Goal: Task Accomplishment & Management: Manage account settings

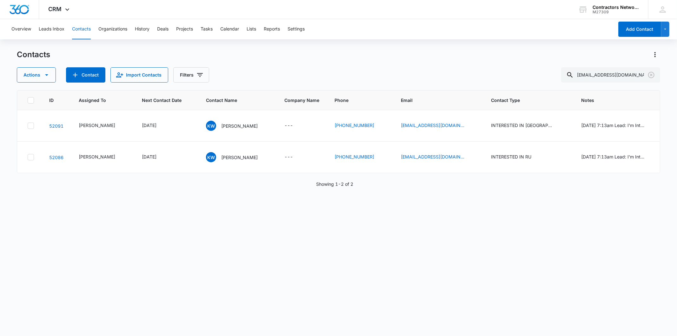
click at [218, 70] on div "Actions Contact Import Contacts Filters [EMAIL_ADDRESS][DOMAIN_NAME]" at bounding box center [338, 74] width 643 height 15
click at [650, 74] on icon "Clear" at bounding box center [651, 75] width 8 height 8
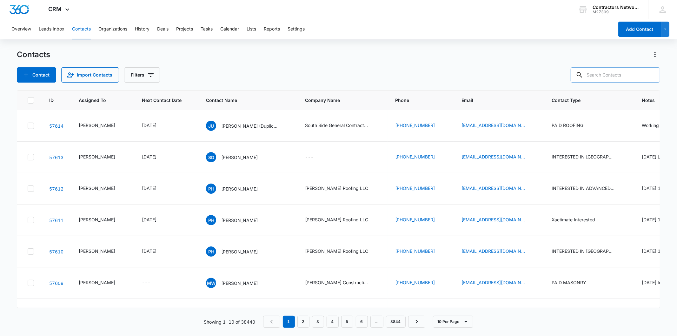
paste input "[EMAIL_ADDRESS][DOMAIN_NAME]"
type input "[EMAIL_ADDRESS][DOMAIN_NAME]"
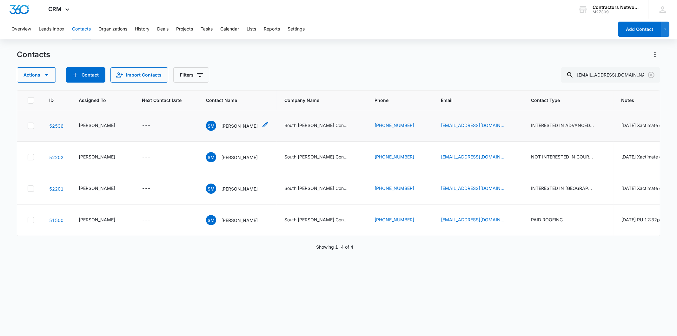
click at [222, 129] on p "[PERSON_NAME]" at bounding box center [239, 125] width 36 height 7
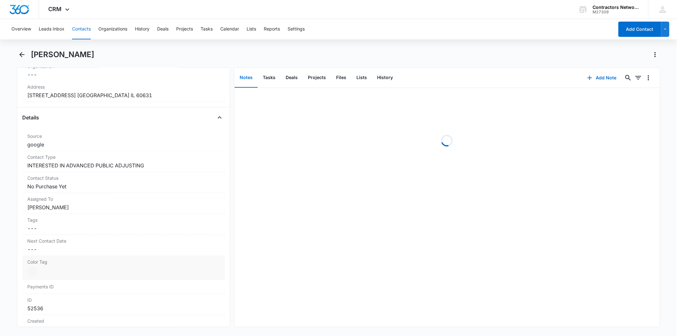
scroll to position [247, 0]
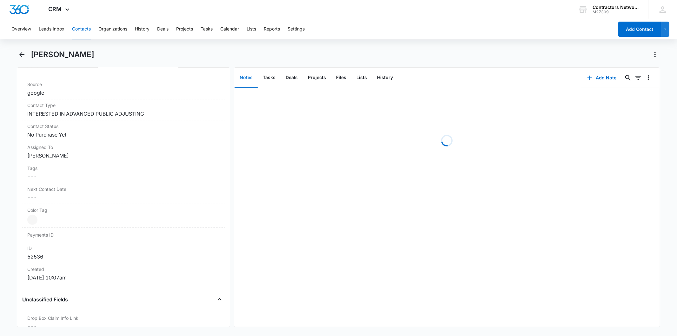
click at [83, 24] on button "Contacts" at bounding box center [81, 29] width 19 height 20
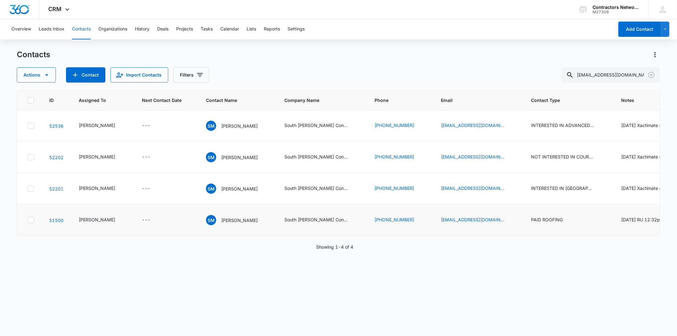
scroll to position [14, 0]
click at [222, 194] on div "SM [PERSON_NAME]" at bounding box center [232, 188] width 52 height 10
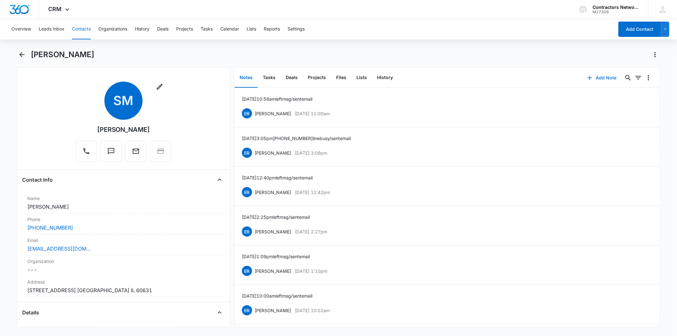
click at [602, 74] on button "Add Note" at bounding box center [602, 77] width 42 height 15
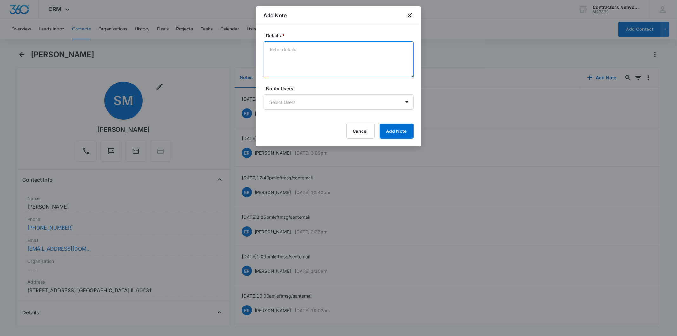
click at [315, 56] on textarea "Details *" at bounding box center [339, 59] width 150 height 36
paste textarea "[DATE] 2:35pm left msg / sent email"
type textarea "[DATE] 2:35pm left msg / sent email"
click at [398, 133] on button "Add Note" at bounding box center [397, 130] width 34 height 15
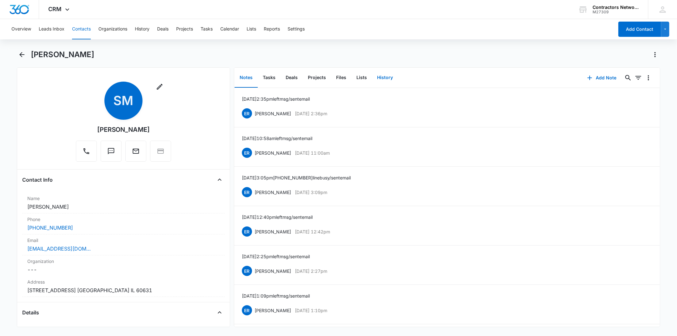
click at [391, 72] on button "History" at bounding box center [385, 78] width 26 height 20
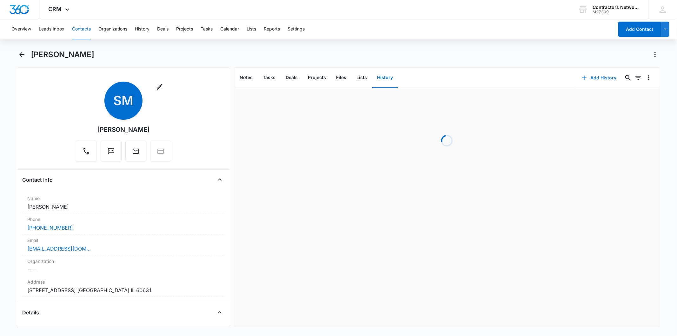
click at [599, 78] on button "Add History" at bounding box center [599, 77] width 48 height 15
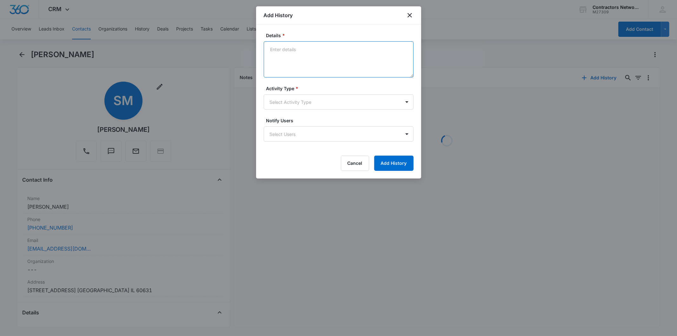
click at [285, 54] on textarea "Details *" at bounding box center [339, 59] width 150 height 36
paste textarea "[DATE] 2:35pm left msg / sent email"
type textarea "[DATE] 2:35pm left msg / sent email"
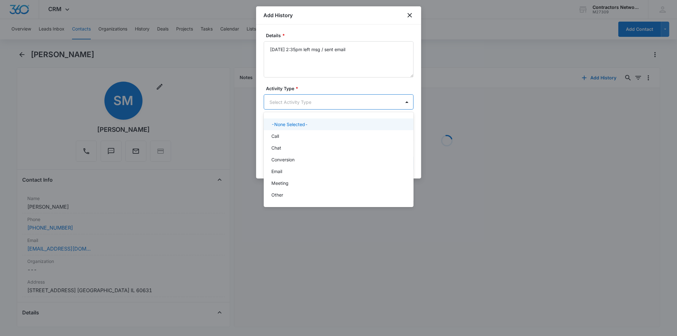
click at [295, 105] on body "CRM Apps Reputation Websites Forms CRM Email Social Shop Payments POS Content A…" at bounding box center [338, 168] width 677 height 336
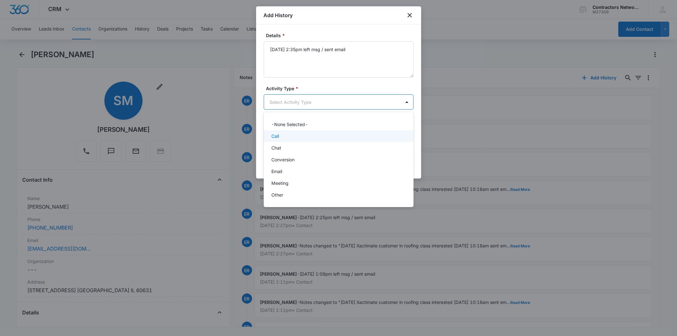
click at [296, 135] on div "Call" at bounding box center [337, 136] width 133 height 7
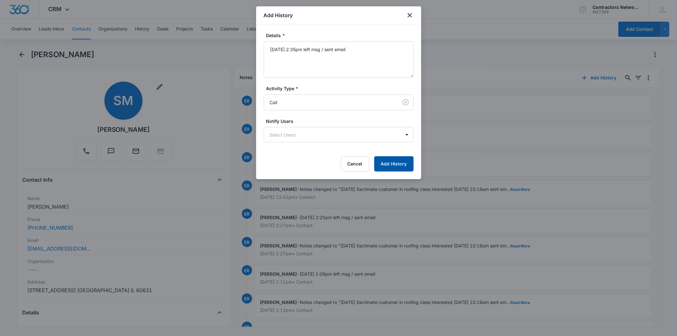
click at [393, 164] on button "Add History" at bounding box center [393, 163] width 39 height 15
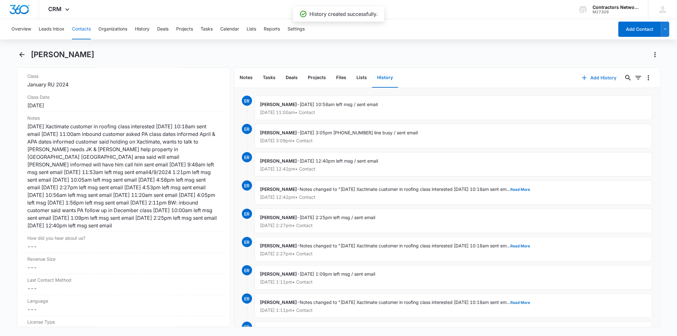
scroll to position [740, 0]
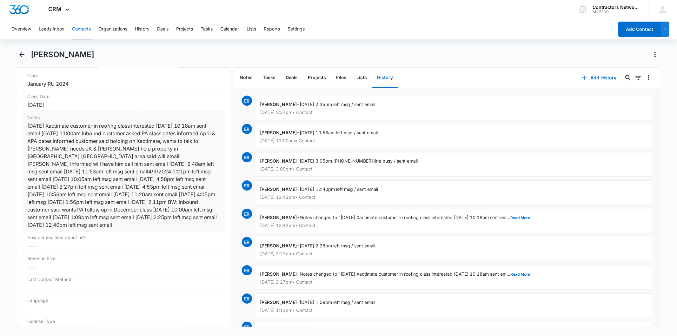
click at [170, 150] on div "[DATE] Xactimate customer in roofing class interested [DATE] 10:18am sent email…" at bounding box center [123, 175] width 192 height 107
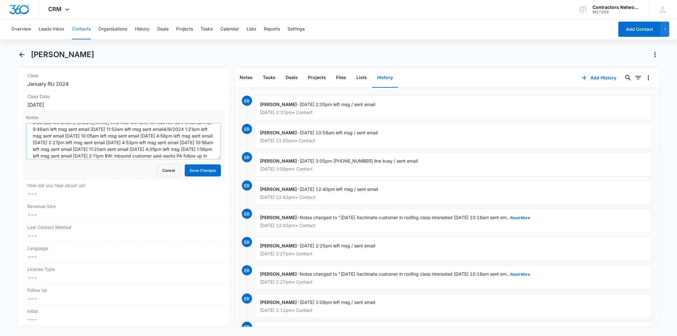
scroll to position [60, 0]
click at [185, 148] on textarea "[DATE] Xactimate customer in roofing class interested [DATE] 10:18am sent email…" at bounding box center [123, 141] width 195 height 36
click at [185, 153] on textarea "[DATE] Xactimate customer in roofing class interested [DATE] 10:18am sent email…" at bounding box center [123, 141] width 195 height 36
click at [82, 27] on button "Contacts" at bounding box center [81, 29] width 19 height 20
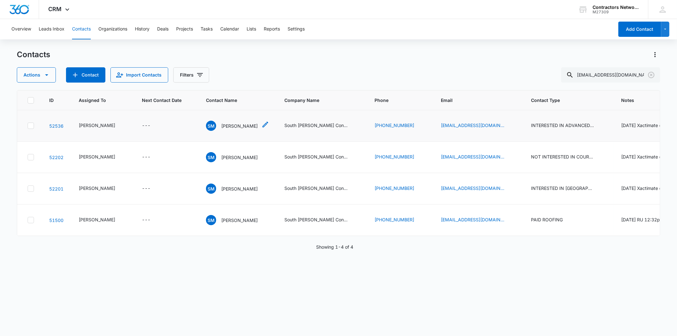
click at [234, 129] on p "[PERSON_NAME]" at bounding box center [239, 125] width 36 height 7
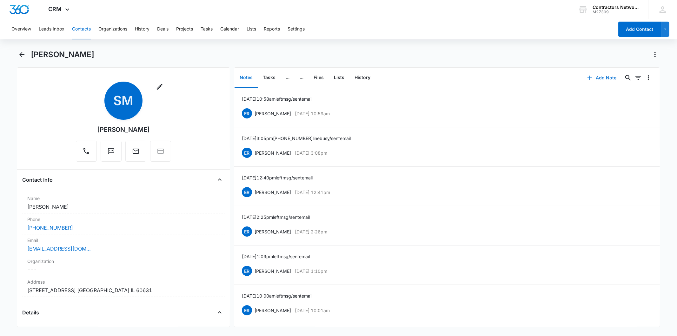
click at [600, 72] on button "Add Note" at bounding box center [602, 77] width 42 height 15
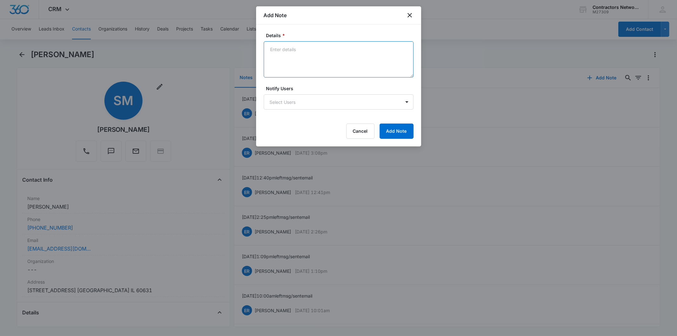
click at [296, 54] on textarea "Details *" at bounding box center [339, 59] width 150 height 36
paste textarea "[DATE] 2:35pm left msg / sent email"
type textarea "[DATE] 2:35pm left msg / sent email"
click at [397, 127] on button "Add Note" at bounding box center [397, 130] width 34 height 15
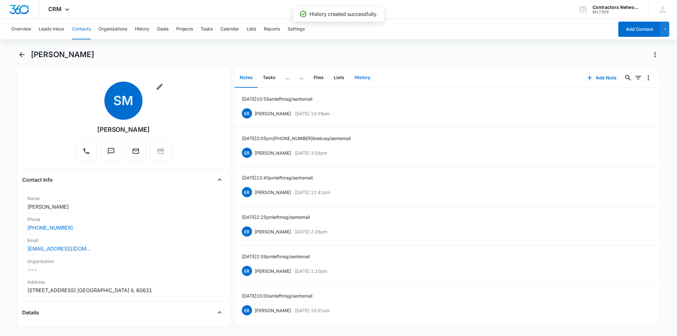
click at [356, 83] on button "History" at bounding box center [362, 78] width 26 height 20
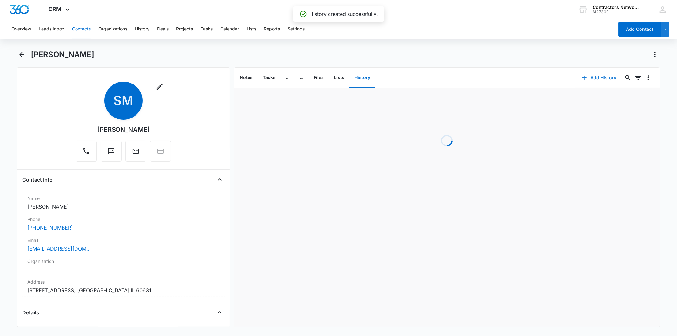
click at [585, 77] on button "Add History" at bounding box center [599, 77] width 48 height 15
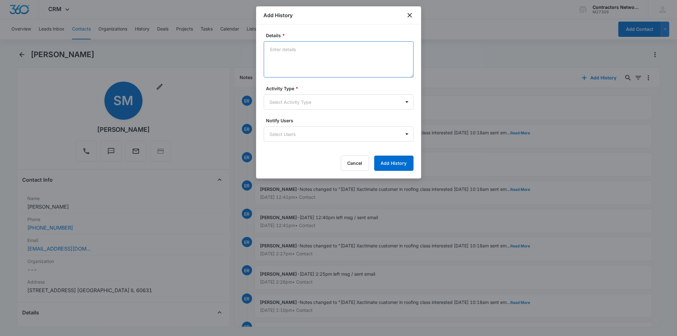
click at [296, 61] on textarea "Details *" at bounding box center [339, 59] width 150 height 36
paste textarea "[DATE] 2:35pm left msg / sent email"
type textarea "[DATE] 2:35pm left msg / sent email"
click at [267, 99] on body "CRM Apps Reputation Websites Forms CRM Email Social Shop Payments POS Content A…" at bounding box center [338, 168] width 677 height 336
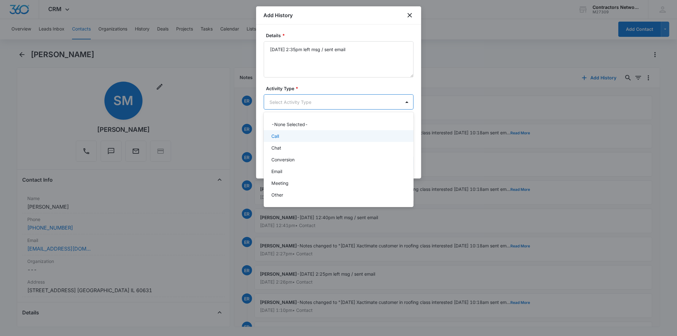
click at [280, 135] on div "Call" at bounding box center [337, 136] width 133 height 7
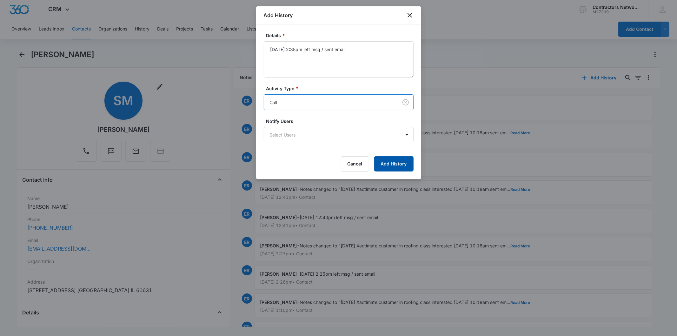
click at [402, 163] on button "Add History" at bounding box center [393, 163] width 39 height 15
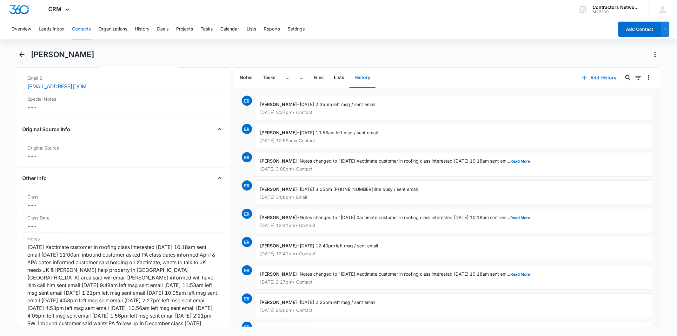
scroll to position [776, 0]
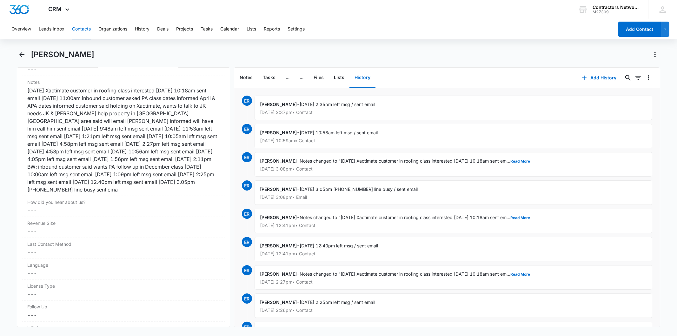
click at [88, 29] on button "Contacts" at bounding box center [81, 29] width 19 height 20
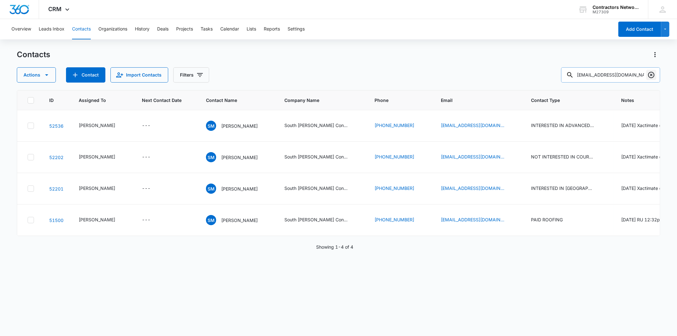
click at [649, 76] on icon "Clear" at bounding box center [651, 75] width 8 height 8
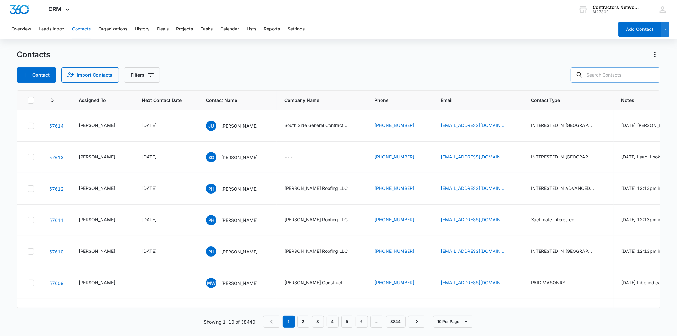
click at [635, 68] on input "text" at bounding box center [615, 74] width 89 height 15
paste input "[EMAIL_ADDRESS][DOMAIN_NAME]"
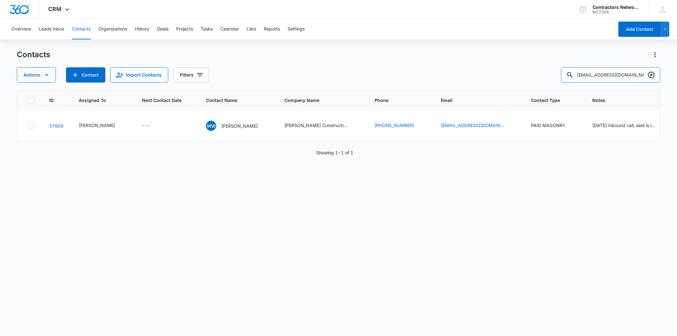
drag, startPoint x: 604, startPoint y: 74, endPoint x: 655, endPoint y: 74, distance: 50.8
click at [655, 74] on div "[EMAIL_ADDRESS][DOMAIN_NAME]" at bounding box center [610, 74] width 99 height 15
type input "mercedes"
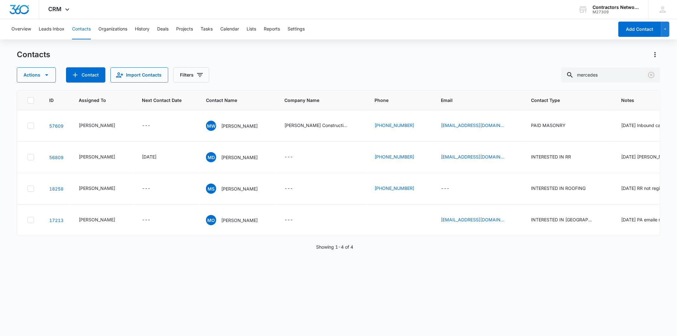
click at [652, 73] on icon "Clear" at bounding box center [651, 75] width 8 height 8
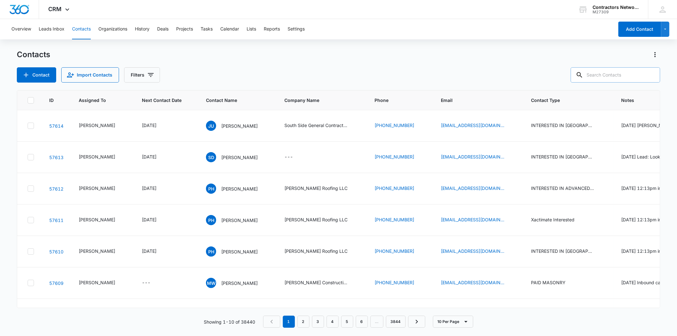
click at [611, 72] on input "text" at bounding box center [615, 74] width 89 height 15
paste input "[EMAIL_ADDRESS][DOMAIN_NAME]"
type input "[EMAIL_ADDRESS][DOMAIN_NAME]"
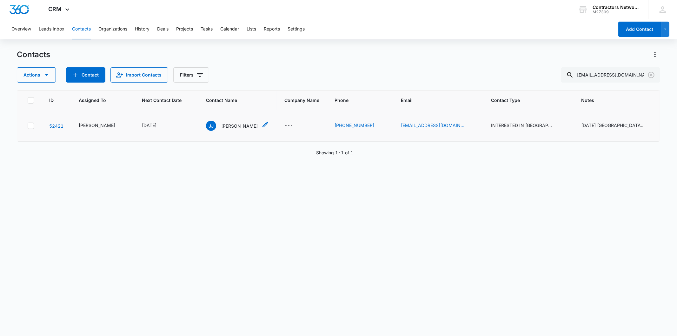
click at [242, 122] on p "[PERSON_NAME]" at bounding box center [239, 125] width 36 height 7
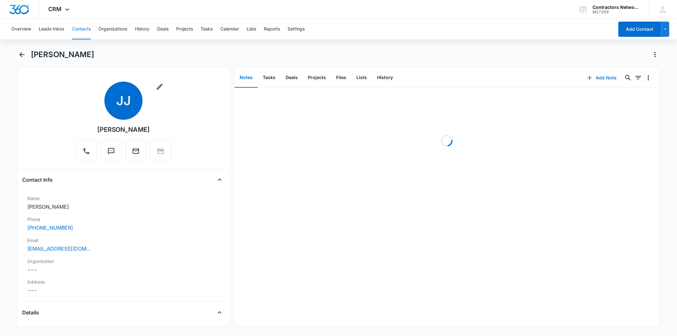
click at [595, 77] on button "Add Note" at bounding box center [602, 77] width 42 height 15
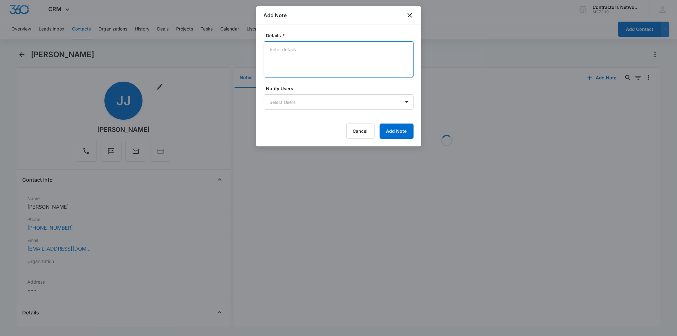
click at [287, 55] on textarea "Details *" at bounding box center [339, 59] width 150 height 36
paste textarea "[DATE] 2:51pm left msg / sent email"
type textarea "[DATE] 2:51pm left msg / sent email"
click at [395, 131] on button "Add Note" at bounding box center [397, 130] width 34 height 15
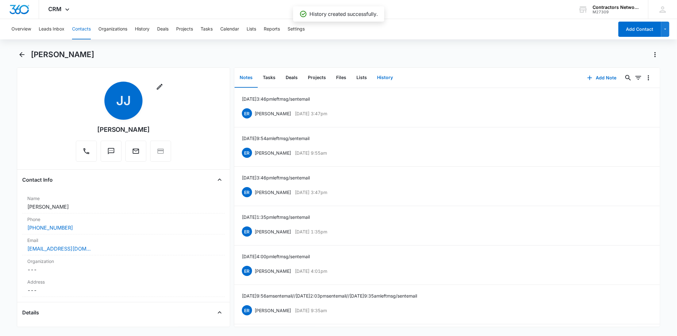
click at [384, 75] on button "History" at bounding box center [385, 78] width 26 height 20
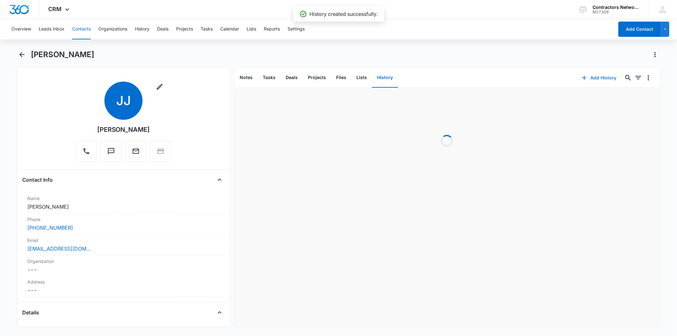
click at [595, 76] on button "Add History" at bounding box center [599, 77] width 48 height 15
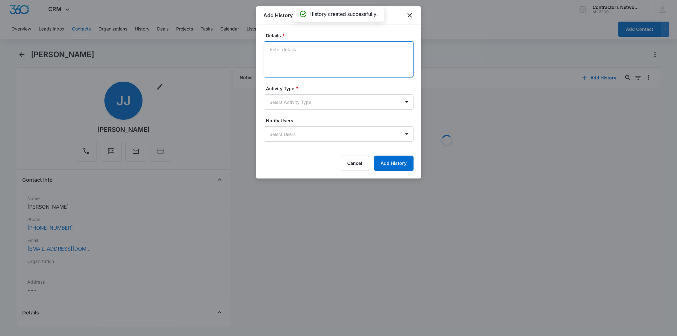
click at [271, 57] on textarea "Details *" at bounding box center [339, 59] width 150 height 36
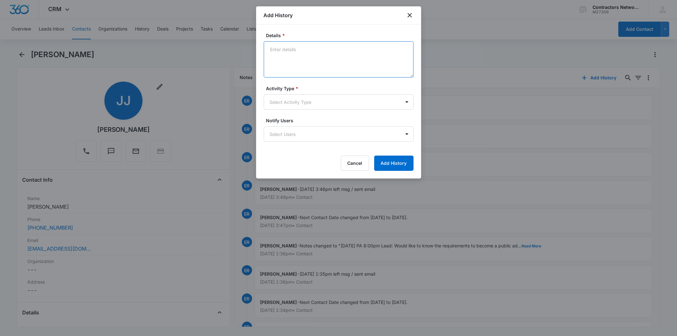
paste textarea "[DATE] 2:51pm left msg / sent email"
type textarea "[DATE] 2:51pm left msg / sent email"
click at [290, 104] on body "CRM Apps Reputation Websites Forms CRM Email Social Shop Payments POS Content A…" at bounding box center [338, 168] width 677 height 336
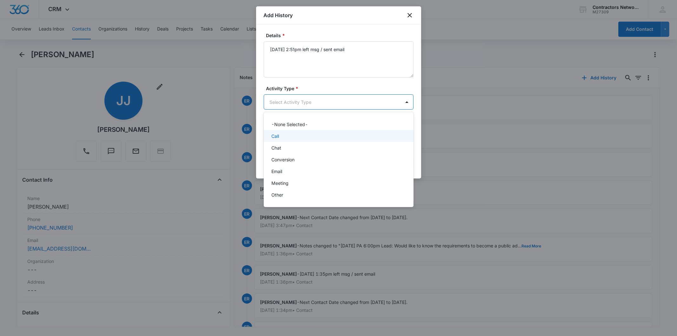
click at [279, 134] on p "Call" at bounding box center [275, 136] width 8 height 7
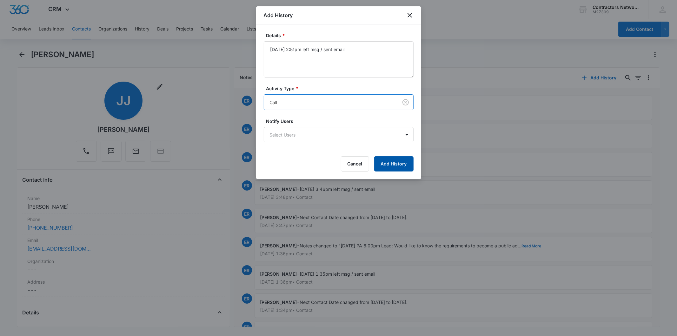
click at [392, 161] on button "Add History" at bounding box center [393, 163] width 39 height 15
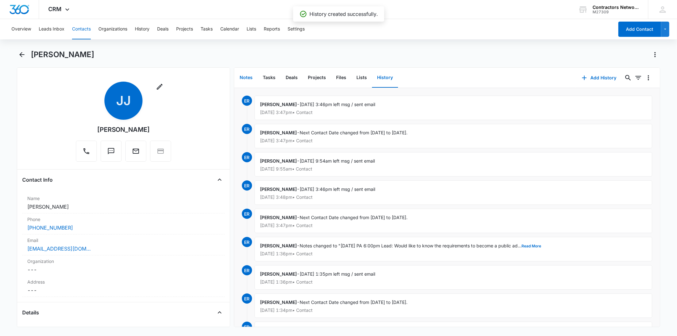
click at [247, 78] on button "Notes" at bounding box center [246, 78] width 23 height 20
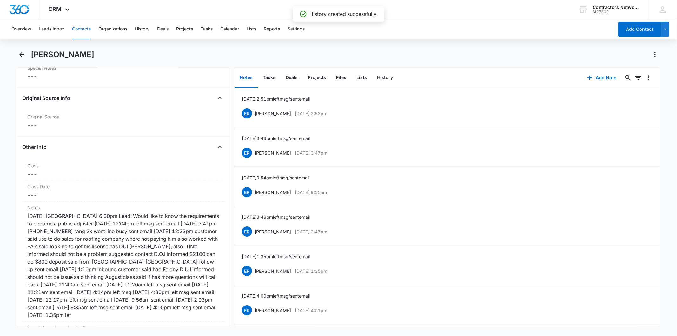
scroll to position [776, 0]
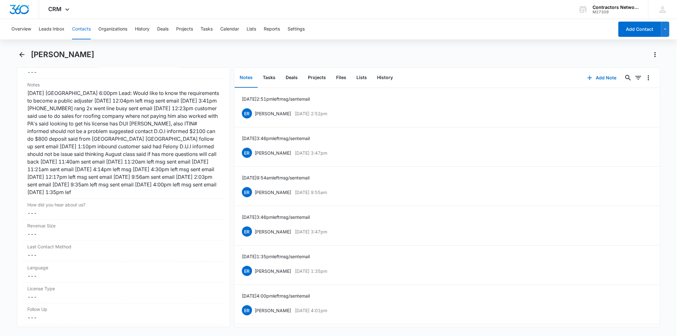
click at [77, 29] on button "Contacts" at bounding box center [81, 29] width 19 height 20
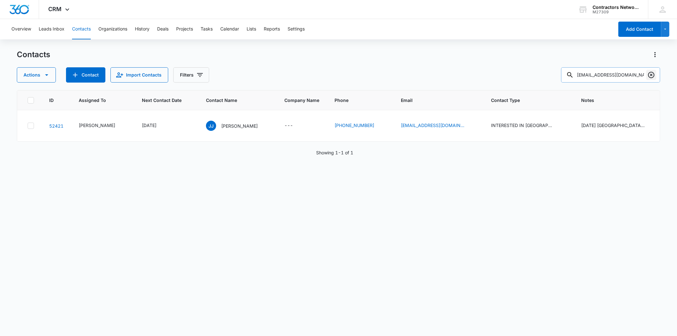
click at [650, 74] on icon "Clear" at bounding box center [651, 75] width 8 height 8
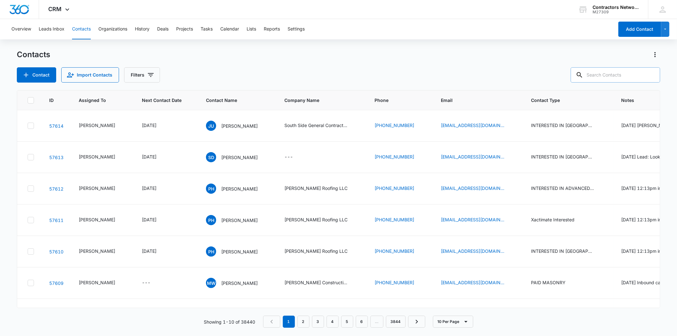
click at [610, 79] on input "text" at bounding box center [615, 74] width 89 height 15
paste input "[DOMAIN_NAME][EMAIL_ADDRESS][DOMAIN_NAME],"
type input "[DOMAIN_NAME][EMAIL_ADDRESS][DOMAIN_NAME]"
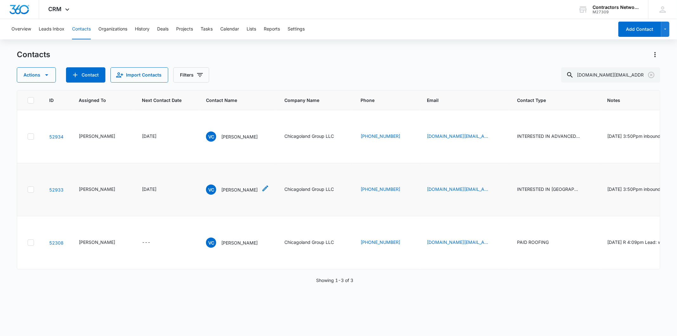
click at [221, 193] on p "[PERSON_NAME]" at bounding box center [239, 189] width 36 height 7
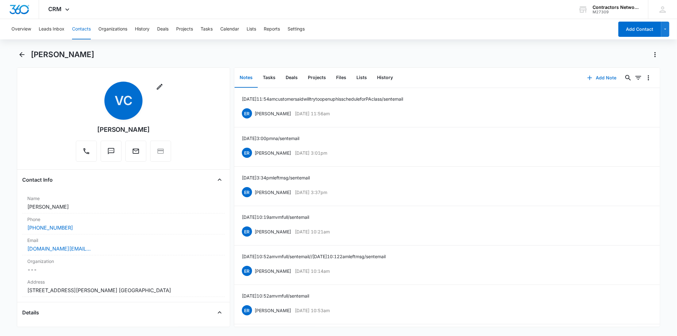
click at [596, 70] on button "Add Note" at bounding box center [602, 77] width 42 height 15
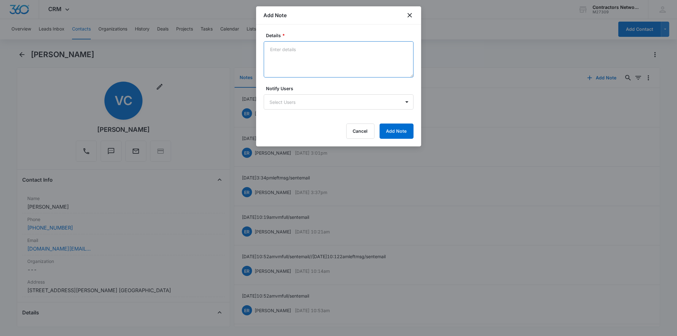
click at [288, 56] on textarea "Details *" at bounding box center [339, 59] width 150 height 36
paste textarea "[DATE] 2:56pm vm full / sent email"
type textarea "[DATE] 2:56pm vm full / sent email"
click at [388, 122] on form "Details * [DATE] 2:56pm vm full / sent email Notify Users Select Users Cancel A…" at bounding box center [339, 85] width 150 height 107
click at [387, 126] on button "Add Note" at bounding box center [397, 130] width 34 height 15
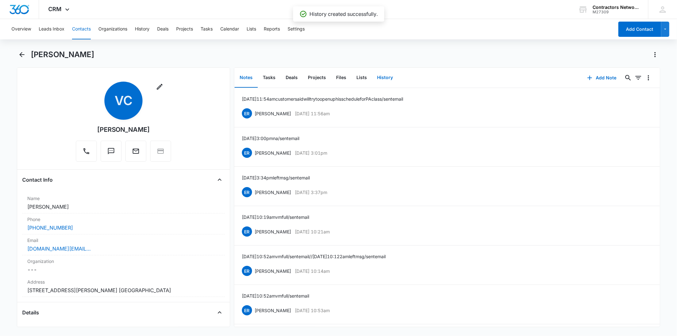
click at [382, 77] on button "History" at bounding box center [385, 78] width 26 height 20
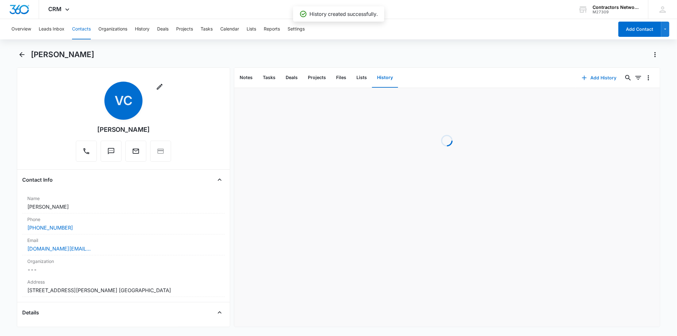
click at [586, 76] on button "Add History" at bounding box center [599, 77] width 48 height 15
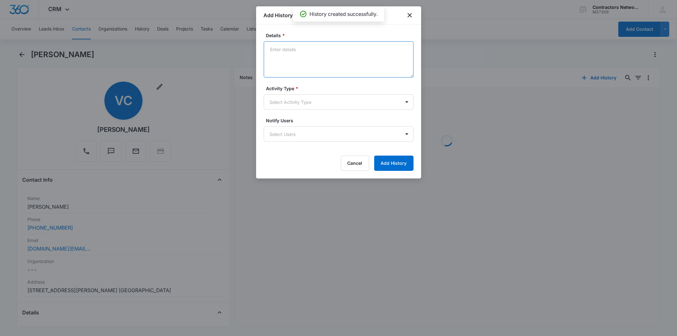
click at [286, 61] on textarea "Details *" at bounding box center [339, 59] width 150 height 36
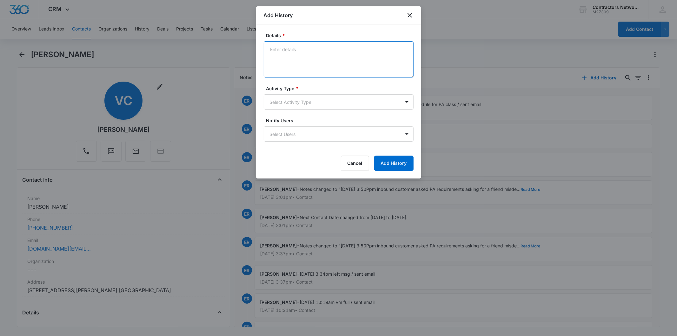
paste textarea "[DATE] 2:56pm vm full / sent email"
type textarea "[DATE] 2:56pm vm full / sent email"
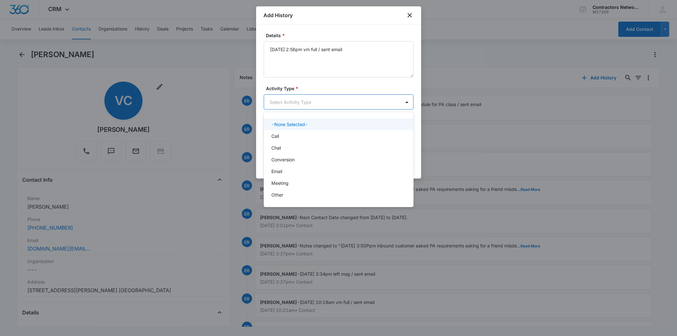
click at [287, 102] on body "CRM Apps Reputation Websites Forms CRM Email Social Shop Payments POS Content A…" at bounding box center [338, 168] width 677 height 336
click at [284, 132] on div "Call" at bounding box center [339, 136] width 150 height 12
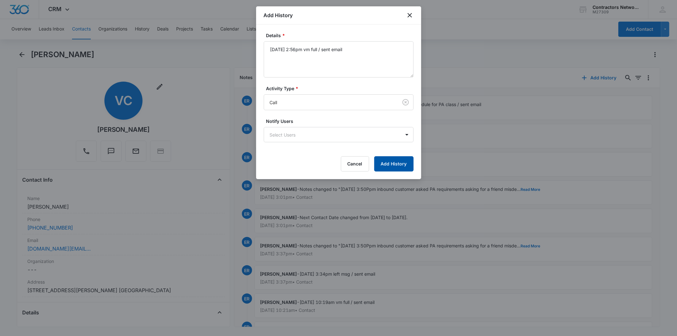
click at [393, 162] on button "Add History" at bounding box center [393, 163] width 39 height 15
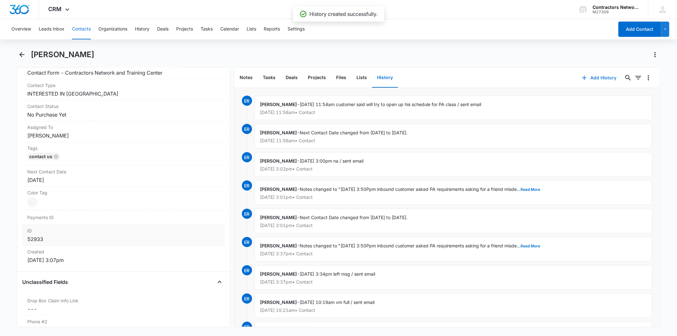
scroll to position [282, 0]
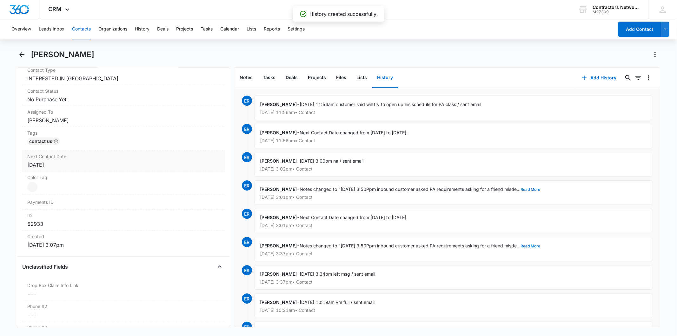
click at [89, 163] on div "[DATE]" at bounding box center [123, 165] width 192 height 8
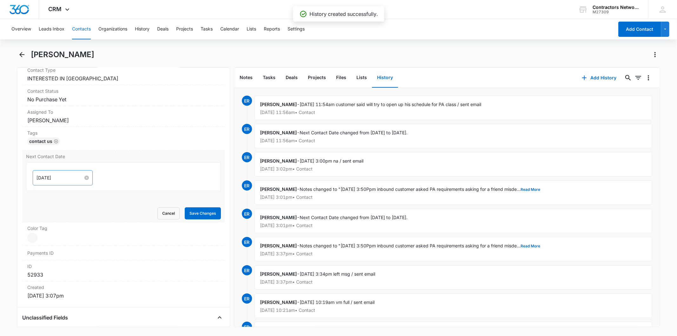
click at [79, 175] on div "[DATE]" at bounding box center [62, 177] width 52 height 7
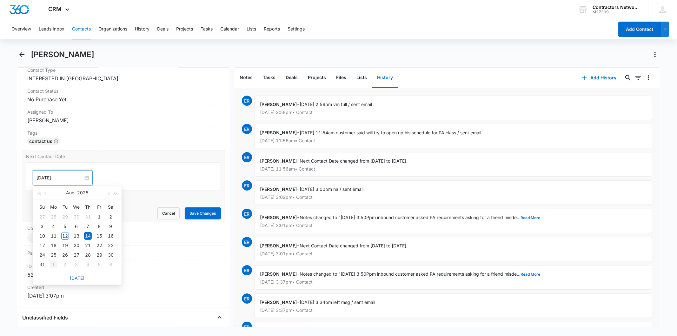
type input "[DATE]"
click at [54, 263] on div "1" at bounding box center [54, 265] width 8 height 8
click at [199, 216] on button "Save Changes" at bounding box center [203, 213] width 36 height 12
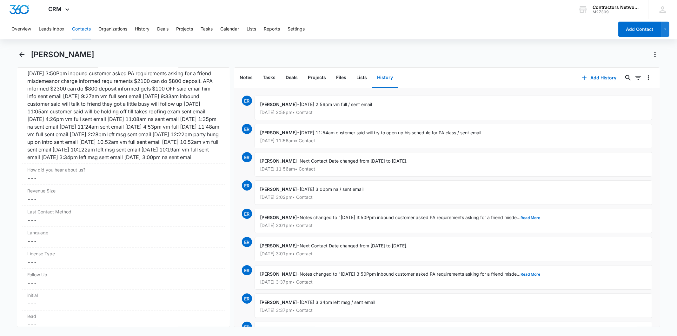
scroll to position [795, 0]
click at [86, 24] on button "Contacts" at bounding box center [81, 29] width 19 height 20
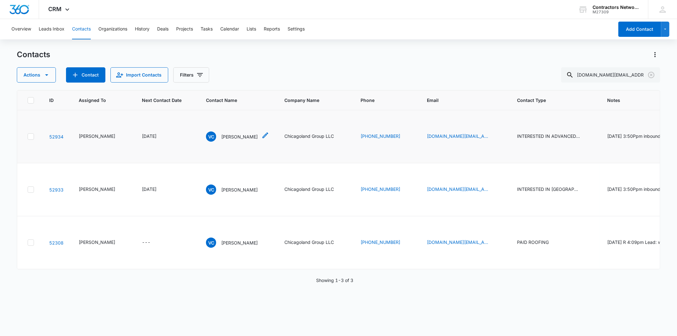
click at [221, 137] on p "[PERSON_NAME]" at bounding box center [239, 136] width 36 height 7
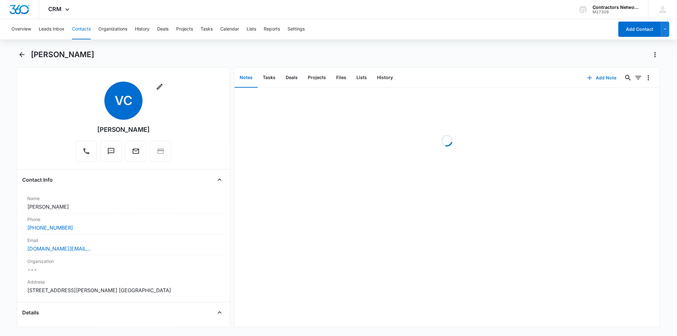
click at [587, 77] on icon "button" at bounding box center [590, 78] width 8 height 8
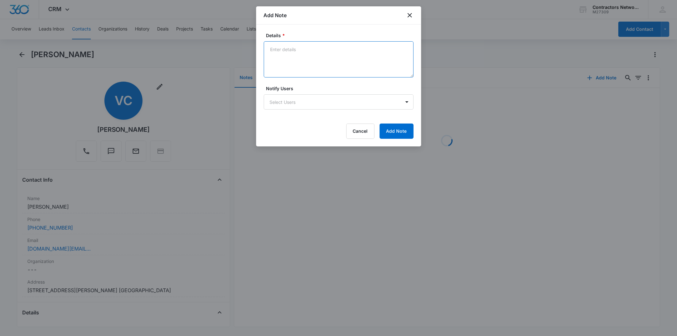
click at [286, 54] on textarea "Details *" at bounding box center [339, 59] width 150 height 36
paste textarea "[DATE] 2:56pm vm full / sent email"
type textarea "[DATE] 2:56pm vm full / sent email"
click at [404, 125] on button "Add Note" at bounding box center [397, 130] width 34 height 15
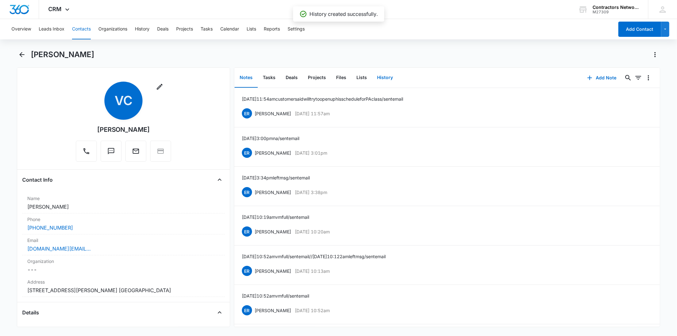
click at [386, 74] on button "History" at bounding box center [385, 78] width 26 height 20
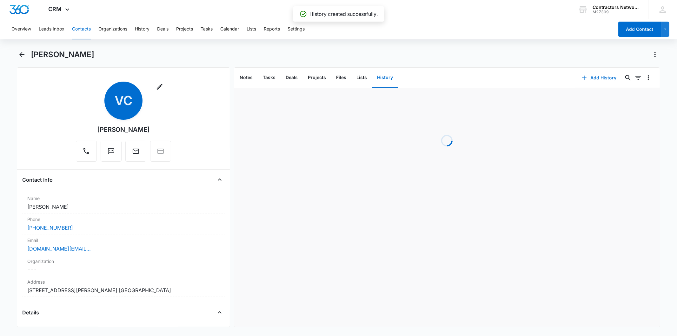
click at [588, 72] on button "Add History" at bounding box center [599, 77] width 48 height 15
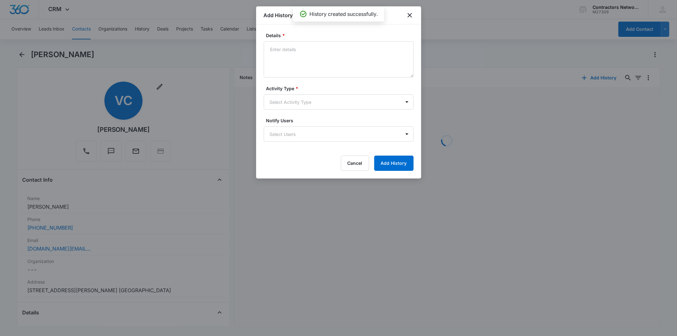
click at [295, 57] on textarea "Details *" at bounding box center [339, 59] width 150 height 36
type textarea "[DATE] 2:56pm vm full / sent email"
drag, startPoint x: 293, startPoint y: 115, endPoint x: 286, endPoint y: 107, distance: 10.6
click at [290, 111] on form "Details * [DATE] 2:56pm vm full / sent email Activity Type * Select Activity Ty…" at bounding box center [339, 101] width 150 height 139
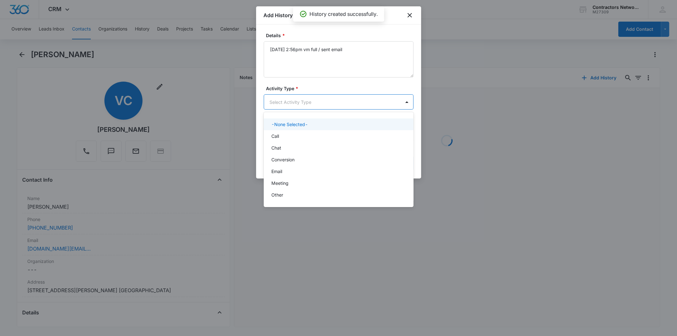
click at [286, 107] on body "CRM Apps Reputation Websites Forms CRM Email Social Shop Payments POS Content A…" at bounding box center [338, 168] width 677 height 336
click at [280, 128] on div "-None Selected-" at bounding box center [339, 124] width 150 height 12
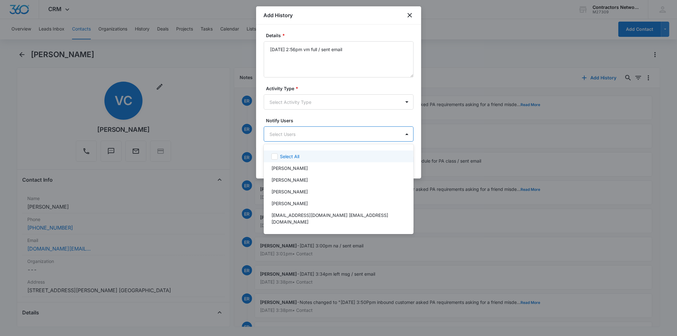
click at [280, 132] on body "CRM Apps Reputation Websites Forms CRM Email Social Shop Payments POS Content A…" at bounding box center [338, 168] width 677 height 336
click at [280, 96] on div at bounding box center [338, 168] width 677 height 336
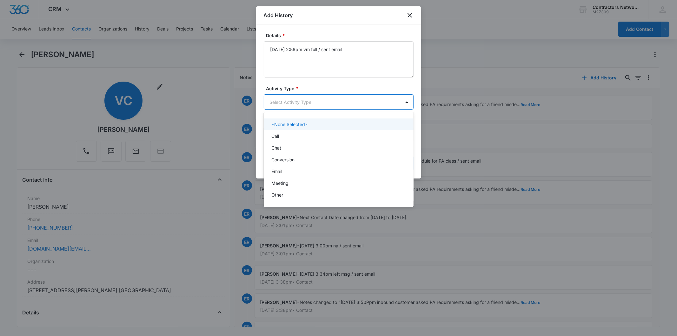
click at [280, 99] on body "CRM Apps Reputation Websites Forms CRM Email Social Shop Payments POS Content A…" at bounding box center [338, 168] width 677 height 336
click at [283, 134] on div "Call" at bounding box center [337, 136] width 133 height 7
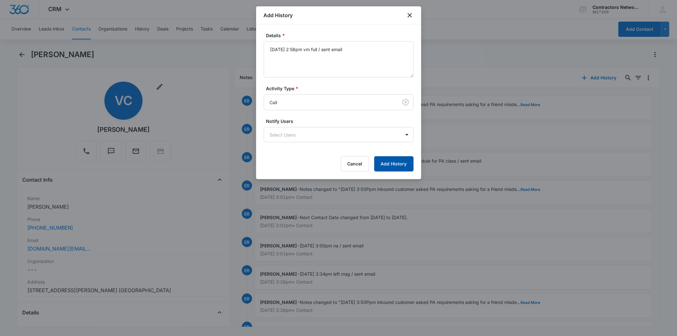
click at [386, 164] on button "Add History" at bounding box center [393, 163] width 39 height 15
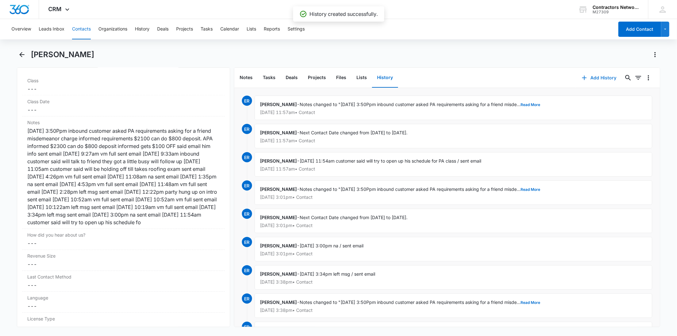
scroll to position [740, 0]
click at [83, 29] on button "Contacts" at bounding box center [81, 29] width 19 height 20
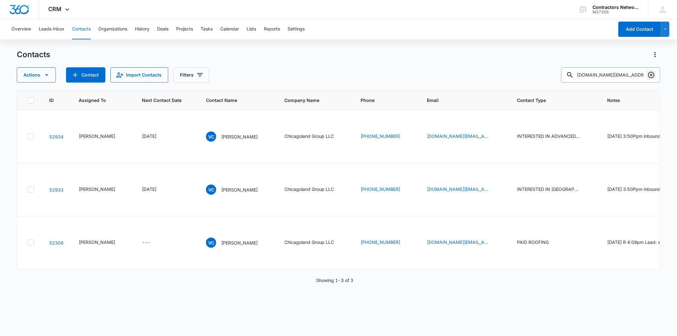
click at [648, 72] on icon "Clear" at bounding box center [651, 75] width 8 height 8
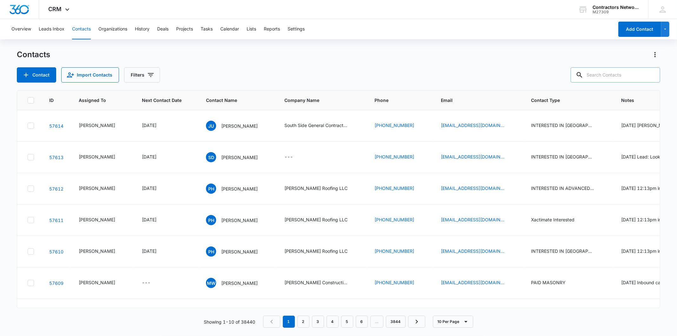
click at [604, 74] on input "text" at bounding box center [615, 74] width 89 height 15
paste input "[EMAIL_ADDRESS][DOMAIN_NAME]"
type input "[EMAIL_ADDRESS][DOMAIN_NAME]"
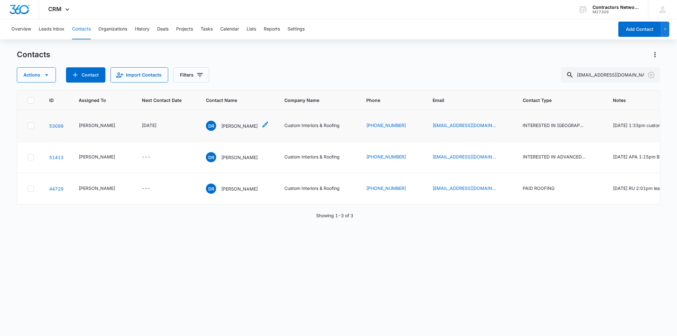
click at [221, 129] on div "[PERSON_NAME]" at bounding box center [232, 126] width 52 height 10
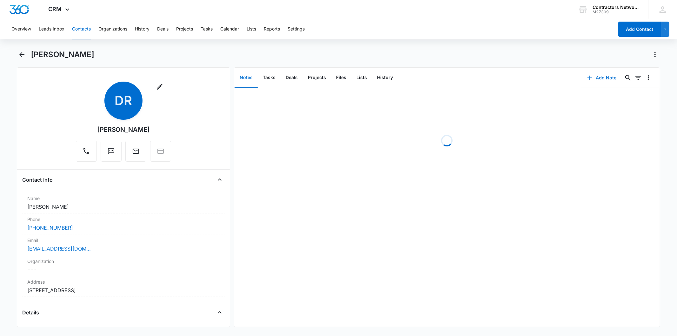
click at [591, 75] on button "Add Note" at bounding box center [602, 77] width 42 height 15
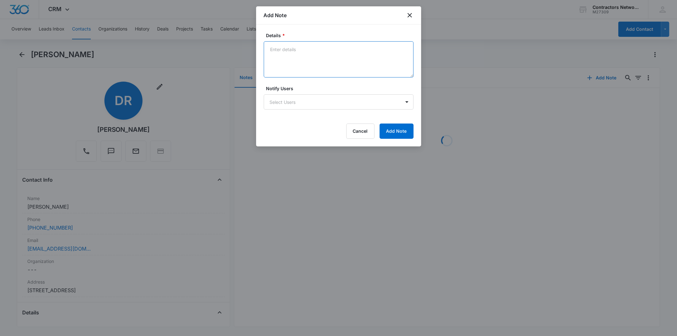
click at [290, 59] on textarea "Details *" at bounding box center [339, 59] width 150 height 36
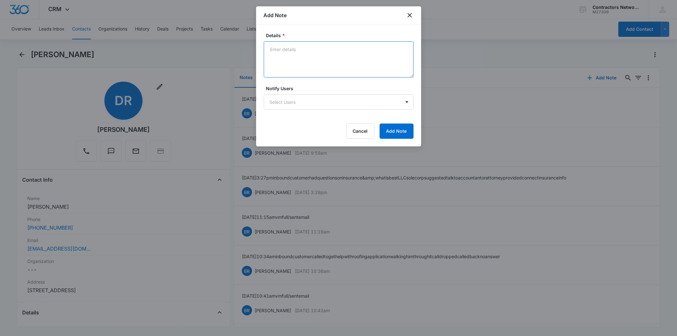
paste textarea "[DATE] 2:59pm vm full / sent email"
type textarea "[DATE] 2:59pm vm full / sent email"
click at [410, 120] on form "Details * [DATE] 2:59pm vm full / sent email Notify Users Select Users Cancel A…" at bounding box center [339, 85] width 150 height 107
click at [406, 126] on button "Add Note" at bounding box center [397, 130] width 34 height 15
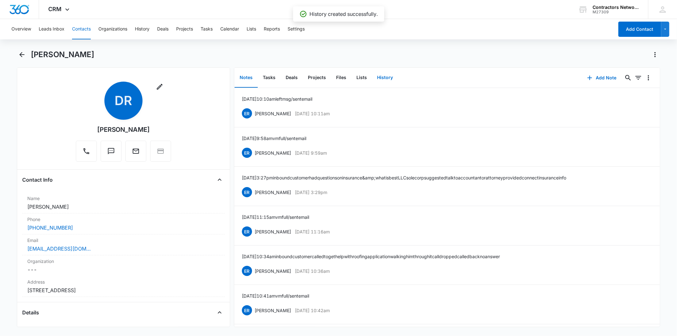
drag, startPoint x: 389, startPoint y: 77, endPoint x: 475, endPoint y: 79, distance: 85.7
click at [389, 78] on button "History" at bounding box center [385, 78] width 26 height 20
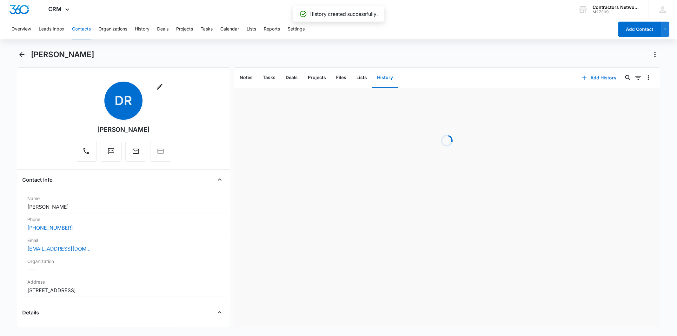
click at [595, 74] on button "Add History" at bounding box center [599, 77] width 48 height 15
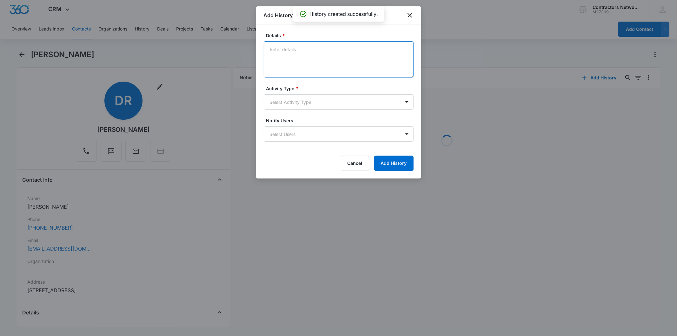
click at [297, 61] on textarea "Details *" at bounding box center [339, 59] width 150 height 36
paste textarea "[DATE] 2:59pm vm full / sent email"
type textarea "[DATE] 2:59pm vm full / sent email"
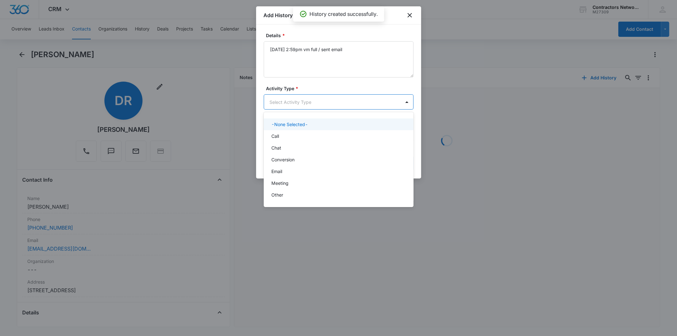
drag, startPoint x: 274, startPoint y: 105, endPoint x: 283, endPoint y: 132, distance: 28.8
click at [274, 105] on body "CRM Apps Reputation Websites Forms CRM Email Social Shop Payments POS Content A…" at bounding box center [338, 168] width 677 height 336
click at [284, 135] on div "Call" at bounding box center [337, 136] width 133 height 7
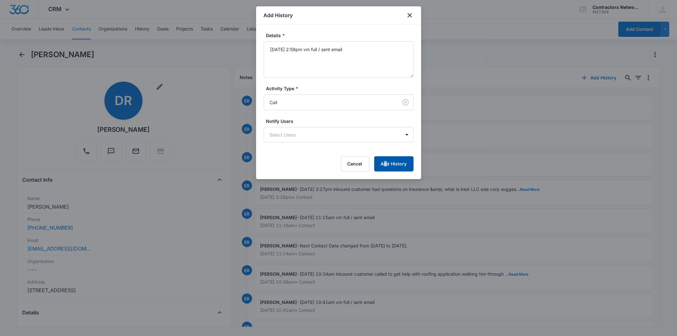
drag, startPoint x: 386, startPoint y: 153, endPoint x: 392, endPoint y: 163, distance: 11.8
click at [387, 155] on form "Details * [DATE] 2:59pm vm full / sent email Activity Type * Call Notify Users …" at bounding box center [339, 101] width 150 height 139
drag, startPoint x: 392, startPoint y: 163, endPoint x: 399, endPoint y: 168, distance: 8.6
click at [392, 165] on button "Add History" at bounding box center [393, 163] width 39 height 15
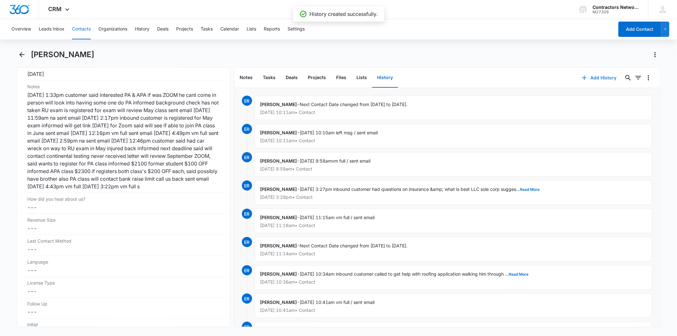
scroll to position [776, 0]
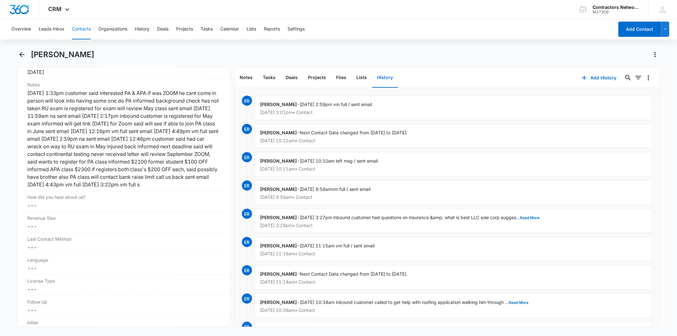
click at [88, 23] on button "Contacts" at bounding box center [81, 29] width 19 height 20
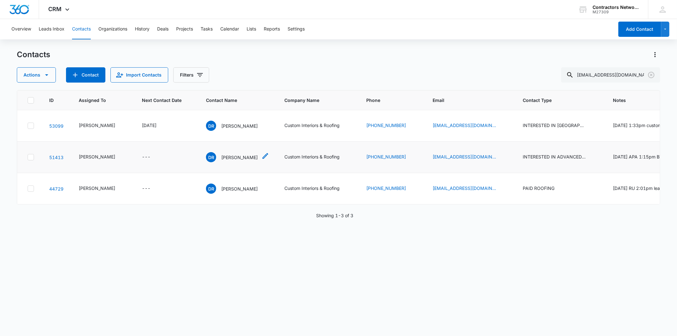
click at [223, 161] on p "[PERSON_NAME]" at bounding box center [239, 157] width 36 height 7
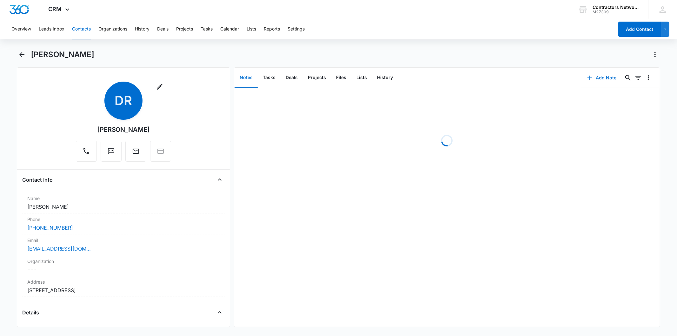
click at [589, 77] on button "Add Note" at bounding box center [602, 77] width 42 height 15
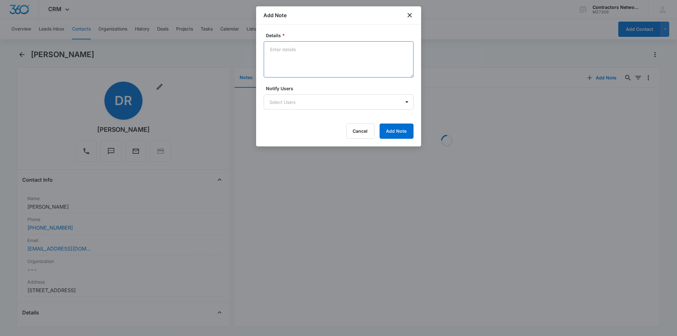
click at [287, 56] on textarea "Details *" at bounding box center [339, 59] width 150 height 36
paste textarea "[DATE] 2:59pm vm full / sent email"
type textarea "[DATE] 2:59pm vm full / sent email"
click at [410, 133] on button "Add Note" at bounding box center [397, 130] width 34 height 15
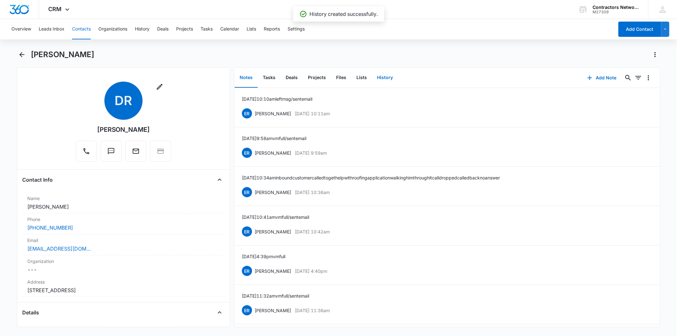
click at [388, 73] on button "History" at bounding box center [385, 78] width 26 height 20
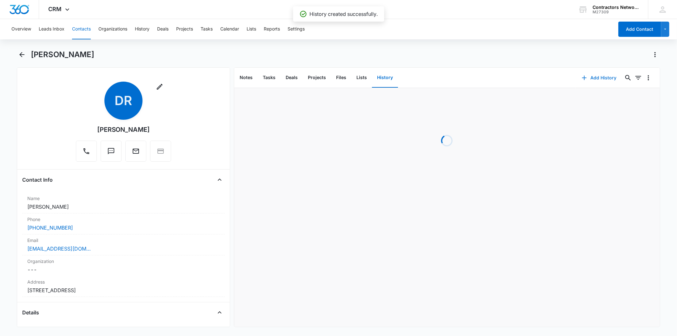
click at [586, 75] on button "Add History" at bounding box center [599, 77] width 48 height 15
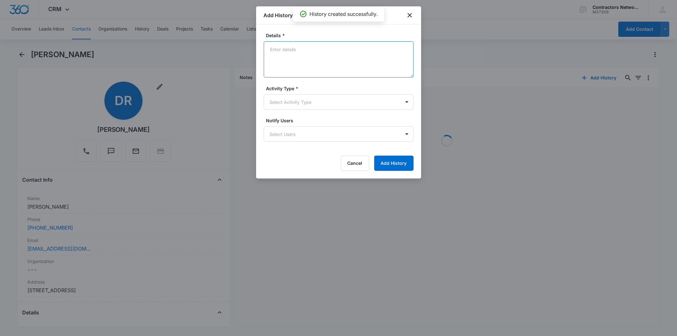
click at [286, 50] on textarea "Details *" at bounding box center [339, 59] width 150 height 36
paste textarea "[DATE] 2:59pm vm full / sent email"
type textarea "[DATE] 2:59pm vm full / sent email"
click at [288, 109] on form "Details * [DATE] 2:59pm vm full / sent email Activity Type * Select Activity Ty…" at bounding box center [339, 101] width 150 height 139
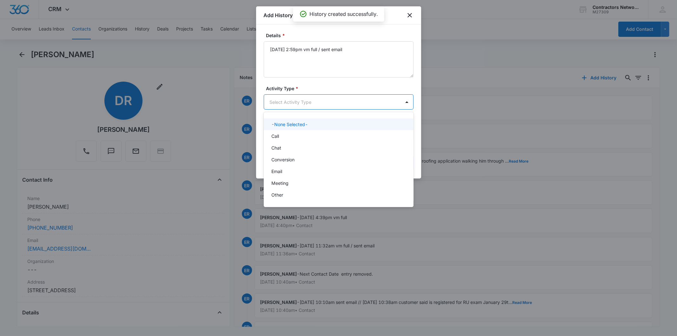
drag, startPoint x: 287, startPoint y: 107, endPoint x: 286, endPoint y: 127, distance: 19.7
click at [287, 107] on body "CRM Apps Reputation Websites Forms CRM Email Social Shop Payments POS Content A…" at bounding box center [338, 168] width 677 height 336
click at [286, 132] on div "Call" at bounding box center [339, 136] width 150 height 12
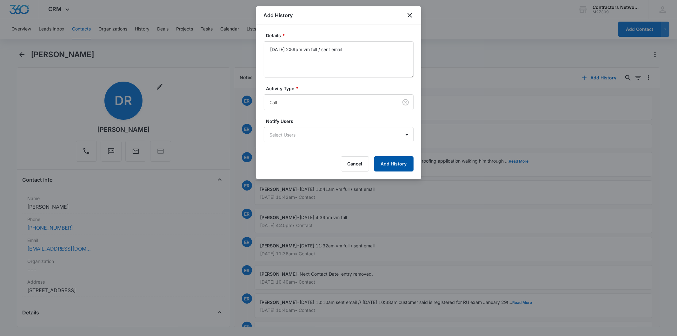
click at [384, 170] on button "Add History" at bounding box center [393, 163] width 39 height 15
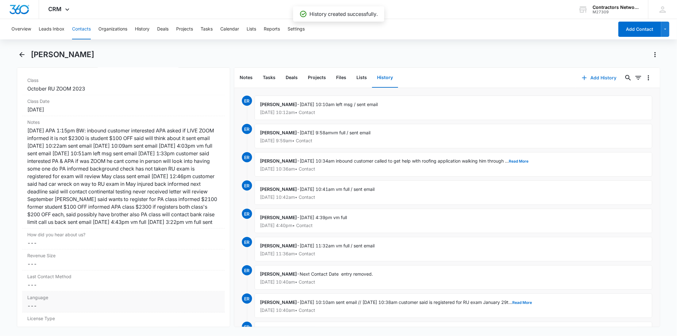
scroll to position [811, 0]
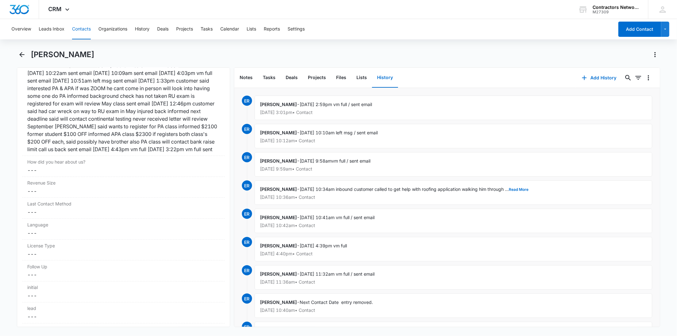
click at [80, 28] on button "Contacts" at bounding box center [81, 29] width 19 height 20
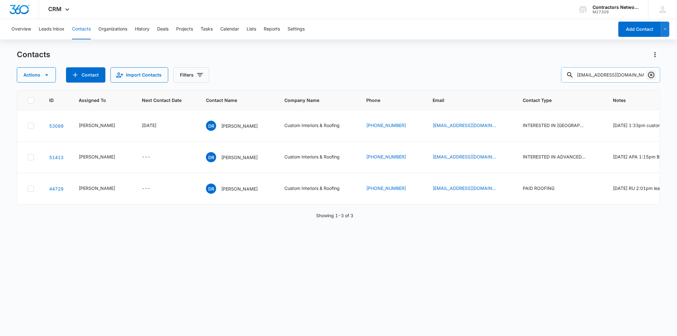
click at [654, 75] on icon "Clear" at bounding box center [651, 75] width 6 height 6
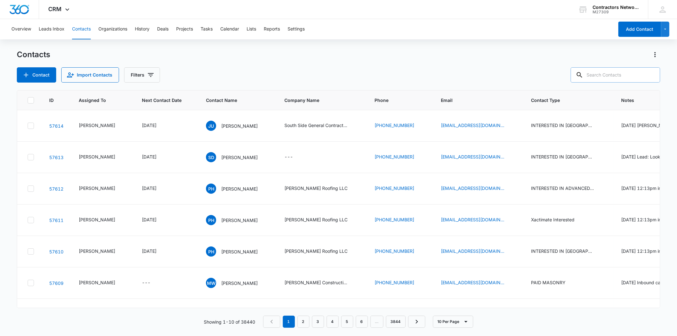
paste input "[EMAIL_ADDRESS][DOMAIN_NAME]"
type input "[EMAIL_ADDRESS][DOMAIN_NAME]"
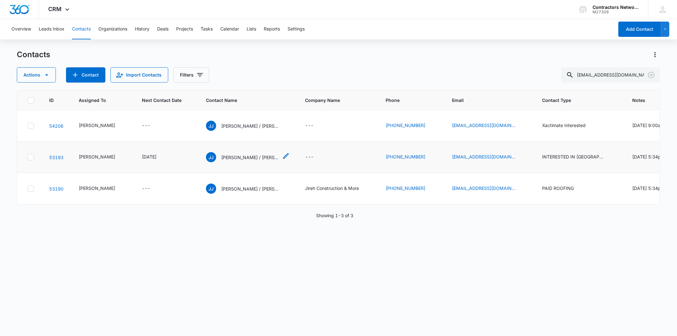
click at [224, 161] on p "[PERSON_NAME] / [PERSON_NAME]" at bounding box center [249, 157] width 57 height 7
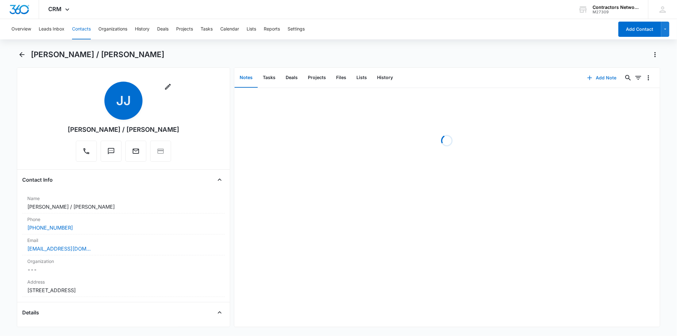
click at [597, 71] on button "Add Note" at bounding box center [602, 77] width 42 height 15
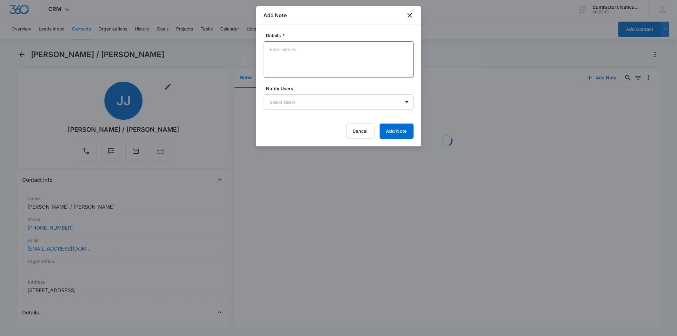
click at [294, 49] on textarea "Details *" at bounding box center [339, 59] width 150 height 36
paste textarea "[DATE] 1:29pm sent email // [DATE] 3:03pm na / sent email"
type textarea "[DATE] 1:29pm sent email // [DATE] 3:03pm na / sent email"
click at [391, 122] on form "Details * [DATE] 1:29pm sent email // [DATE] 3:03pm na / sent email Notify User…" at bounding box center [339, 85] width 150 height 107
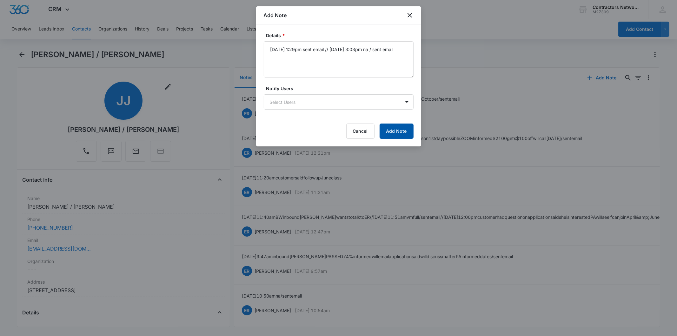
click at [388, 131] on button "Add Note" at bounding box center [397, 130] width 34 height 15
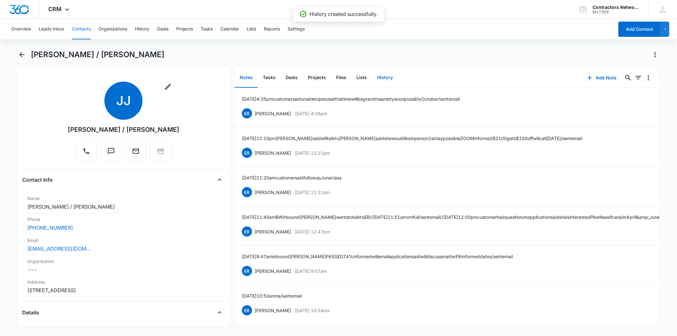
click at [386, 77] on button "History" at bounding box center [385, 78] width 26 height 20
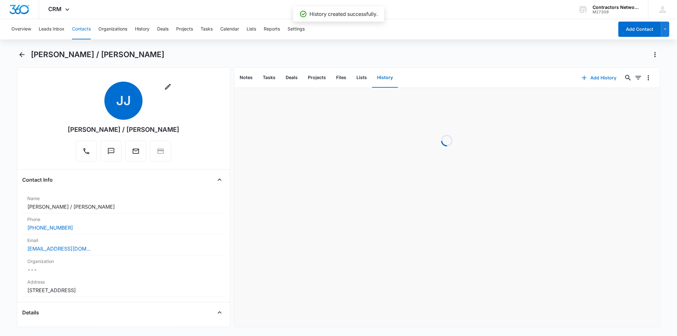
click at [603, 77] on button "Add History" at bounding box center [599, 77] width 48 height 15
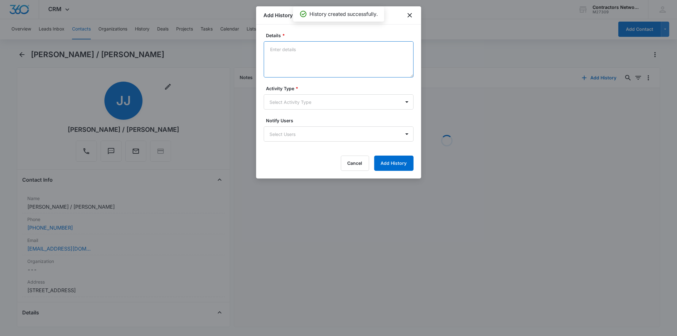
click at [281, 59] on textarea "Details *" at bounding box center [339, 59] width 150 height 36
paste textarea "[DATE] 1:29pm sent email // [DATE] 3:03pm na / sent email"
type textarea "[DATE] 1:29pm sent email // [DATE] 3:03pm na / sent email"
click at [261, 105] on div "Details * [DATE] 1:29pm sent email // [DATE] 3:03pm na / sent email Activity Ty…" at bounding box center [338, 101] width 165 height 154
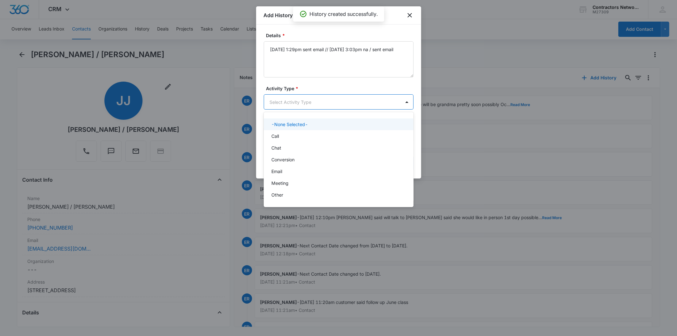
click at [283, 98] on body "CRM Apps Reputation Websites Forms CRM Email Social Shop Payments POS Content A…" at bounding box center [338, 168] width 677 height 336
click at [277, 140] on div "Call" at bounding box center [339, 136] width 150 height 12
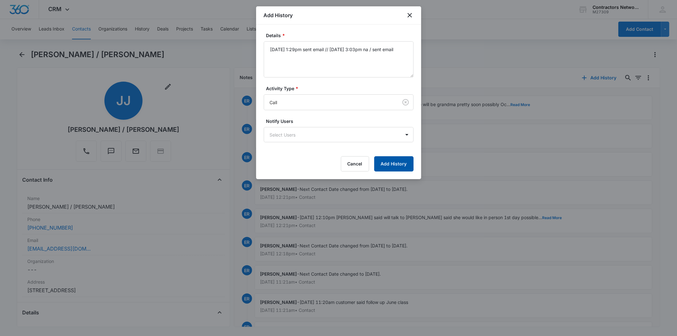
click at [377, 166] on button "Add History" at bounding box center [393, 163] width 39 height 15
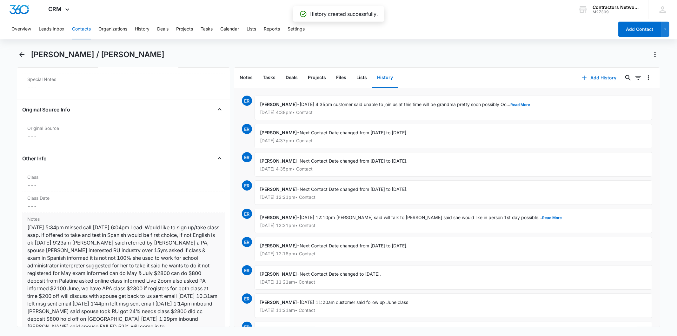
scroll to position [811, 0]
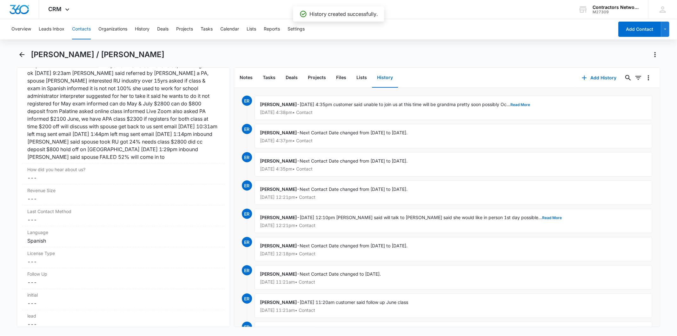
click at [81, 23] on button "Contacts" at bounding box center [81, 29] width 19 height 20
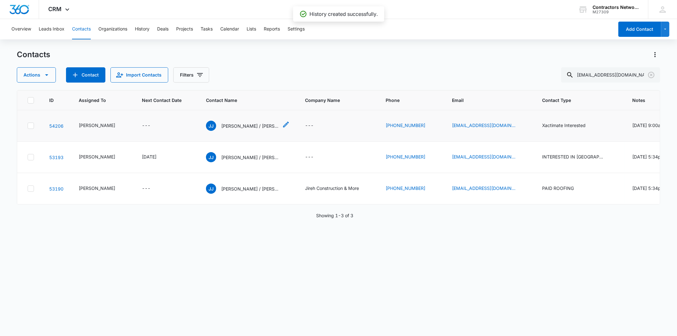
click at [245, 129] on p "[PERSON_NAME] / [PERSON_NAME]" at bounding box center [249, 125] width 57 height 7
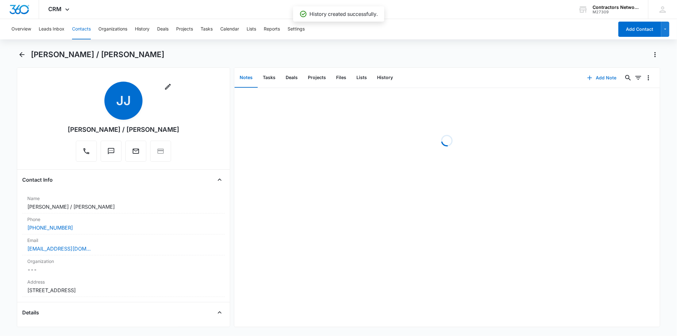
click at [588, 75] on icon "button" at bounding box center [590, 78] width 8 height 8
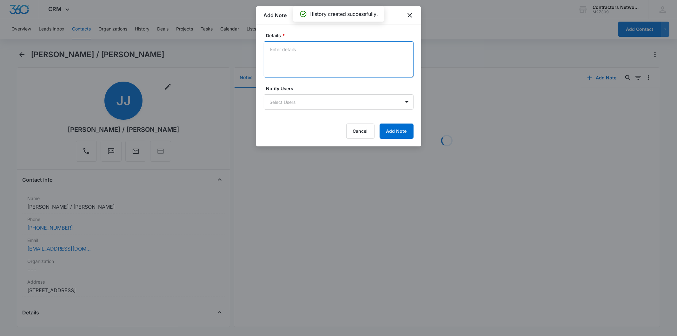
click at [294, 56] on textarea "Details *" at bounding box center [339, 59] width 150 height 36
paste textarea "[DATE] 1:29pm sent email // [DATE] 3:03pm na / sent email"
type textarea "[DATE] 1:29pm sent email // [DATE] 3:03pm na / sent email"
click at [401, 122] on form "Details * [DATE] 1:29pm sent email // [DATE] 3:03pm na / sent email Notify User…" at bounding box center [339, 85] width 150 height 107
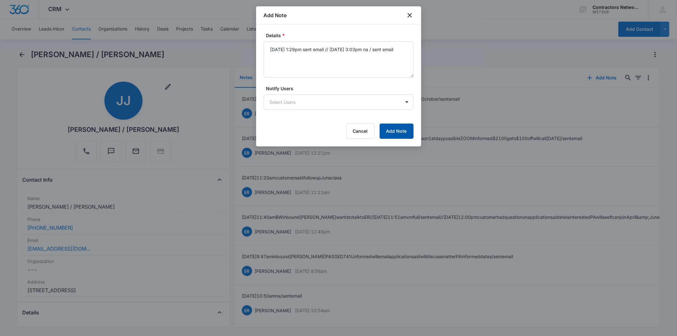
click at [399, 128] on button "Add Note" at bounding box center [397, 130] width 34 height 15
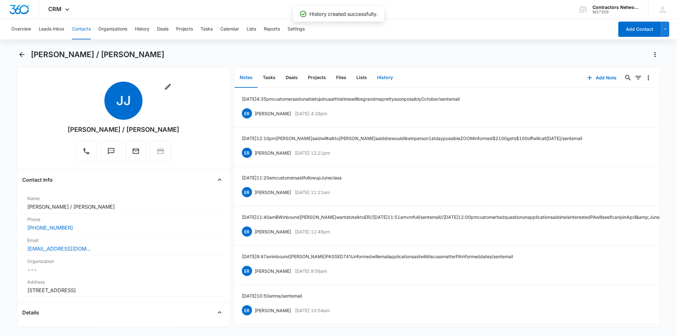
click at [393, 76] on button "History" at bounding box center [385, 78] width 26 height 20
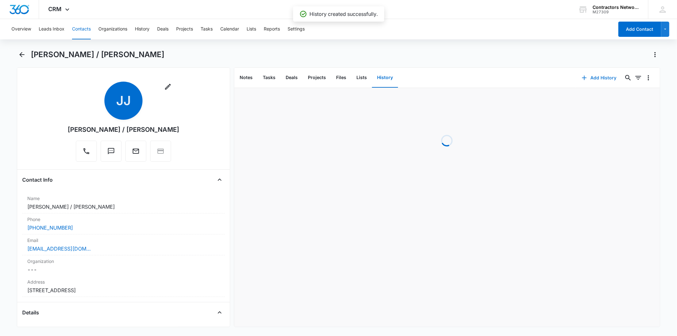
click at [588, 74] on button "Add History" at bounding box center [599, 77] width 48 height 15
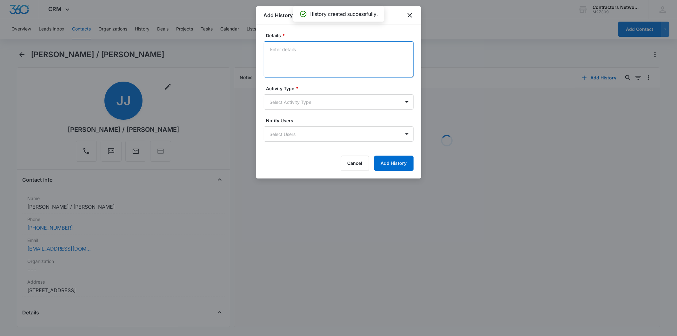
click at [287, 53] on textarea "Details *" at bounding box center [339, 59] width 150 height 36
paste textarea "[DATE] 1:29pm sent email // [DATE] 3:03pm na / sent email"
type textarea "[DATE] 1:29pm sent email // [DATE] 3:03pm na / sent email"
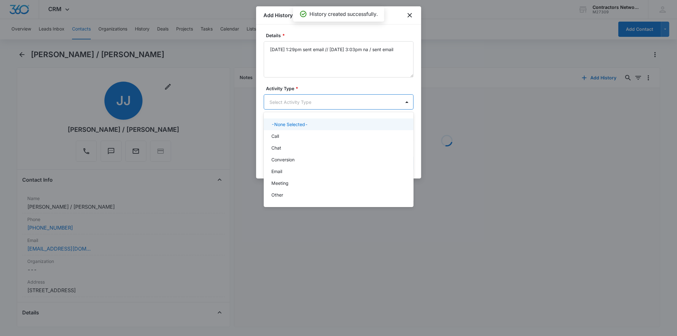
drag, startPoint x: 277, startPoint y: 106, endPoint x: 275, endPoint y: 138, distance: 32.1
click at [276, 113] on body "CRM Apps Reputation Websites Forms CRM Email Social Shop Payments POS Content A…" at bounding box center [338, 168] width 677 height 336
click at [275, 138] on p "Call" at bounding box center [275, 136] width 8 height 7
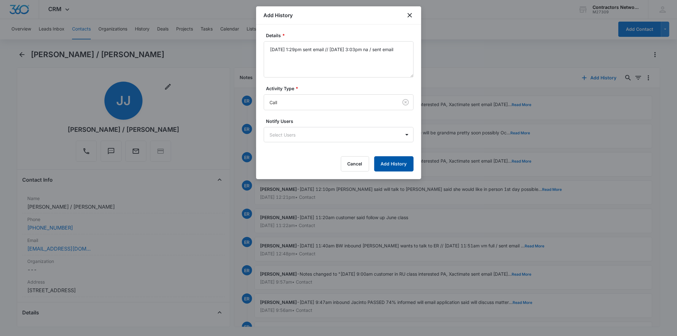
click at [396, 161] on button "Add History" at bounding box center [393, 163] width 39 height 15
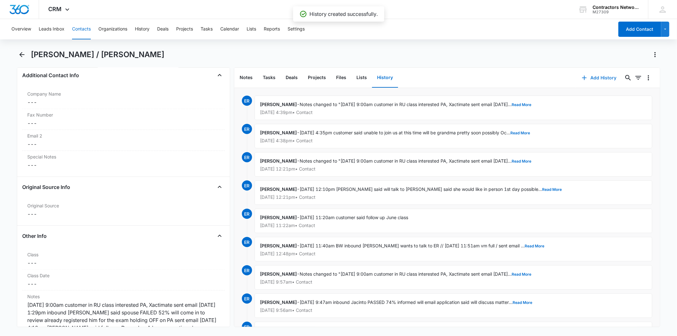
scroll to position [776, 0]
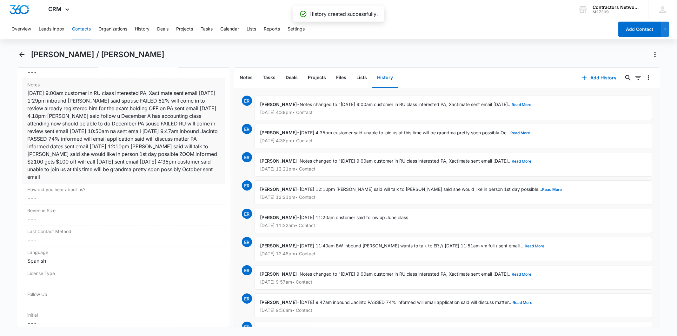
click at [147, 122] on div "[DATE] 9:00am customer in RU class interested PA, Xactimate sent email [DATE] 1…" at bounding box center [123, 134] width 192 height 91
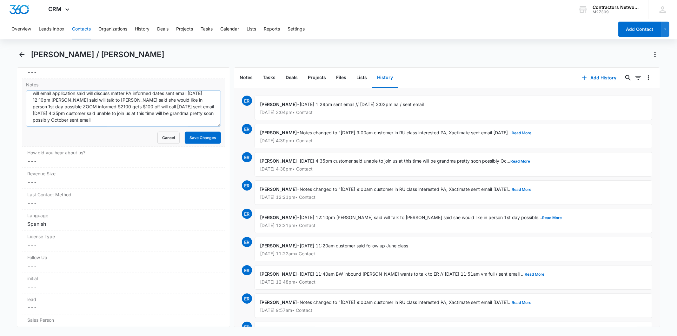
scroll to position [46, 0]
click at [189, 120] on textarea "[DATE] 9:00am customer in RU class interested PA, Xactimate sent email [DATE] 1…" at bounding box center [123, 108] width 195 height 36
paste textarea "[DATE] 1:29pm sent email // [DATE] 3:03pm na / sent email"
drag, startPoint x: 141, startPoint y: 123, endPoint x: 145, endPoint y: 127, distance: 5.4
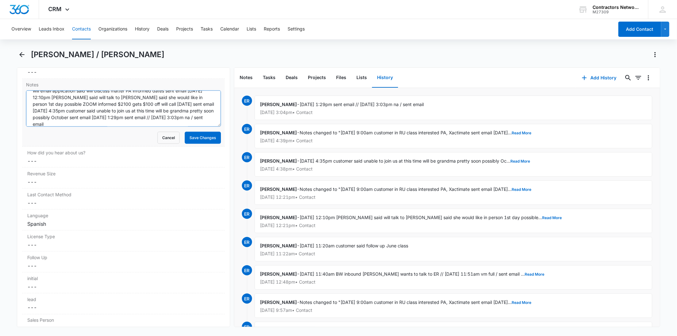
click at [144, 125] on textarea "[DATE] 9:00am customer in RU class interested PA, Xactimate sent email [DATE] 1…" at bounding box center [123, 108] width 195 height 36
drag, startPoint x: 145, startPoint y: 120, endPoint x: 149, endPoint y: 124, distance: 5.9
click at [145, 121] on textarea "[DATE] 9:00am customer in RU class interested PA, Xactimate sent email [DATE] 1…" at bounding box center [123, 108] width 195 height 36
type textarea "[DATE] 9:00am customer in RU class interested PA, Xactimate sent email [DATE] 1…"
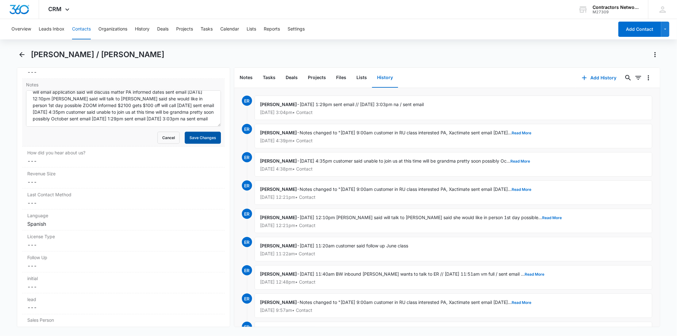
click at [201, 137] on button "Save Changes" at bounding box center [203, 138] width 36 height 12
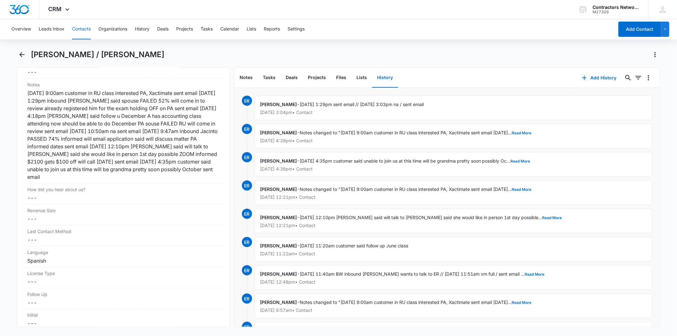
click at [84, 26] on button "Contacts" at bounding box center [81, 29] width 19 height 20
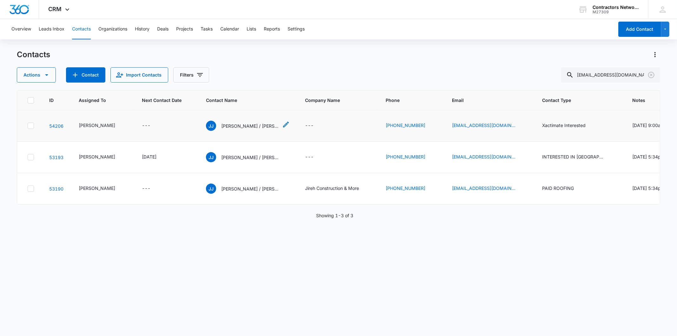
click at [244, 131] on div "[PERSON_NAME] / [PERSON_NAME]" at bounding box center [242, 126] width 72 height 10
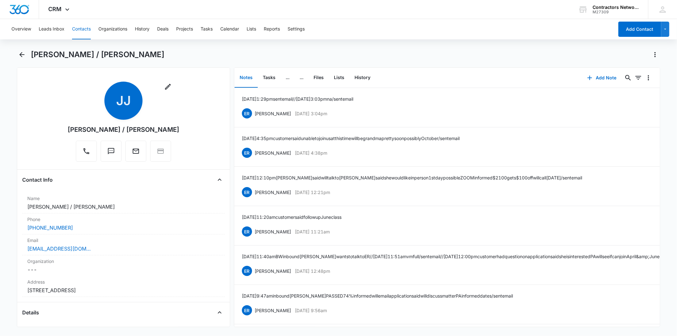
click at [77, 30] on button "Contacts" at bounding box center [81, 29] width 19 height 20
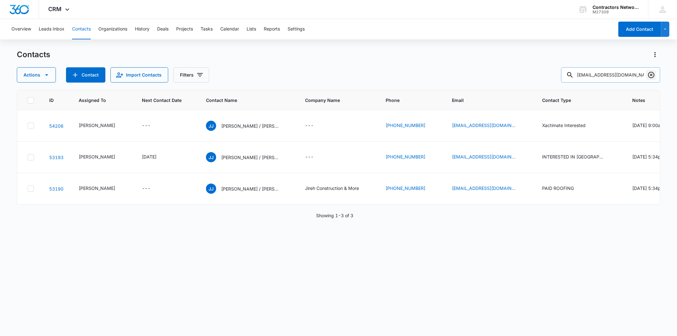
click at [652, 75] on icon "Clear" at bounding box center [651, 75] width 8 height 8
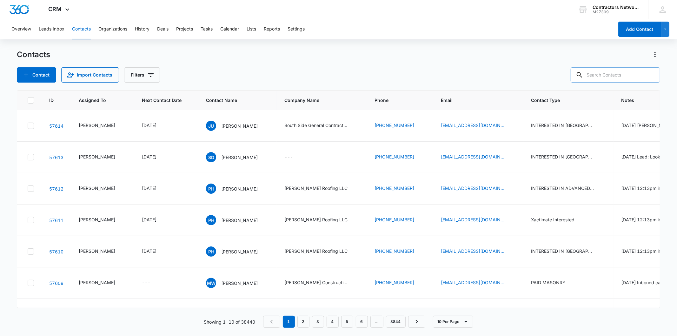
click at [616, 70] on input "text" at bounding box center [615, 74] width 89 height 15
paste input "[EMAIL_ADDRESS][DOMAIN_NAME]"
type input "[EMAIL_ADDRESS][DOMAIN_NAME]"
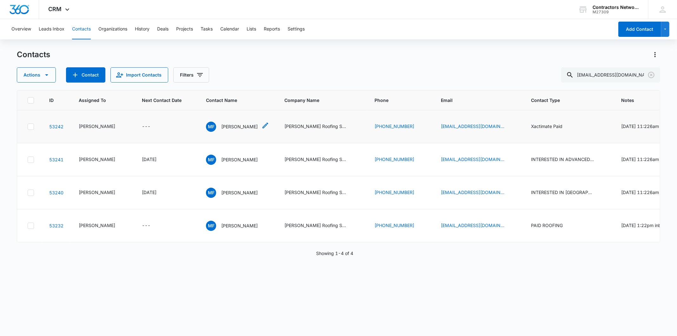
click at [221, 130] on p "[PERSON_NAME]" at bounding box center [239, 126] width 36 height 7
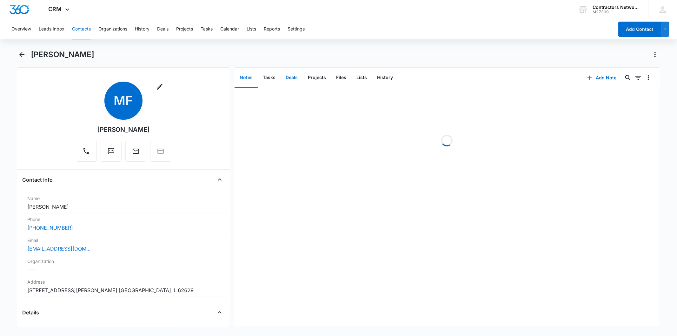
click at [293, 76] on button "Deals" at bounding box center [292, 78] width 22 height 20
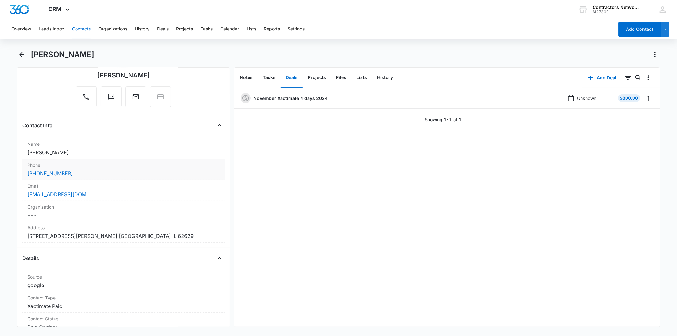
scroll to position [70, 0]
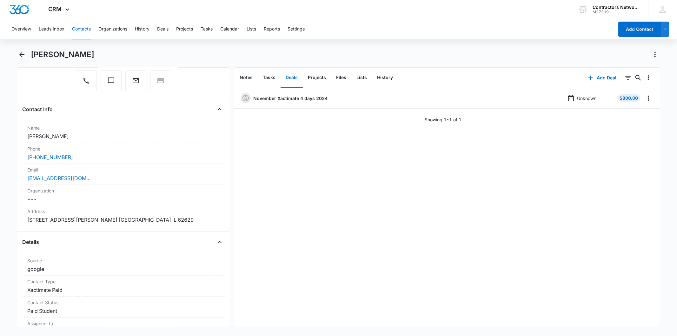
click at [76, 31] on button "Contacts" at bounding box center [81, 29] width 19 height 20
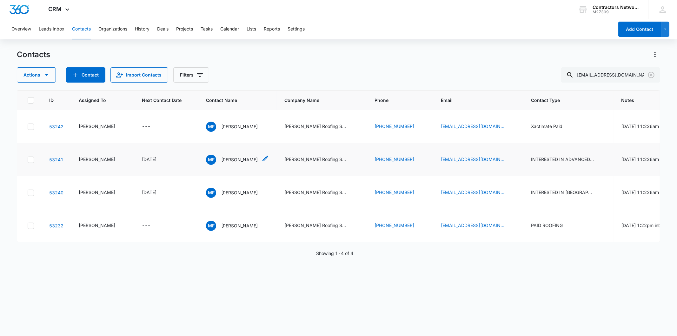
click at [223, 165] on div "MF [PERSON_NAME]" at bounding box center [232, 160] width 52 height 10
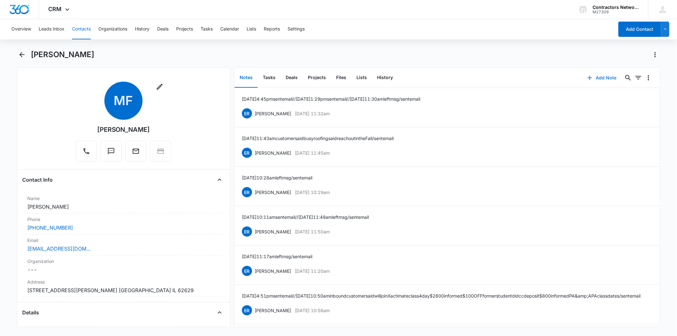
click at [603, 75] on button "Add Note" at bounding box center [602, 77] width 42 height 15
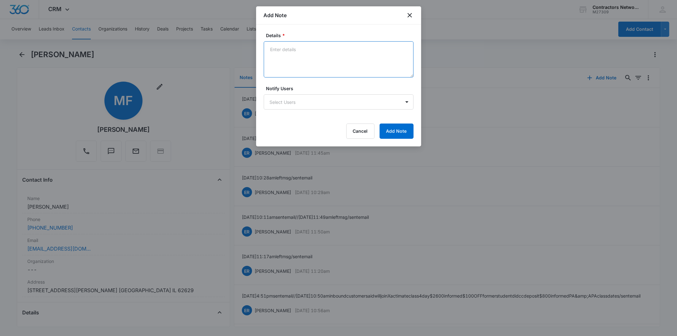
click at [297, 52] on textarea "Details *" at bounding box center [339, 59] width 150 height 36
paste textarea "[DATE] 3:07pm left msg / sent email"
type textarea "[DATE] 3:07pm left msg / sent email"
click at [398, 126] on button "Add Note" at bounding box center [397, 130] width 34 height 15
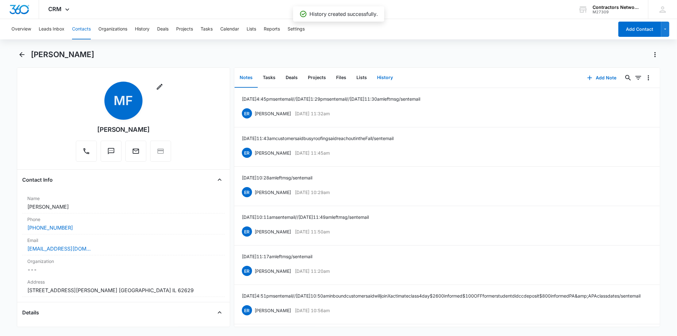
click at [385, 76] on button "History" at bounding box center [385, 78] width 26 height 20
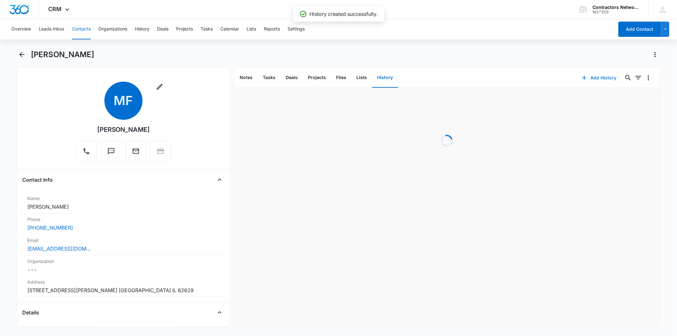
click at [585, 74] on button "Add History" at bounding box center [599, 77] width 48 height 15
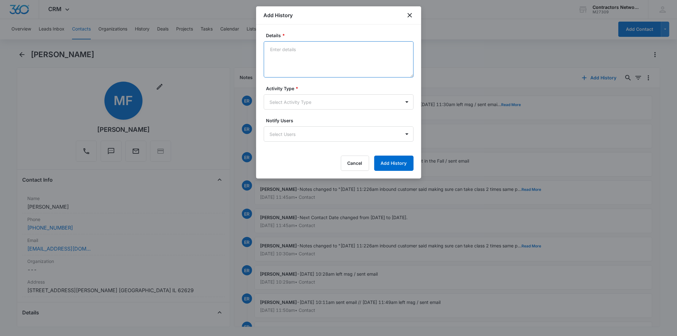
click at [288, 57] on textarea "Details *" at bounding box center [339, 59] width 150 height 36
paste textarea "[DATE] 3:07pm left msg / sent email"
type textarea "[DATE] 3:07pm left msg / sent email"
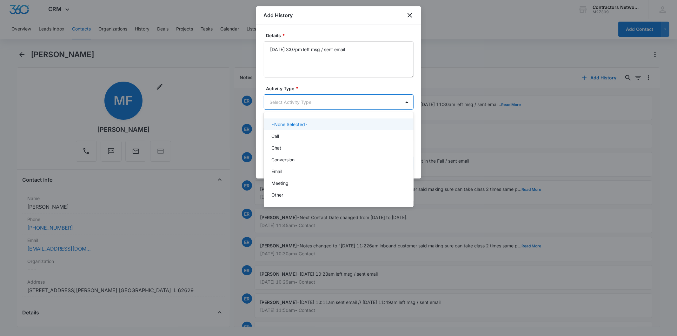
click at [284, 106] on body "CRM Apps Reputation Websites Forms CRM Email Social Shop Payments POS Content A…" at bounding box center [338, 168] width 677 height 336
drag, startPoint x: 282, startPoint y: 143, endPoint x: 282, endPoint y: 133, distance: 10.2
click at [282, 133] on div "-None Selected- Call Chat Conversion Email Meeting Other" at bounding box center [339, 159] width 150 height 85
click at [282, 133] on div "Call" at bounding box center [337, 136] width 133 height 7
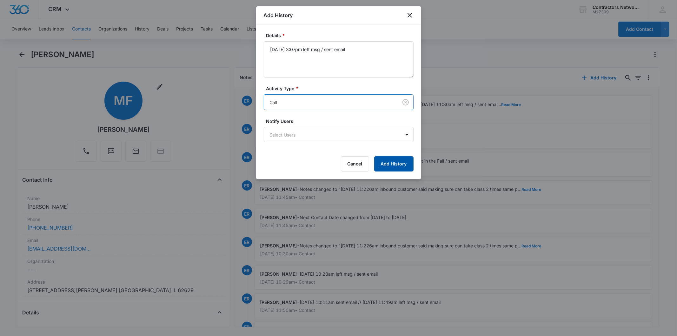
click at [388, 161] on button "Add History" at bounding box center [393, 163] width 39 height 15
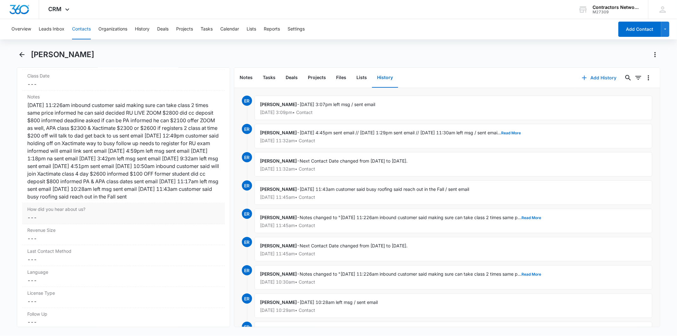
scroll to position [740, 0]
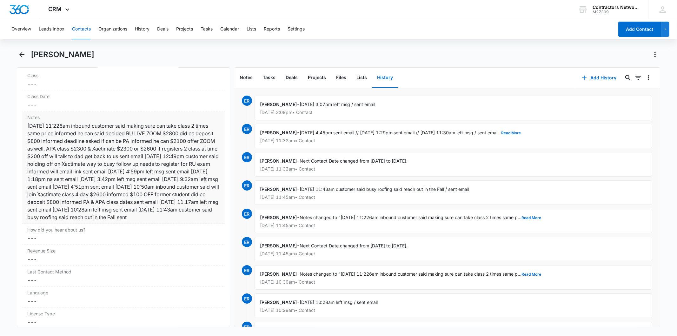
click at [129, 163] on div "[DATE] 11:226am inbound customer said making sure can take class 2 times same p…" at bounding box center [123, 171] width 192 height 99
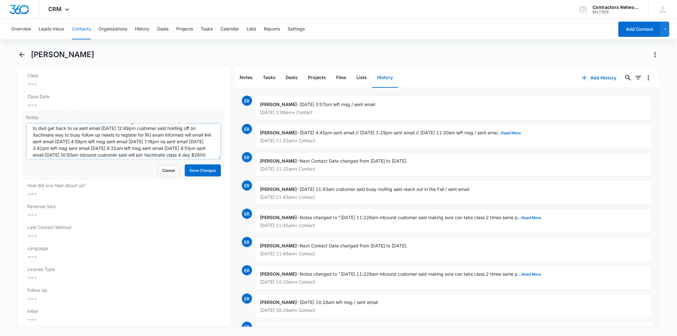
scroll to position [60, 0]
click at [203, 154] on textarea "[DATE] 11:226am inbound customer said making sure can take class 2 times same p…" at bounding box center [123, 141] width 195 height 36
type textarea "[DATE] 11:226am inbound customer said making sure can take class 2 times same p…"
click at [83, 28] on button "Contacts" at bounding box center [81, 29] width 19 height 20
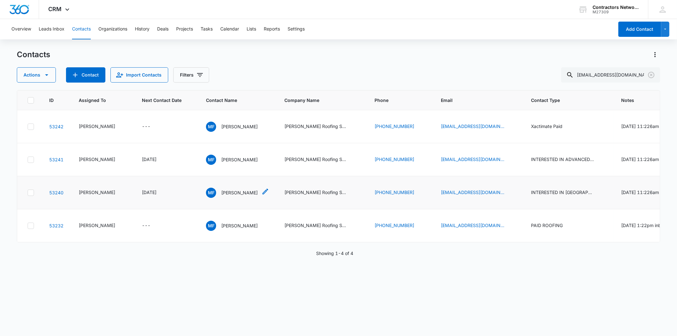
click at [221, 196] on p "[PERSON_NAME]" at bounding box center [239, 192] width 36 height 7
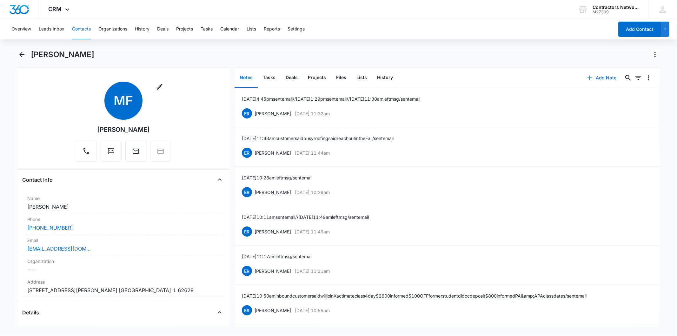
click at [597, 77] on button "Add Note" at bounding box center [602, 77] width 42 height 15
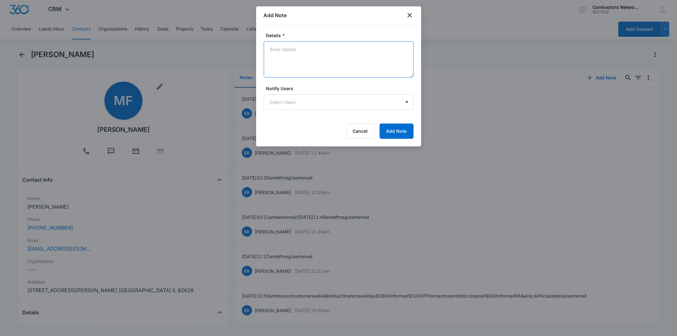
click at [290, 56] on textarea "Details *" at bounding box center [339, 59] width 150 height 36
paste textarea "[DATE] 3:07pm left msg / sent email"
type textarea "[DATE] 3:07pm left msg / sent email"
click at [392, 127] on button "Add Note" at bounding box center [397, 130] width 34 height 15
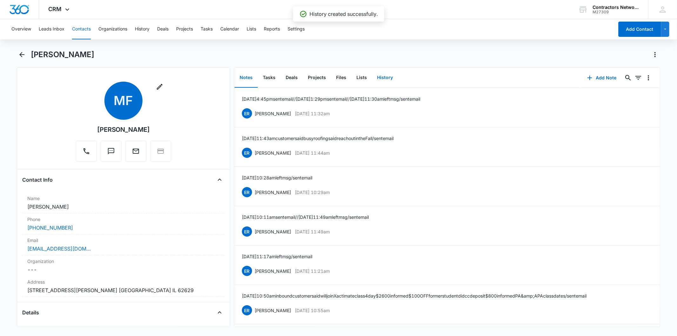
click at [381, 72] on button "History" at bounding box center [385, 78] width 26 height 20
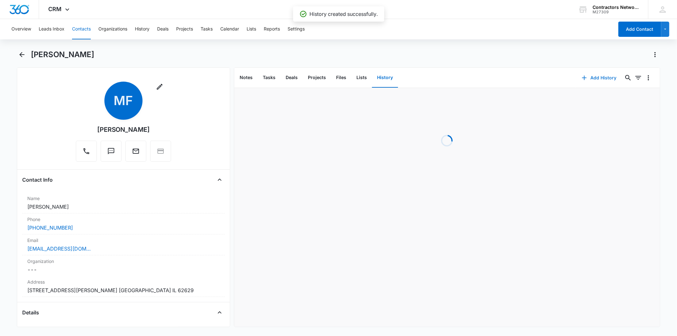
click at [587, 78] on button "Add History" at bounding box center [599, 77] width 48 height 15
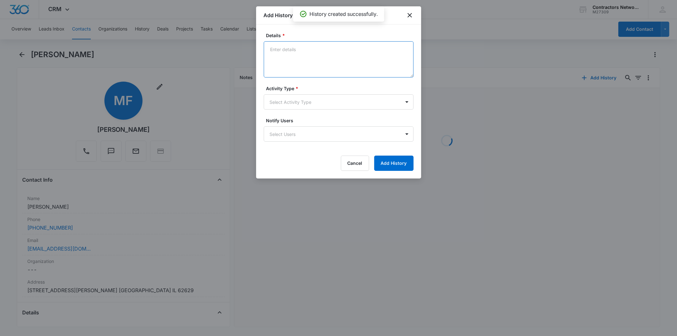
click at [301, 61] on textarea "Details *" at bounding box center [339, 59] width 150 height 36
paste textarea "[DATE] 3:07pm left msg / sent email"
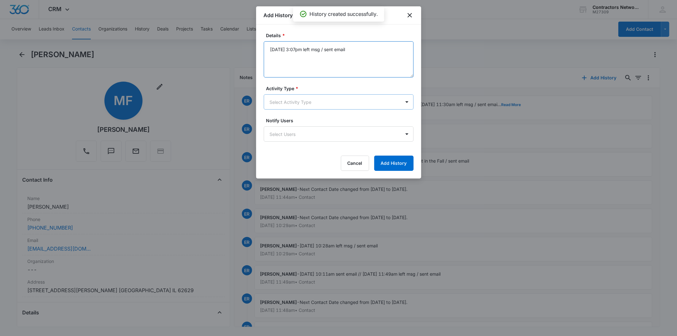
type textarea "[DATE] 3:07pm left msg / sent email"
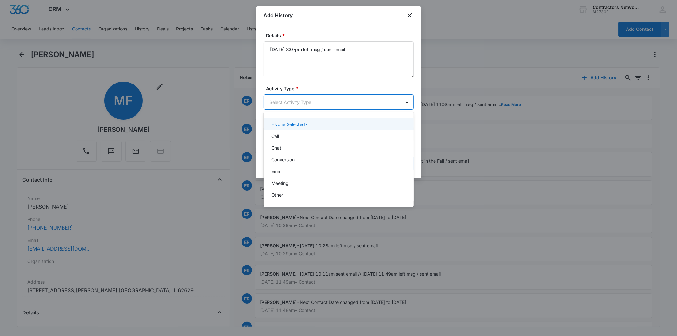
click at [285, 101] on body "CRM Apps Reputation Websites Forms CRM Email Social Shop Payments POS Content A…" at bounding box center [338, 168] width 677 height 336
click at [278, 133] on p "Call" at bounding box center [275, 136] width 8 height 7
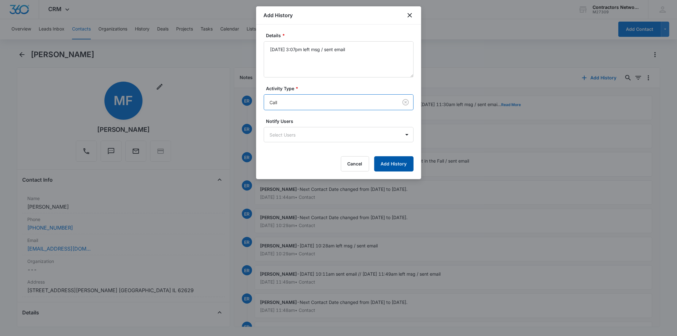
click at [403, 163] on button "Add History" at bounding box center [393, 163] width 39 height 15
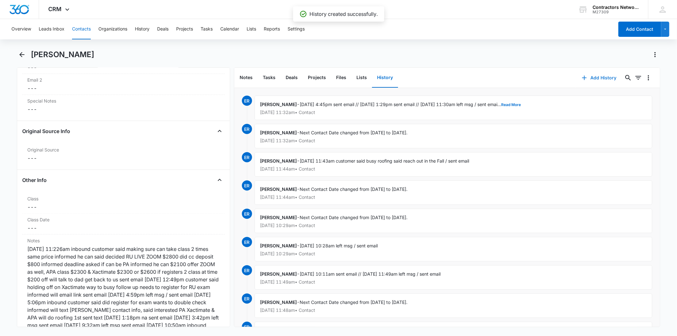
scroll to position [705, 0]
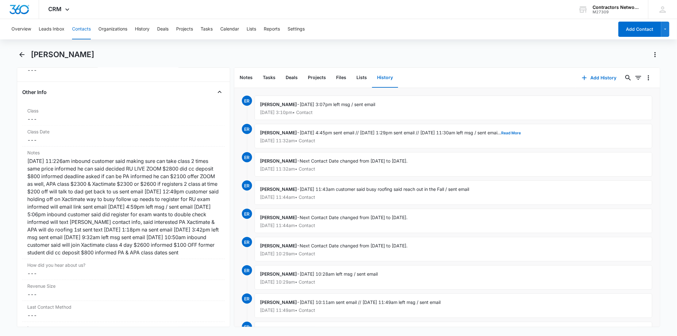
click at [75, 30] on button "Contacts" at bounding box center [81, 29] width 19 height 20
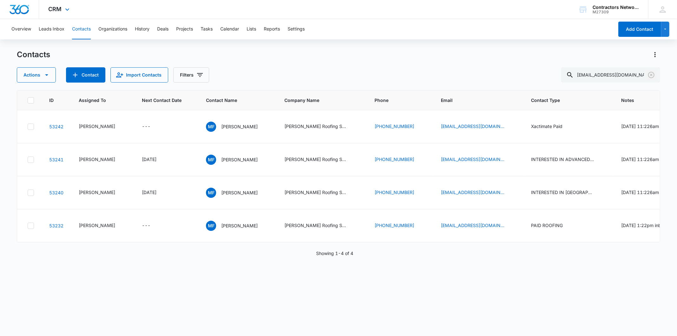
drag, startPoint x: 651, startPoint y: 76, endPoint x: 464, endPoint y: 0, distance: 202.4
click at [651, 76] on icon "Clear" at bounding box center [651, 75] width 8 height 8
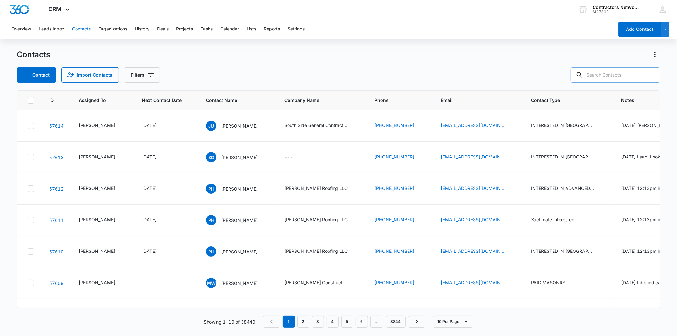
click at [616, 75] on input "text" at bounding box center [615, 74] width 89 height 15
paste input "[EMAIL_ADDRESS][DOMAIN_NAME]"
type input "[EMAIL_ADDRESS][DOMAIN_NAME]"
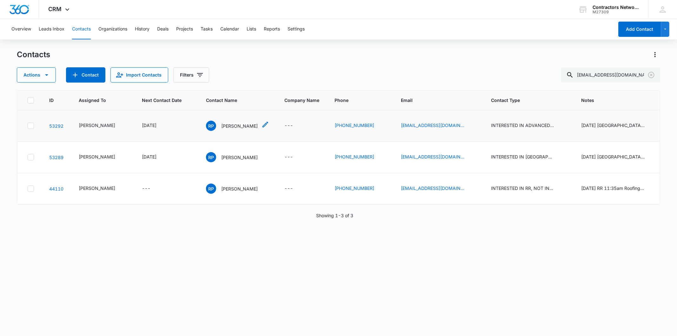
click at [221, 128] on p "[PERSON_NAME]" at bounding box center [239, 125] width 36 height 7
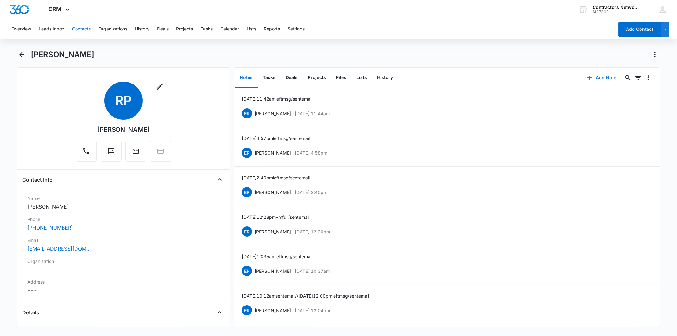
click at [597, 78] on button "Add Note" at bounding box center [602, 77] width 42 height 15
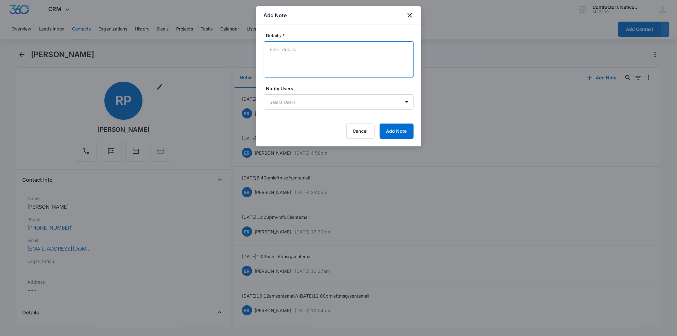
click at [301, 59] on textarea "Details *" at bounding box center [339, 59] width 150 height 36
paste textarea "[DATE] 3:11pm left msg / sent email"
type textarea "[DATE] 3:11pm left msg / sent email"
click at [394, 126] on button "Add Note" at bounding box center [397, 130] width 34 height 15
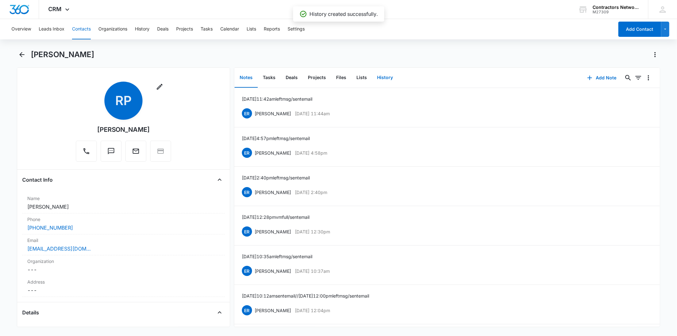
drag, startPoint x: 384, startPoint y: 77, endPoint x: 581, endPoint y: 64, distance: 197.5
click at [385, 77] on button "History" at bounding box center [385, 78] width 26 height 20
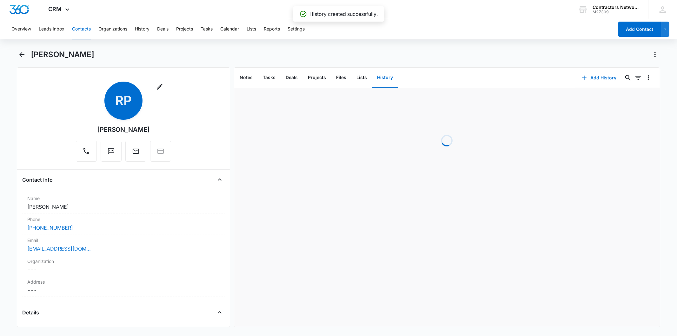
click at [597, 75] on button "Add History" at bounding box center [599, 77] width 48 height 15
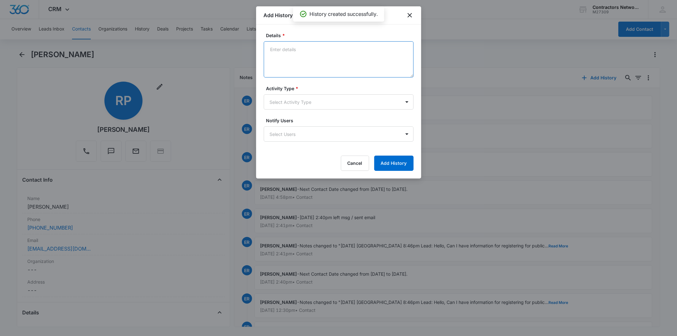
click at [313, 61] on textarea "Details *" at bounding box center [339, 59] width 150 height 36
paste textarea "[DATE] 3:11pm left msg / sent email"
type textarea "[DATE] 3:11pm left msg / sent email"
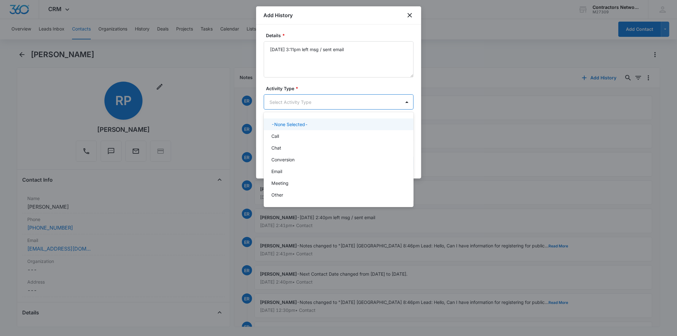
click at [294, 98] on body "CRM Apps Reputation Websites Forms CRM Email Social Shop Payments POS Content A…" at bounding box center [338, 168] width 677 height 336
click at [280, 135] on div "Call" at bounding box center [337, 136] width 133 height 7
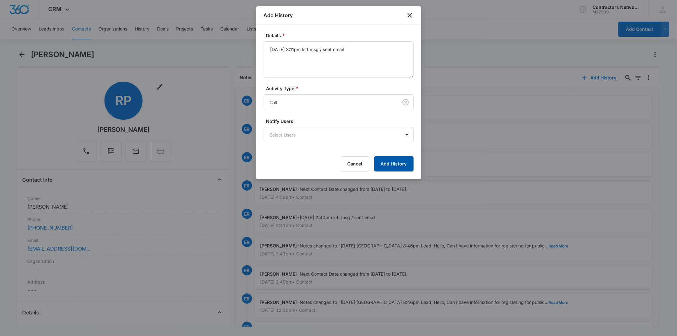
click at [392, 167] on button "Add History" at bounding box center [393, 163] width 39 height 15
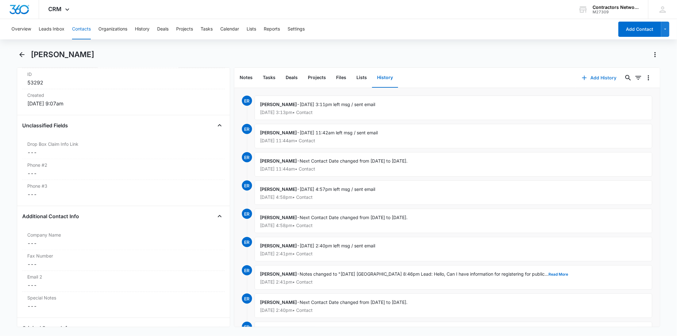
scroll to position [670, 0]
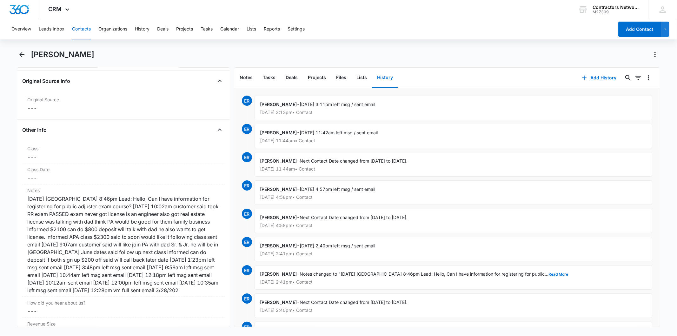
click at [86, 28] on button "Contacts" at bounding box center [81, 29] width 19 height 20
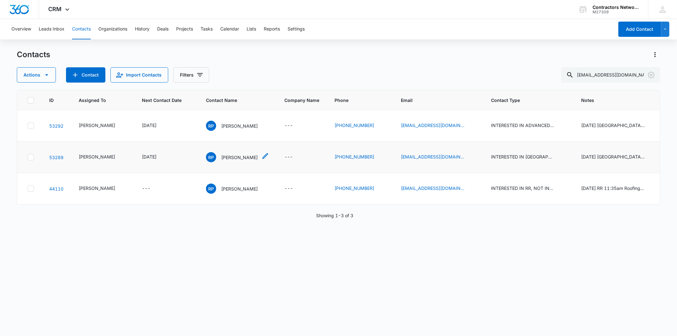
click at [221, 155] on p "[PERSON_NAME]" at bounding box center [239, 157] width 36 height 7
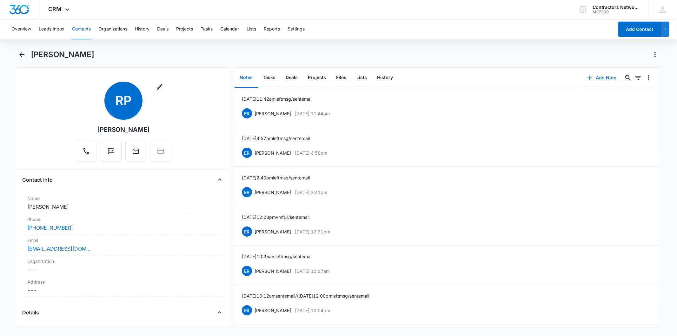
click at [598, 73] on button "Add Note" at bounding box center [602, 77] width 42 height 15
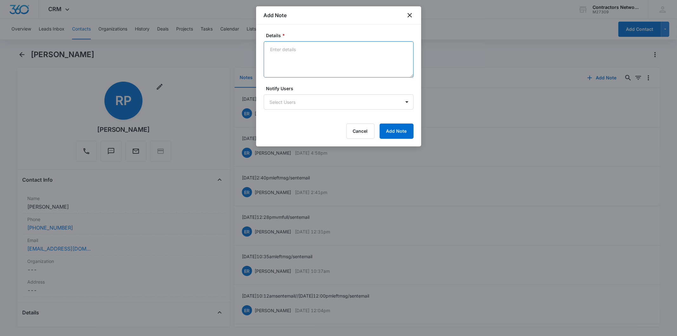
click at [300, 56] on textarea "Details *" at bounding box center [339, 59] width 150 height 36
paste textarea "[DATE] 3:11pm left msg / sent email"
type textarea "[DATE] 3:11pm left msg / sent email"
click at [390, 128] on button "Add Note" at bounding box center [397, 130] width 34 height 15
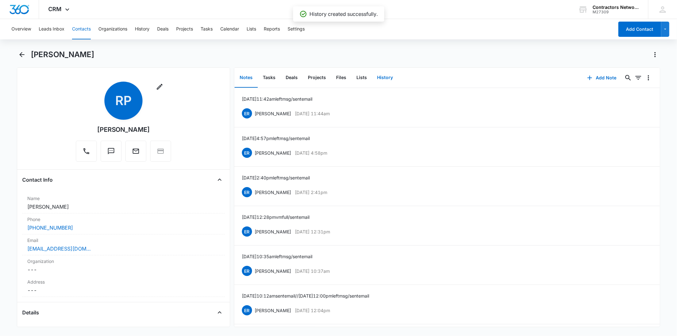
click at [377, 77] on button "History" at bounding box center [385, 78] width 26 height 20
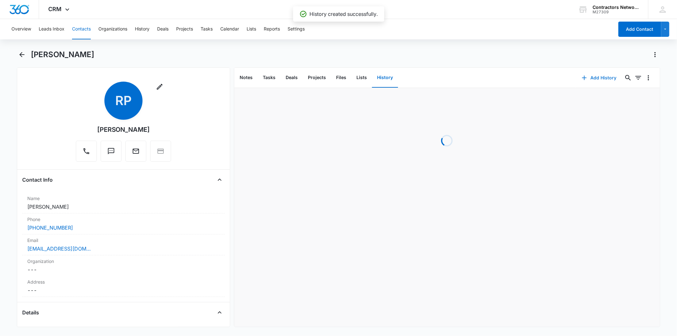
click at [587, 83] on button "Add History" at bounding box center [599, 77] width 48 height 15
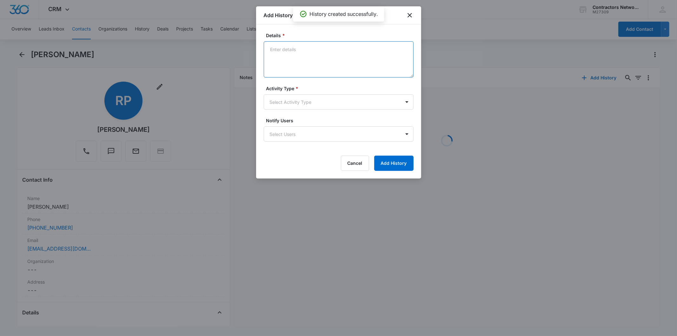
click at [299, 52] on textarea "Details *" at bounding box center [339, 59] width 150 height 36
paste textarea "[DATE] 3:11pm left msg / sent email"
type textarea "[DATE] 3:11pm left msg / sent email"
click at [285, 99] on body "CRM Apps Reputation Websites Forms CRM Email Social Shop Payments POS Content A…" at bounding box center [338, 168] width 677 height 336
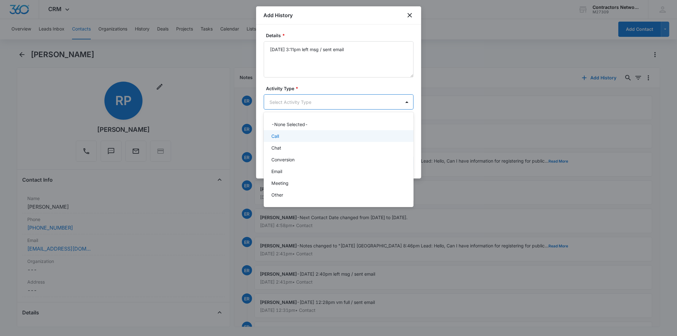
click at [293, 135] on div "Call" at bounding box center [337, 136] width 133 height 7
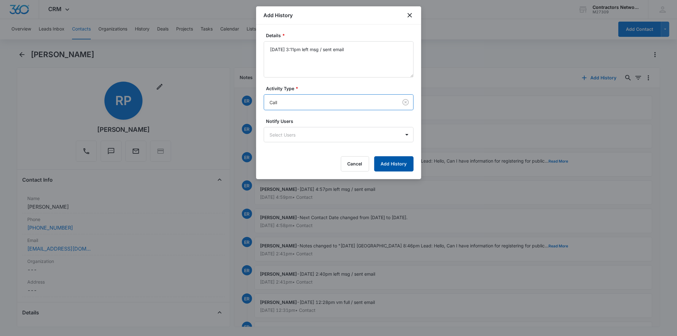
click at [381, 167] on button "Add History" at bounding box center [393, 163] width 39 height 15
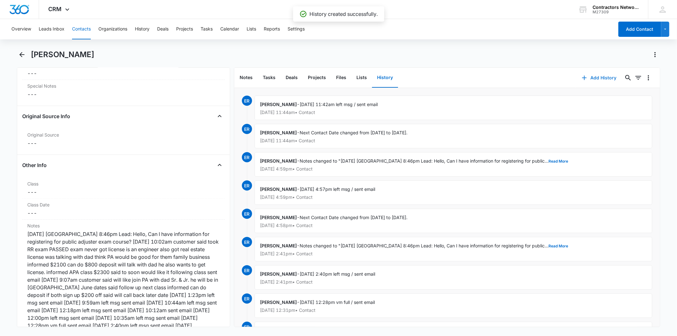
scroll to position [740, 0]
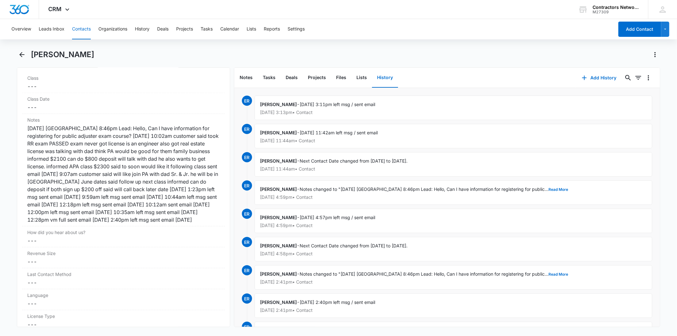
click at [81, 29] on button "Contacts" at bounding box center [81, 29] width 19 height 20
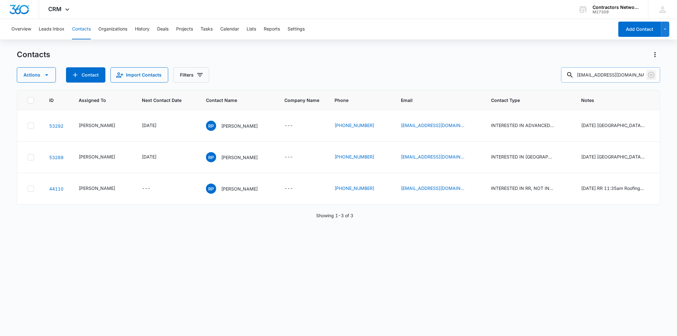
drag, startPoint x: 649, startPoint y: 72, endPoint x: 611, endPoint y: 71, distance: 38.7
click at [650, 72] on icon "Clear" at bounding box center [651, 75] width 8 height 8
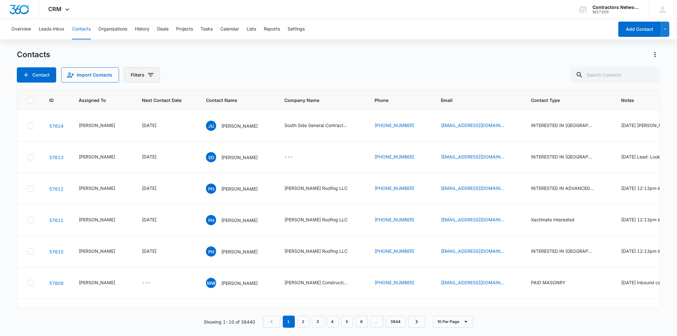
click at [150, 77] on icon "Filters" at bounding box center [151, 75] width 8 height 8
click at [195, 147] on button "Show Type filters" at bounding box center [199, 147] width 10 height 10
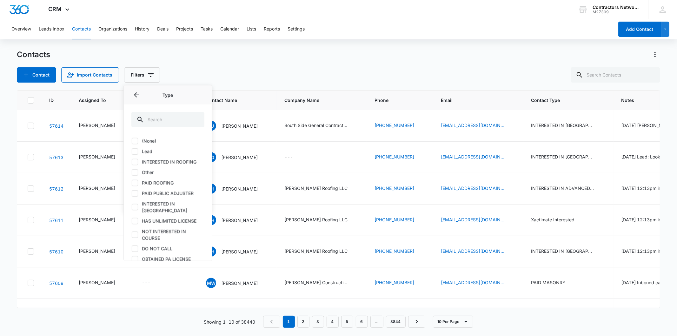
click at [146, 154] on label "Lead" at bounding box center [167, 151] width 73 height 7
click at [132, 151] on input "Lead" at bounding box center [131, 151] width 0 height 0
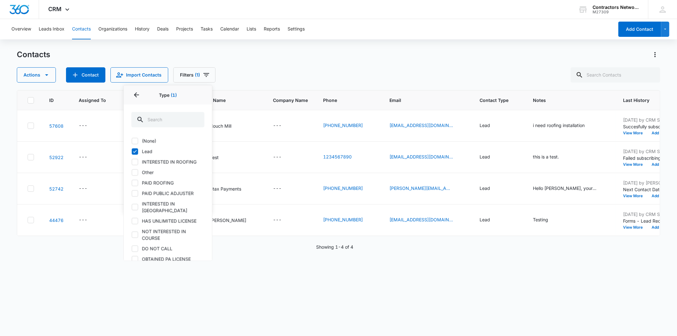
click at [146, 152] on label "Lead" at bounding box center [167, 151] width 73 height 7
click at [132, 151] on input "Lead" at bounding box center [131, 151] width 0 height 0
checkbox input "false"
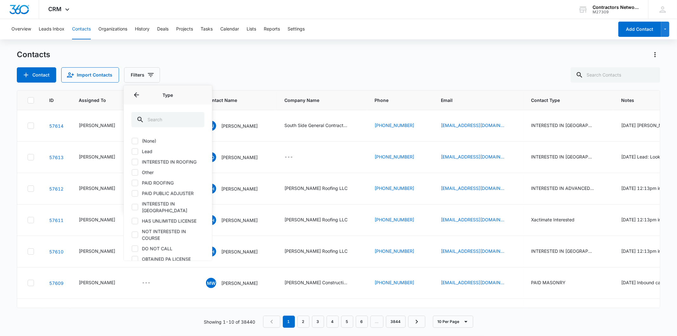
click at [423, 43] on div "Overview Leads Inbox Contacts Organizations History Deals Projects Tasks Calend…" at bounding box center [338, 177] width 677 height 316
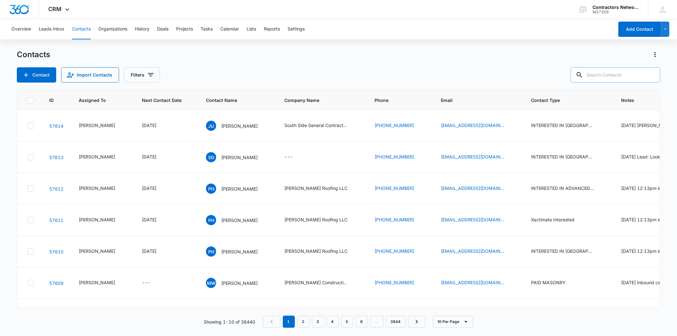
click at [613, 75] on input "text" at bounding box center [615, 74] width 89 height 15
paste input "[EMAIL_ADDRESS][DOMAIN_NAME]"
type input "[EMAIL_ADDRESS][DOMAIN_NAME]"
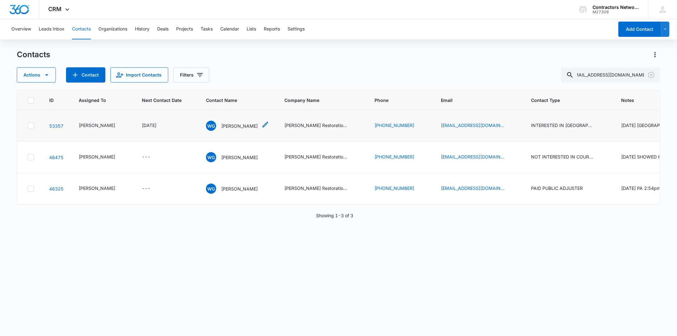
scroll to position [0, 0]
click at [226, 129] on p "[PERSON_NAME]" at bounding box center [239, 125] width 36 height 7
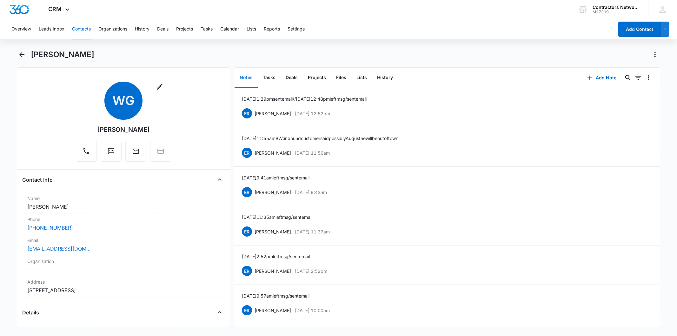
click at [79, 23] on button "Contacts" at bounding box center [81, 29] width 19 height 20
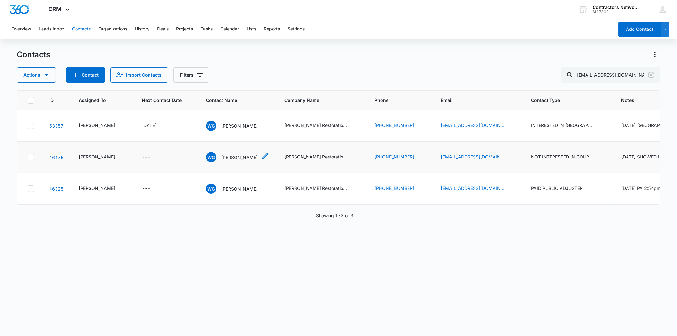
click at [224, 161] on p "[PERSON_NAME]" at bounding box center [239, 157] width 36 height 7
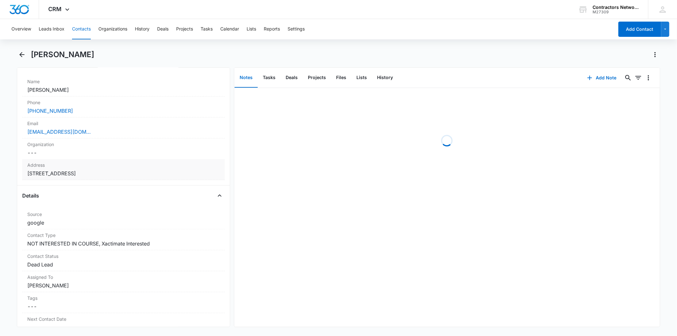
scroll to position [141, 0]
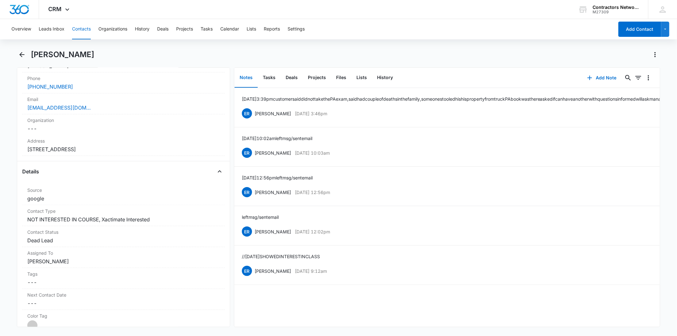
click at [82, 30] on button "Contacts" at bounding box center [81, 29] width 19 height 20
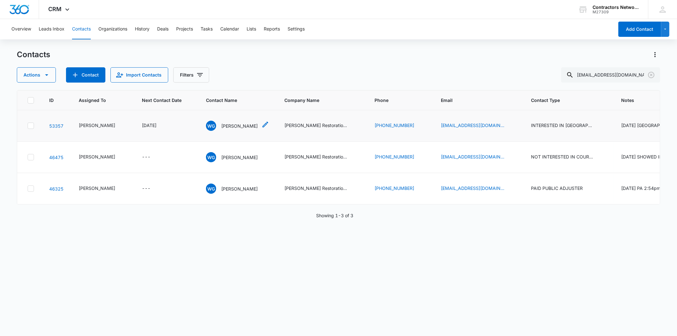
click at [221, 129] on p "[PERSON_NAME]" at bounding box center [239, 125] width 36 height 7
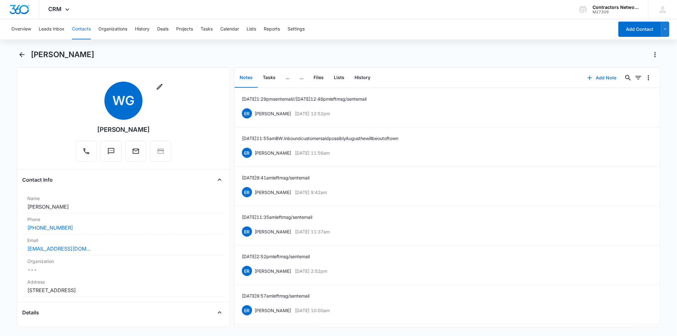
click at [606, 76] on button "Add Note" at bounding box center [602, 77] width 42 height 15
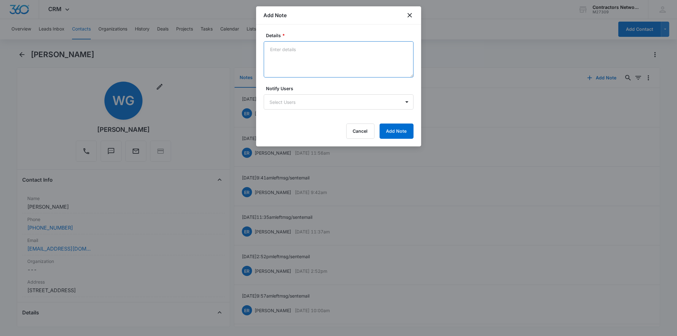
click at [284, 51] on textarea "Details *" at bounding box center [339, 59] width 150 height 36
paste textarea "[DATE] 3:16pm left msg / sent email"
type textarea "[DATE] 3:16pm left msg / sent email"
click at [382, 129] on button "Add Note" at bounding box center [397, 130] width 34 height 15
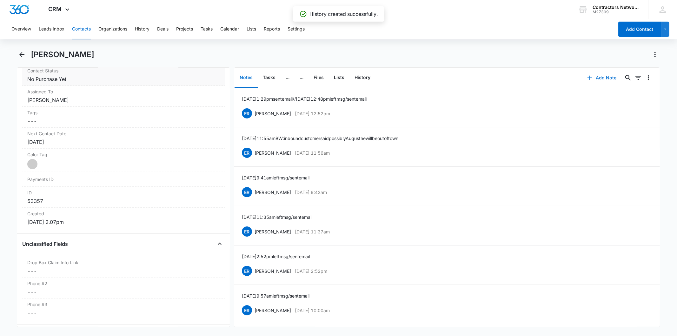
scroll to position [282, 0]
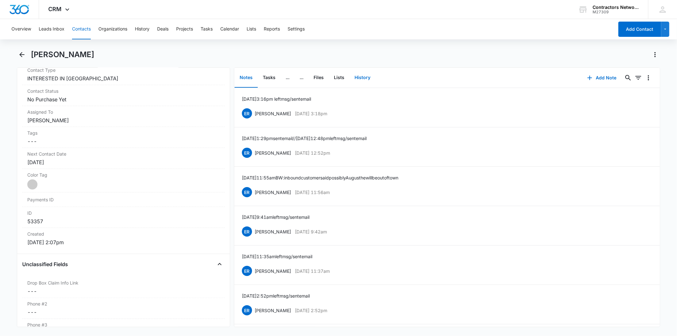
click at [370, 74] on button "History" at bounding box center [362, 78] width 26 height 20
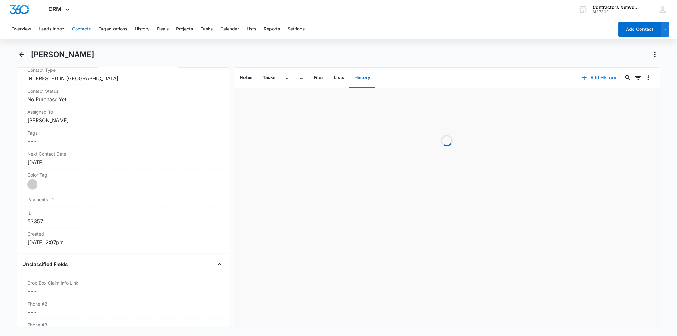
click at [589, 77] on button "Add History" at bounding box center [599, 77] width 48 height 15
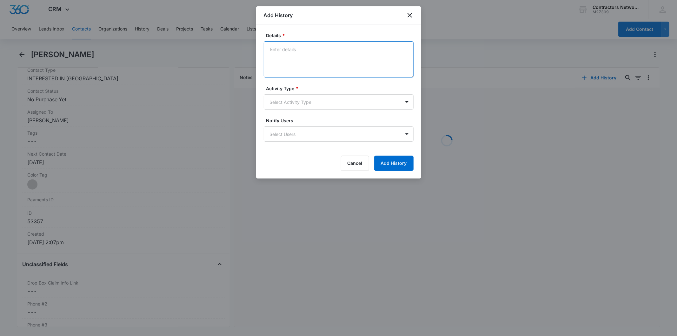
click at [296, 54] on textarea "Details *" at bounding box center [339, 59] width 150 height 36
paste textarea "[DATE] 3:16pm left msg / sent email"
type textarea "[DATE] 3:16pm left msg / sent email"
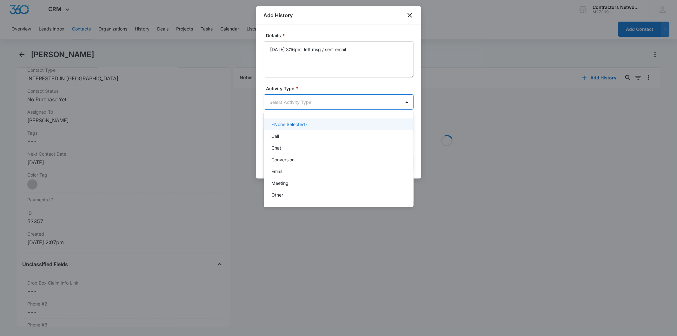
click at [290, 100] on body "CRM Apps Reputation Websites Forms CRM Email Social Shop Payments POS Content A…" at bounding box center [338, 168] width 677 height 336
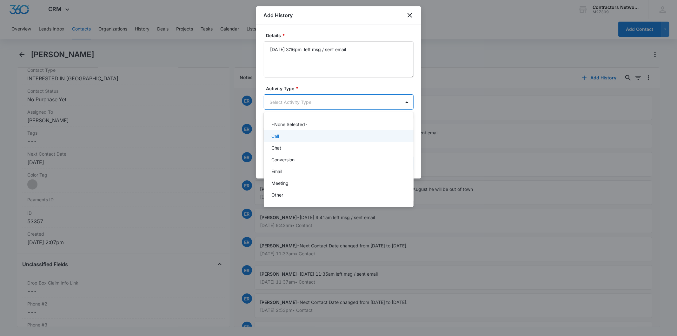
click at [283, 134] on div "Call" at bounding box center [337, 136] width 133 height 7
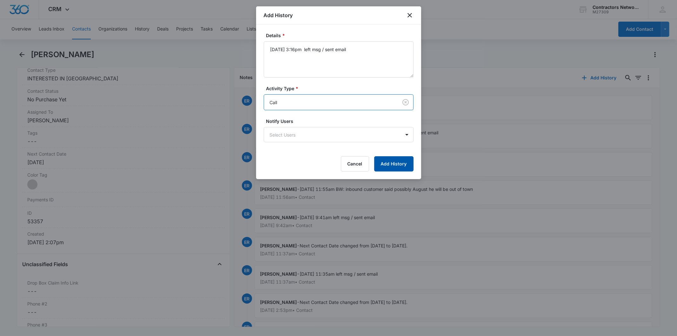
click at [382, 162] on button "Add History" at bounding box center [393, 163] width 39 height 15
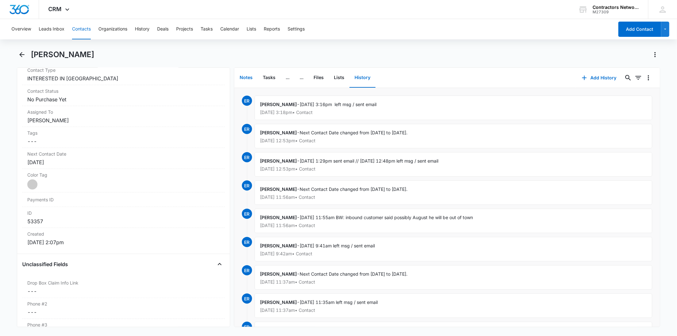
click at [246, 76] on button "Notes" at bounding box center [246, 78] width 23 height 20
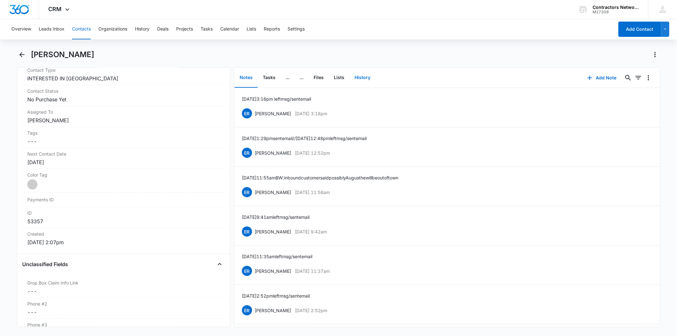
click at [358, 75] on button "History" at bounding box center [362, 78] width 26 height 20
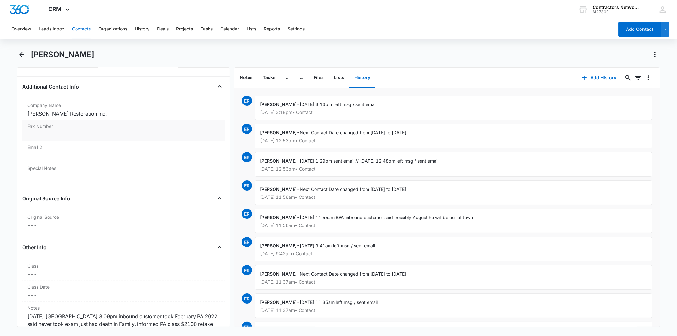
scroll to position [740, 0]
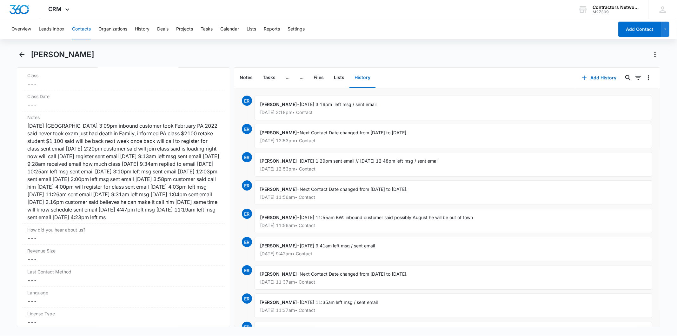
click at [81, 27] on button "Contacts" at bounding box center [81, 29] width 19 height 20
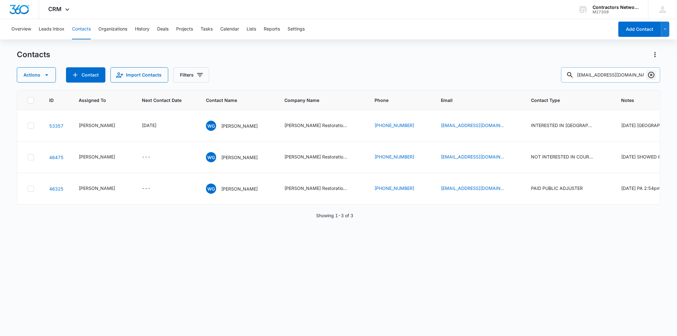
click at [654, 71] on icon "Clear" at bounding box center [651, 75] width 8 height 8
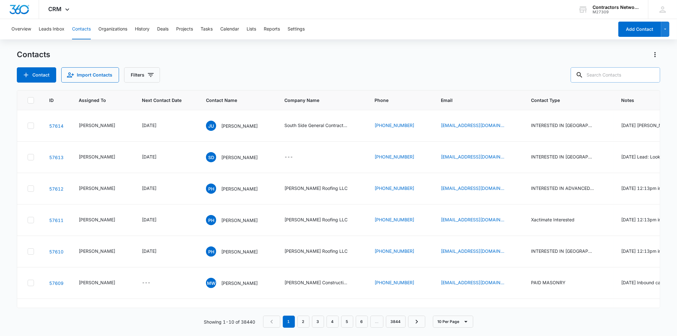
click at [611, 66] on div "Contacts Contact Import Contacts Filters" at bounding box center [338, 66] width 643 height 33
click at [612, 72] on input "text" at bounding box center [615, 74] width 89 height 15
paste input "[PERSON_NAME][EMAIL_ADDRESS][DOMAIN_NAME]"
type input "[PERSON_NAME][EMAIL_ADDRESS][DOMAIN_NAME]"
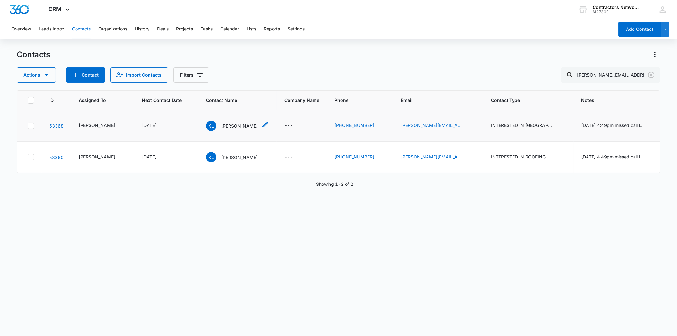
click at [223, 124] on p "[PERSON_NAME]" at bounding box center [239, 125] width 36 height 7
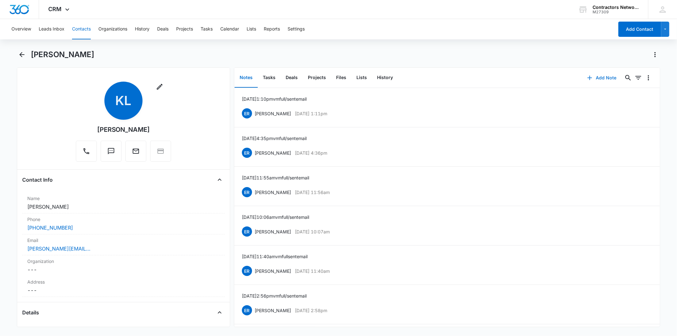
click at [587, 77] on icon "button" at bounding box center [589, 78] width 4 height 4
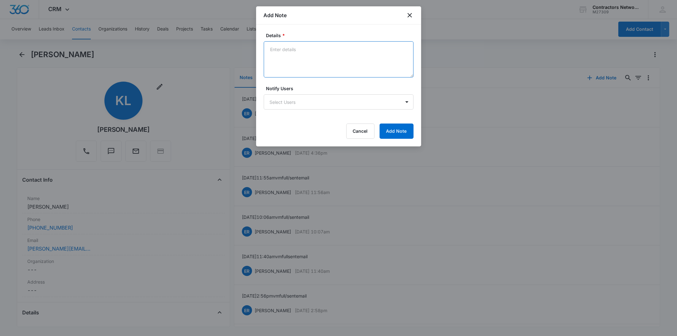
click at [298, 51] on textarea "Details *" at bounding box center [339, 59] width 150 height 36
paste textarea "[DATE] 3:23pm vm full / sent email"
type textarea "[DATE] 3:23pm vm full / sent email"
click at [394, 128] on button "Add Note" at bounding box center [397, 130] width 34 height 15
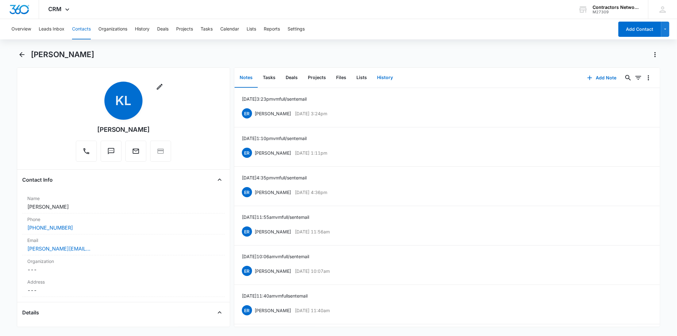
click at [386, 79] on button "History" at bounding box center [385, 78] width 26 height 20
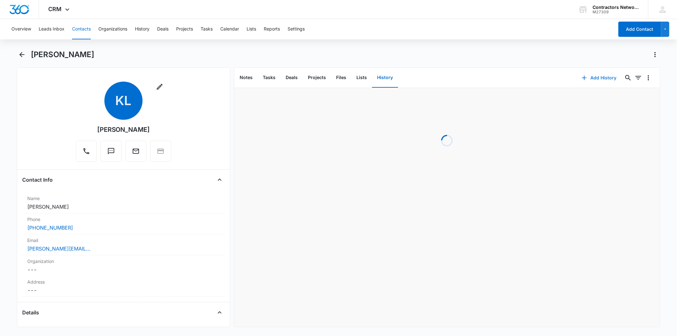
click at [597, 77] on button "Add History" at bounding box center [599, 77] width 48 height 15
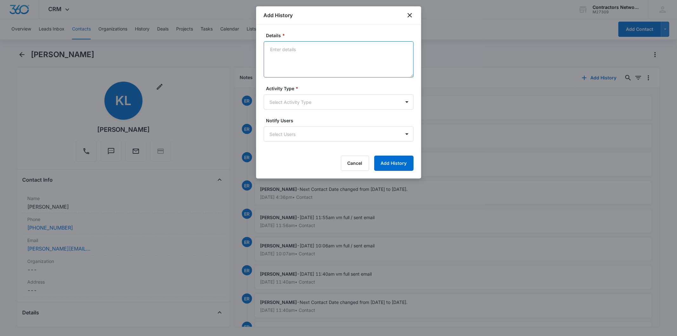
click at [301, 64] on textarea "Details *" at bounding box center [339, 59] width 150 height 36
paste textarea "[DATE] 3:23pm vm full / sent email"
type textarea "[DATE] 3:23pm vm full / sent email"
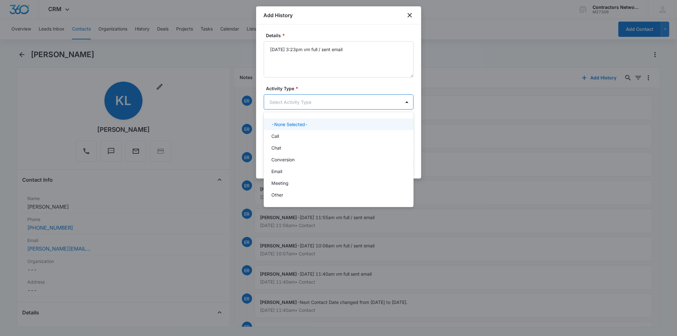
drag, startPoint x: 289, startPoint y: 102, endPoint x: 297, endPoint y: 133, distance: 32.6
click at [289, 103] on body "CRM Apps Reputation Websites Forms CRM Email Social Shop Payments POS Content A…" at bounding box center [338, 168] width 677 height 336
click at [297, 133] on div "Call" at bounding box center [337, 136] width 133 height 7
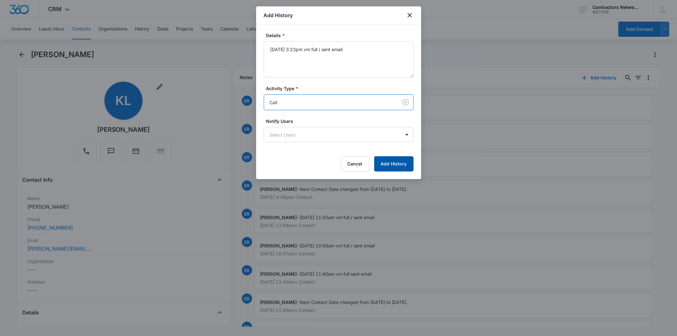
click at [404, 162] on button "Add History" at bounding box center [393, 163] width 39 height 15
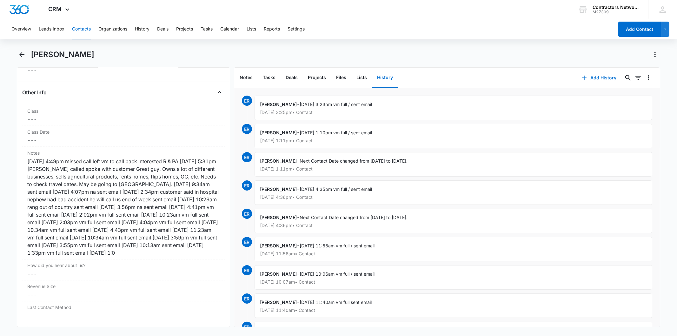
scroll to position [705, 0]
click at [88, 29] on button "Contacts" at bounding box center [81, 29] width 19 height 20
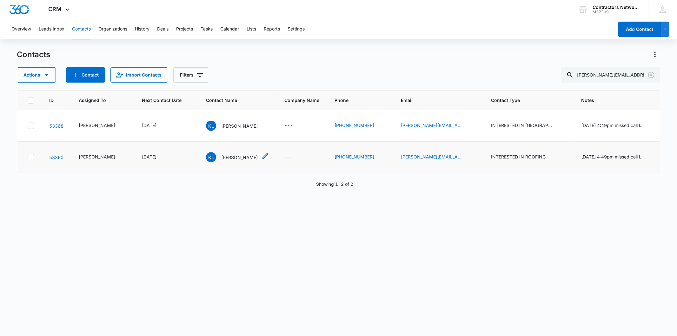
click at [221, 157] on p "[PERSON_NAME]" at bounding box center [239, 157] width 36 height 7
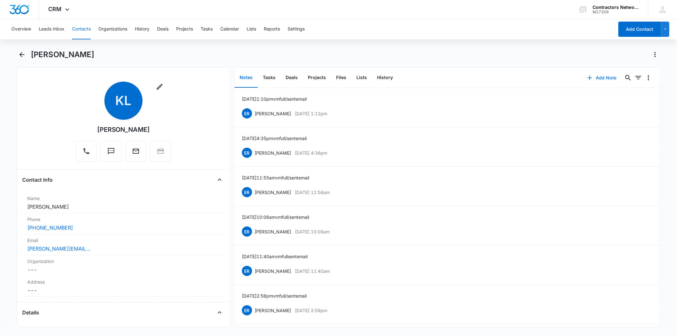
click at [598, 76] on button "Add Note" at bounding box center [602, 77] width 42 height 15
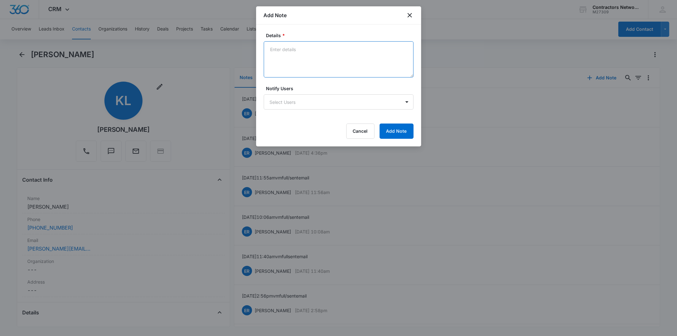
click at [301, 52] on textarea "Details *" at bounding box center [339, 59] width 150 height 36
paste textarea "[DATE] 3:23pm vm full / sent email"
type textarea "[DATE] 3:23pm vm full / sent email"
click at [391, 131] on button "Add Note" at bounding box center [397, 130] width 34 height 15
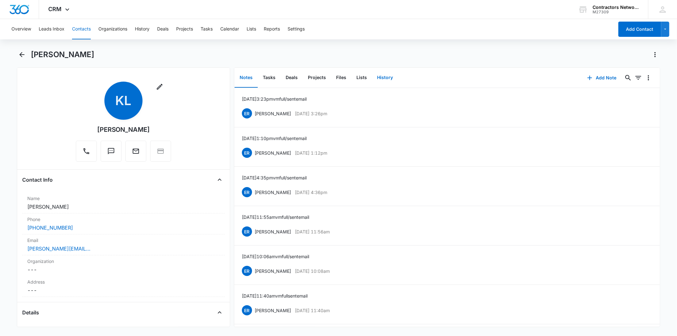
click at [386, 77] on button "History" at bounding box center [385, 78] width 26 height 20
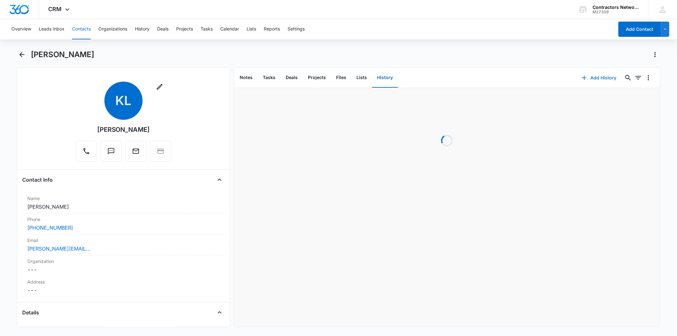
click at [598, 72] on button "Add History" at bounding box center [599, 77] width 48 height 15
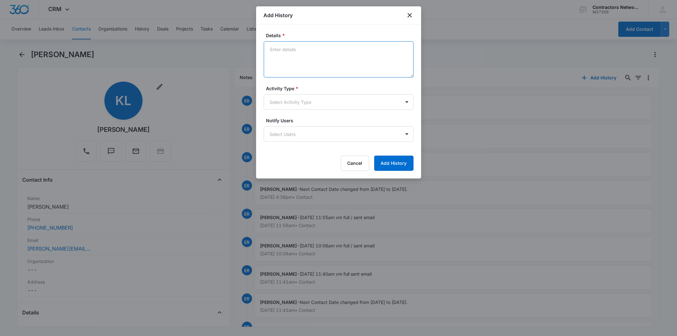
click at [313, 58] on textarea "Details *" at bounding box center [339, 59] width 150 height 36
paste textarea "[DATE] 3:23pm vm full / sent email"
type textarea "[DATE] 3:23pm vm full / sent email"
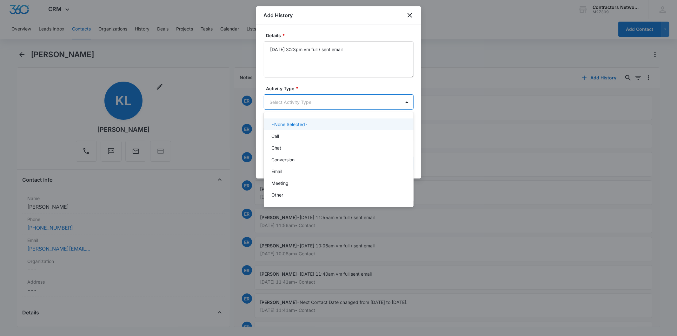
click at [287, 103] on body "CRM Apps Reputation Websites Forms CRM Email Social Shop Payments POS Content A…" at bounding box center [338, 168] width 677 height 336
click at [289, 136] on div "Call" at bounding box center [337, 136] width 133 height 7
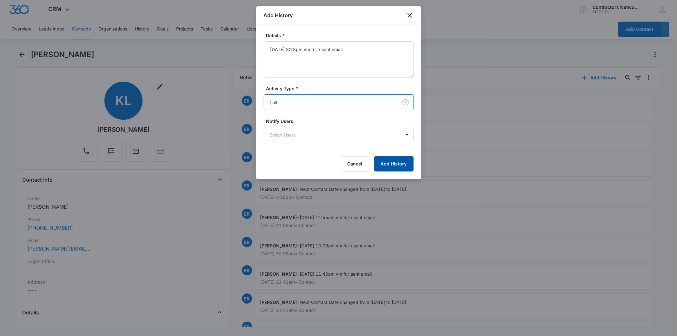
click at [385, 163] on button "Add History" at bounding box center [393, 163] width 39 height 15
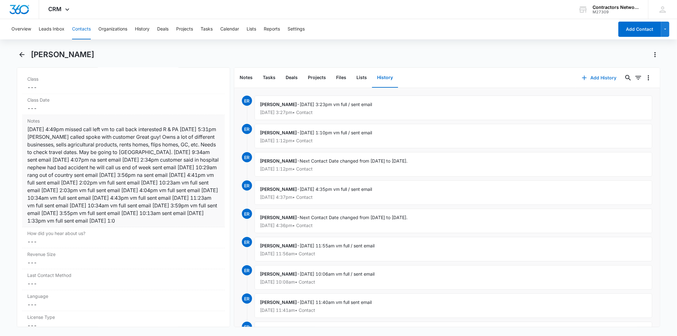
scroll to position [740, 0]
click at [85, 23] on button "Contacts" at bounding box center [81, 29] width 19 height 20
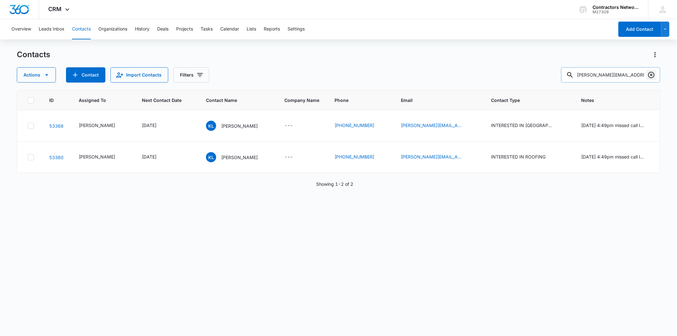
click at [649, 72] on icon "Clear" at bounding box center [651, 75] width 6 height 6
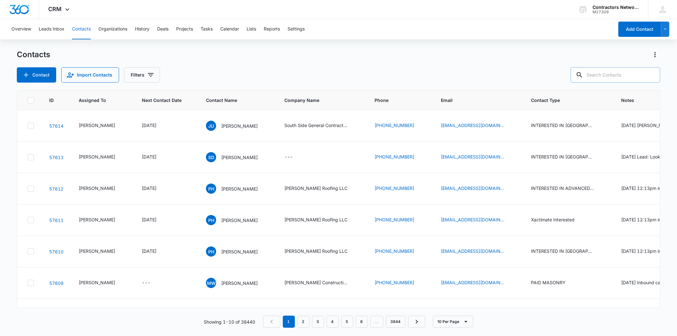
click at [637, 76] on input "text" at bounding box center [615, 74] width 89 height 15
paste input "[EMAIL_ADDRESS][DOMAIN_NAME]"
type input "[EMAIL_ADDRESS][DOMAIN_NAME]"
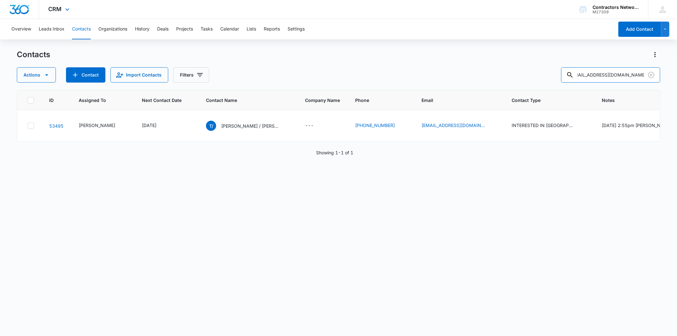
scroll to position [0, 0]
click at [232, 117] on td "T/ [PERSON_NAME] / [PERSON_NAME]" at bounding box center [247, 125] width 99 height 31
click at [228, 122] on div "T/ [PERSON_NAME] / [PERSON_NAME]" at bounding box center [242, 126] width 72 height 10
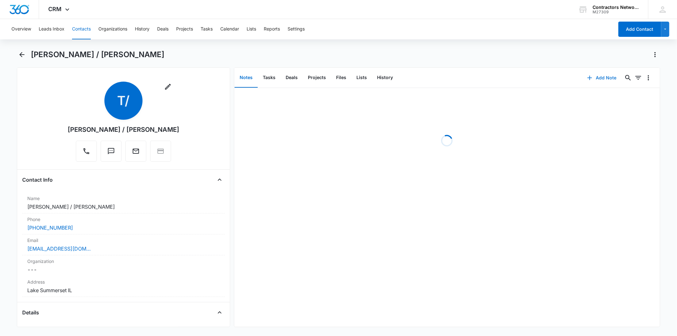
click at [605, 76] on button "Add Note" at bounding box center [602, 77] width 42 height 15
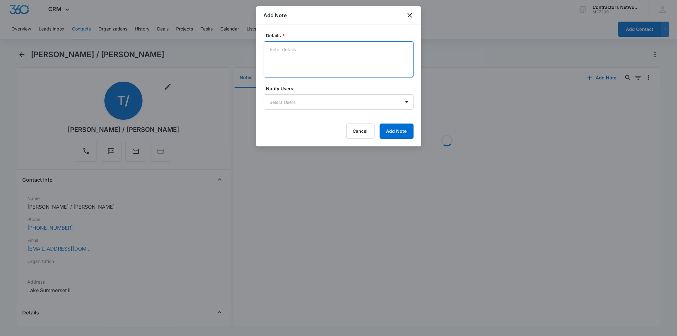
click at [289, 63] on textarea "Details *" at bounding box center [339, 59] width 150 height 36
paste textarea "[DATE] 3:31pm left msg / sent email"
type textarea "[DATE] 3:31pm left msg / sent email"
click at [405, 114] on form "Details * [DATE] 3:31pm left msg / sent email Notify Users Select Users Cancel …" at bounding box center [339, 85] width 150 height 107
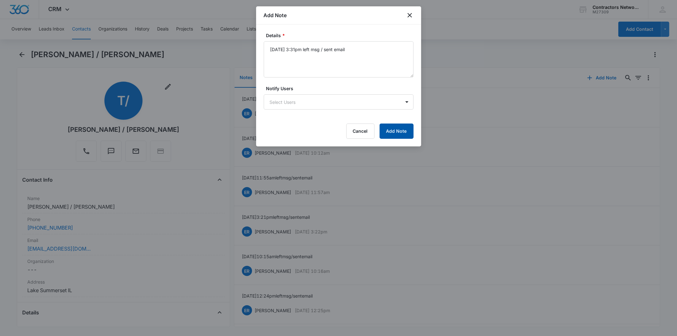
click at [394, 129] on button "Add Note" at bounding box center [397, 130] width 34 height 15
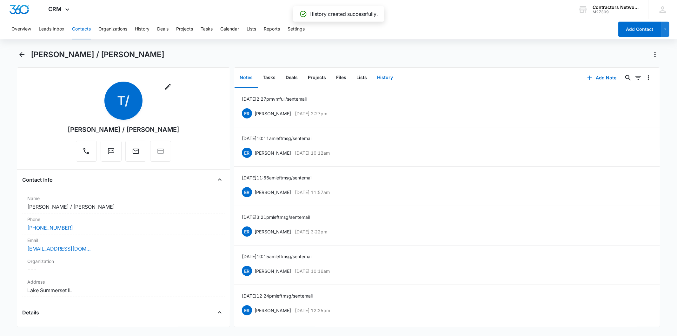
click at [383, 80] on button "History" at bounding box center [385, 78] width 26 height 20
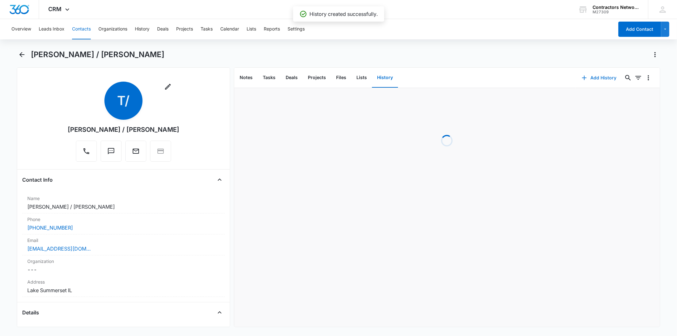
click at [592, 76] on button "Add History" at bounding box center [599, 77] width 48 height 15
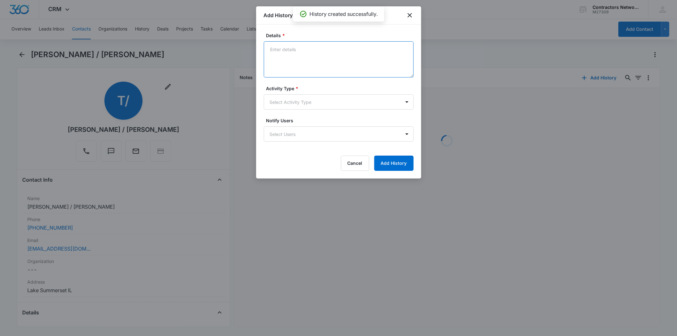
click at [310, 57] on textarea "Details *" at bounding box center [339, 59] width 150 height 36
paste textarea "[DATE] 3:31pm left msg / sent email"
type textarea "[DATE] 3:31pm left msg / sent email"
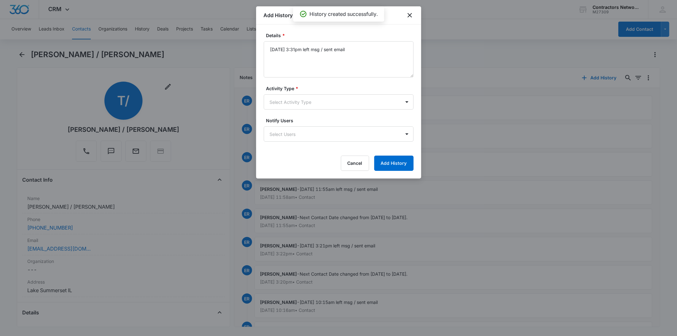
click at [281, 115] on form "Details * [DATE] 3:31pm left msg / sent email Activity Type * Select Activity T…" at bounding box center [339, 101] width 150 height 139
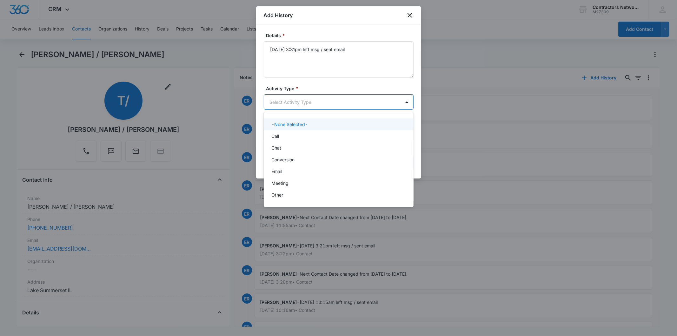
click at [282, 104] on body "CRM Apps Reputation Websites Forms CRM Email Social Shop Payments POS Content A…" at bounding box center [338, 168] width 677 height 336
click at [284, 135] on div "Call" at bounding box center [337, 136] width 133 height 7
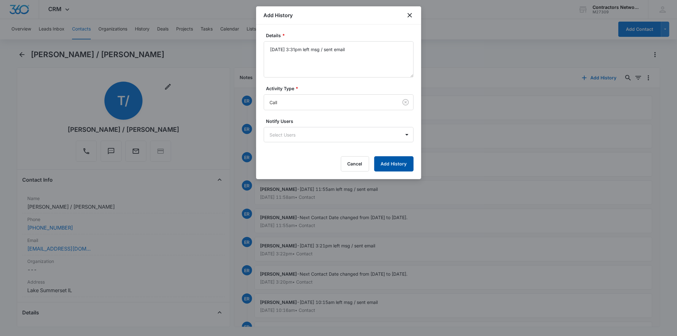
click at [385, 160] on button "Add History" at bounding box center [393, 163] width 39 height 15
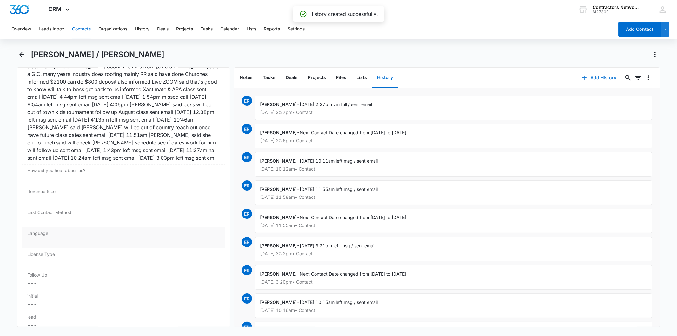
scroll to position [811, 0]
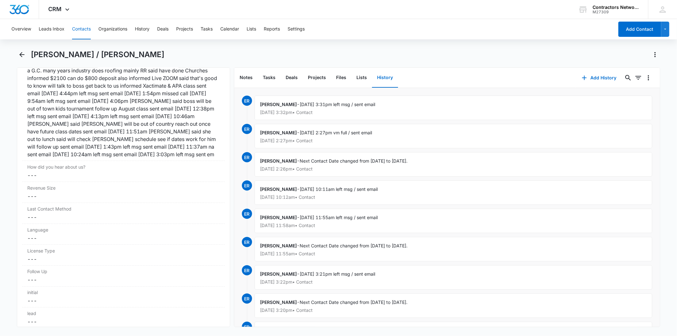
click at [83, 30] on button "Contacts" at bounding box center [81, 29] width 19 height 20
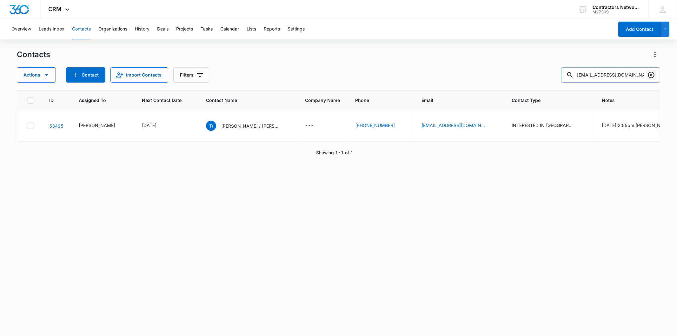
click at [649, 75] on icon "Clear" at bounding box center [651, 75] width 8 height 8
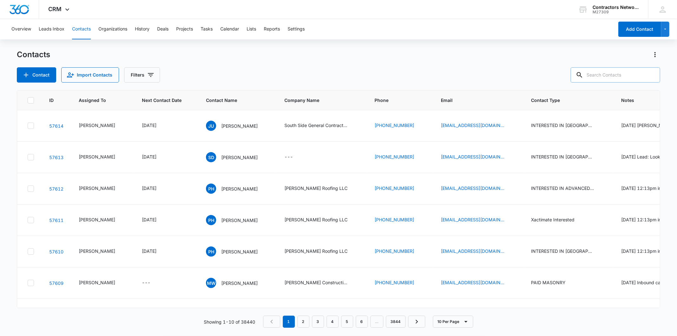
click at [619, 78] on input "text" at bounding box center [615, 74] width 89 height 15
paste input "[EMAIL_ADDRESS][DOMAIN_NAME]"
type input "[EMAIL_ADDRESS][DOMAIN_NAME]"
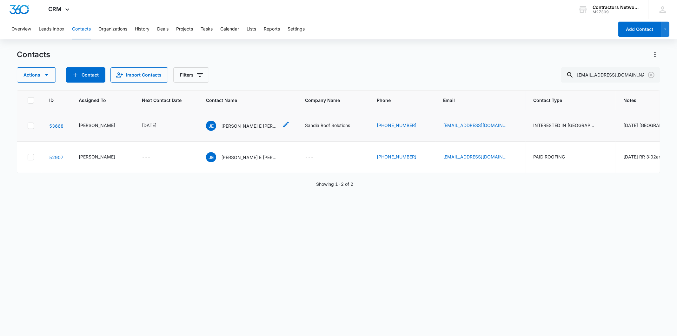
click at [228, 122] on p "[PERSON_NAME] E [PERSON_NAME]" at bounding box center [249, 125] width 57 height 7
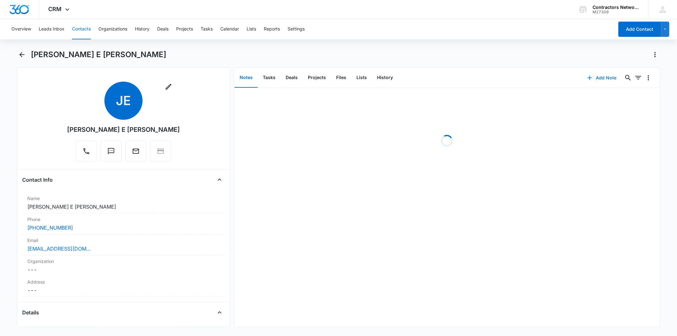
click at [599, 80] on button "Add Note" at bounding box center [602, 77] width 42 height 15
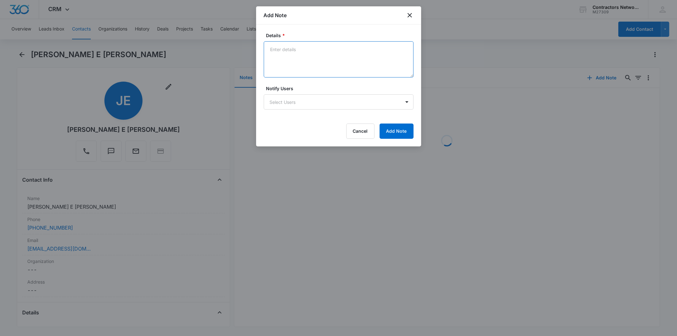
click at [292, 56] on textarea "Details *" at bounding box center [339, 59] width 150 height 36
paste textarea "[DATE] 3:36pm left msg / sent email"
type textarea "[DATE] 3:36pm left msg / sent email"
click at [390, 131] on button "Add Note" at bounding box center [397, 130] width 34 height 15
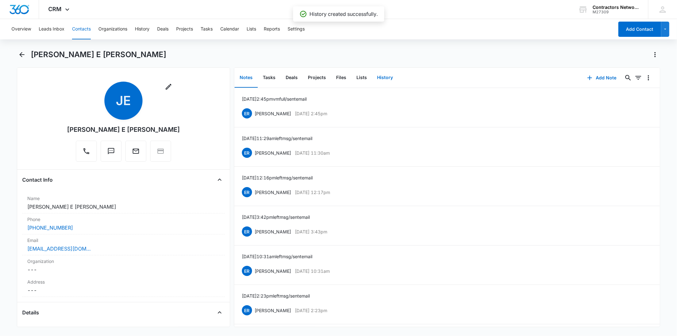
click at [386, 80] on button "History" at bounding box center [385, 78] width 26 height 20
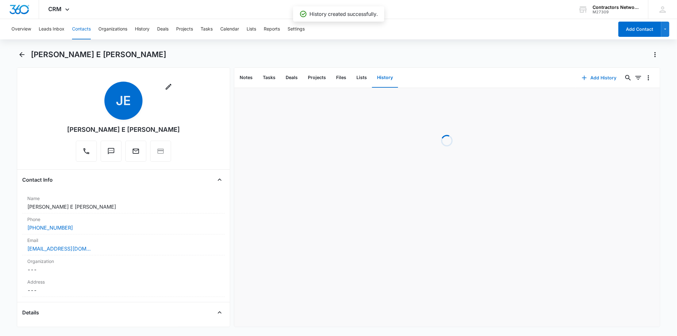
click at [584, 78] on button "Add History" at bounding box center [599, 77] width 48 height 15
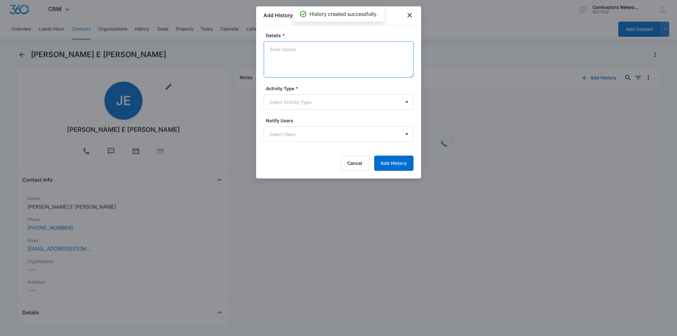
click at [292, 54] on textarea "Details *" at bounding box center [339, 59] width 150 height 36
paste textarea "[DATE] 3:36pm left msg / sent email"
type textarea "[DATE] 3:36pm left msg / sent email"
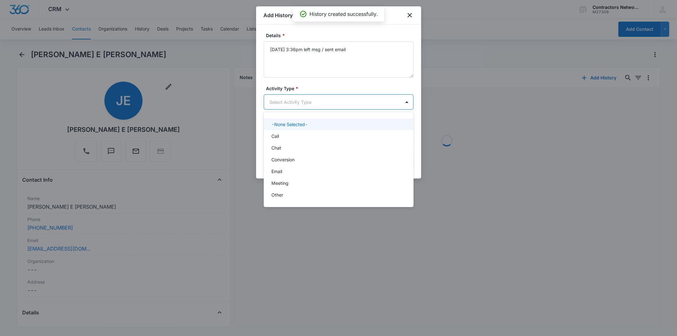
click at [284, 109] on body "CRM Apps Reputation Websites Forms CRM Email Social Shop Payments POS Content A…" at bounding box center [338, 168] width 677 height 336
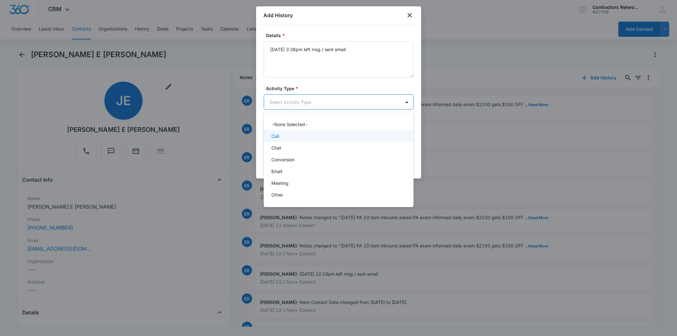
click at [285, 140] on div "Call" at bounding box center [339, 136] width 150 height 12
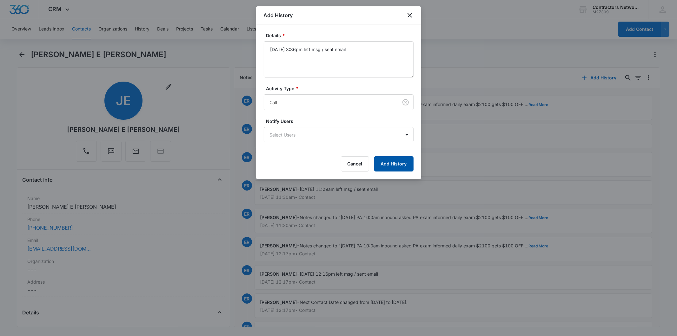
click at [393, 165] on button "Add History" at bounding box center [393, 163] width 39 height 15
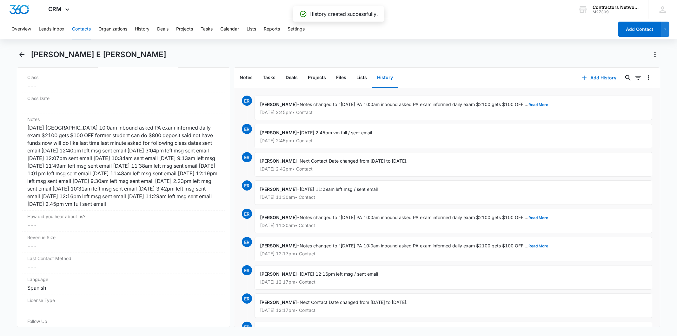
scroll to position [740, 0]
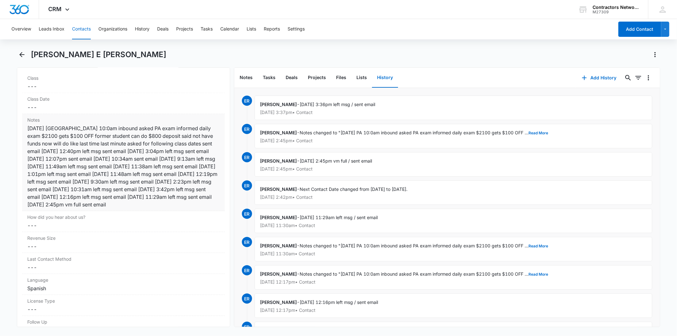
click at [142, 146] on div "[DATE] [GEOGRAPHIC_DATA] 10:0am inbound asked PA exam informed daily exam $2100…" at bounding box center [123, 166] width 192 height 84
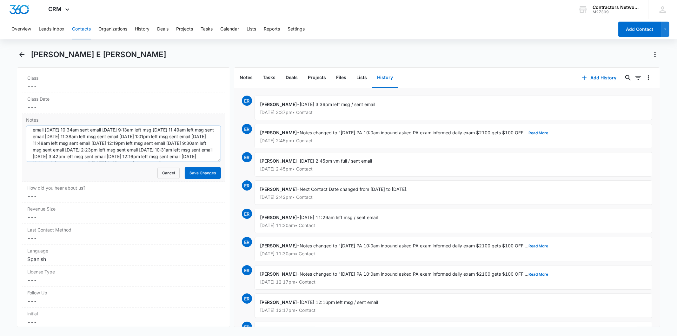
scroll to position [46, 0]
click at [202, 153] on textarea "[DATE] [GEOGRAPHIC_DATA] 10:0am inbound asked PA exam informed daily exam $2100…" at bounding box center [123, 144] width 195 height 36
paste textarea "[DATE] 3:36pm left msg / sent email"
click at [91, 158] on textarea "[DATE] [GEOGRAPHIC_DATA] 10:0am inbound asked PA exam informed daily exam $2100…" at bounding box center [123, 144] width 195 height 36
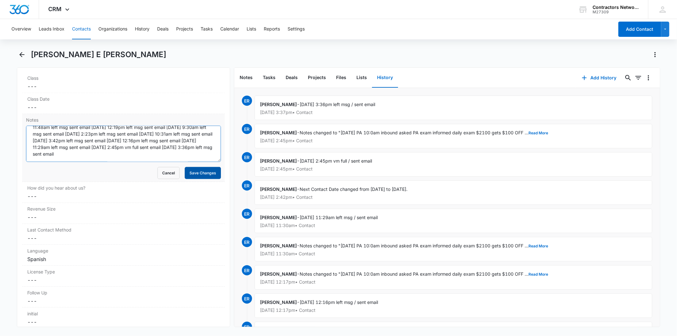
type textarea "[DATE] [GEOGRAPHIC_DATA] 10:0am inbound asked PA exam informed daily exam $2100…"
click at [212, 172] on button "Save Changes" at bounding box center [203, 173] width 36 height 12
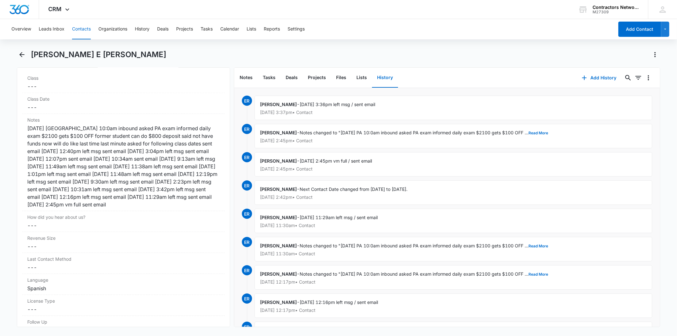
click at [81, 24] on button "Contacts" at bounding box center [81, 29] width 19 height 20
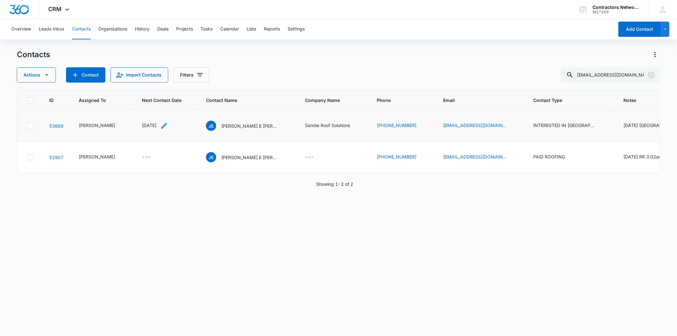
click at [164, 126] on icon "Next Contact Date - 1756684800 - Select to Edit Field" at bounding box center [164, 126] width 6 height 6
click at [154, 70] on input "[DATE]" at bounding box center [148, 72] width 47 height 7
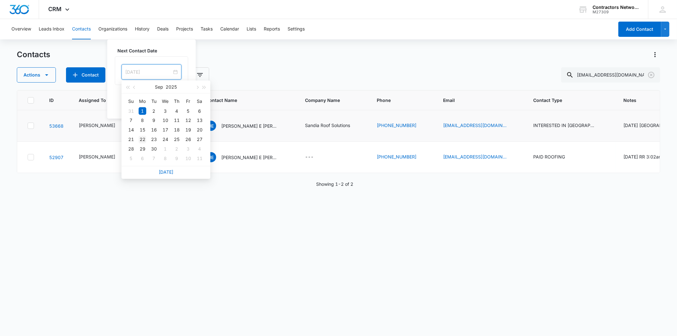
type input "[DATE]"
click at [141, 137] on div "22" at bounding box center [143, 140] width 8 height 8
click at [176, 102] on button "Save" at bounding box center [178, 105] width 19 height 12
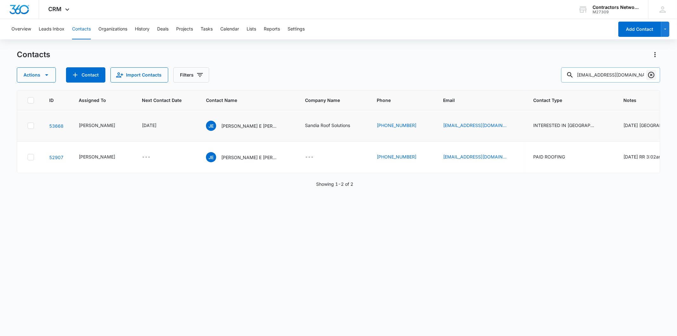
click at [652, 73] on icon "Clear" at bounding box center [651, 75] width 8 height 8
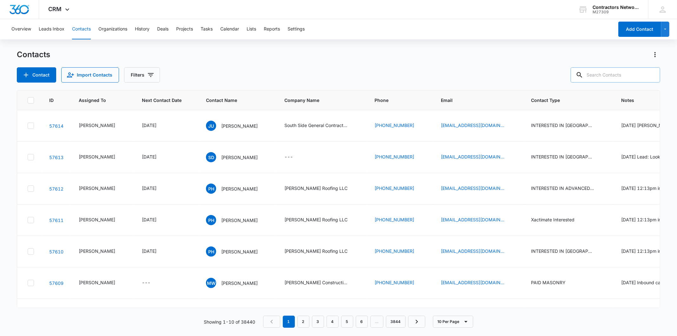
click at [616, 77] on input "text" at bounding box center [615, 74] width 89 height 15
paste input "[EMAIL_ADDRESS][DOMAIN_NAME]"
type input "[EMAIL_ADDRESS][DOMAIN_NAME]"
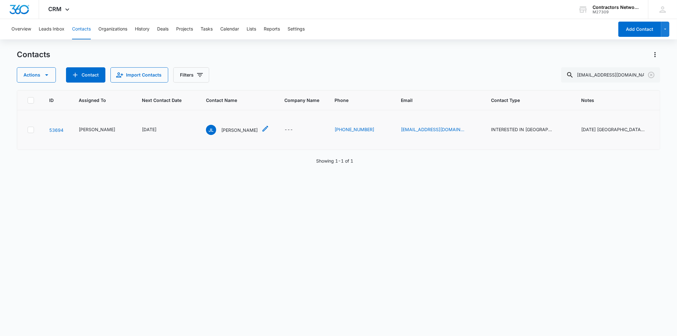
click at [235, 133] on p "[PERSON_NAME]" at bounding box center [239, 130] width 36 height 7
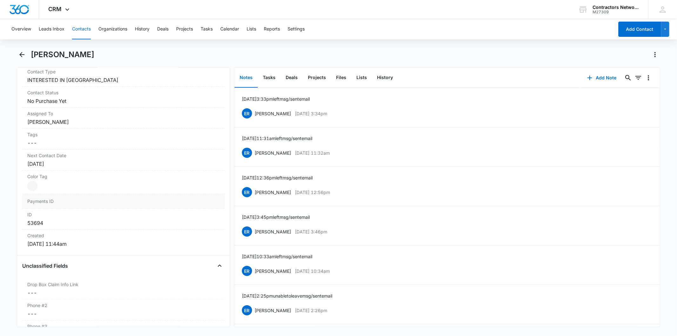
scroll to position [282, 0]
click at [81, 158] on div "[DATE]" at bounding box center [123, 162] width 192 height 8
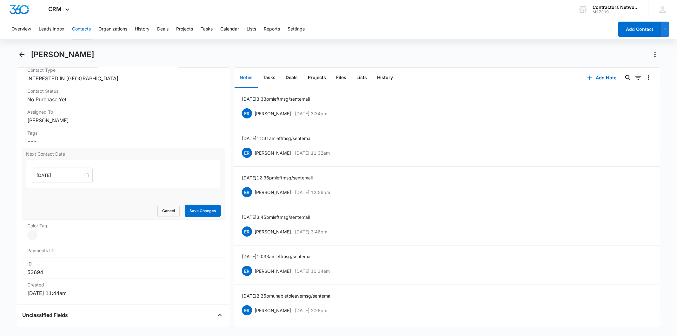
click at [70, 169] on div "[DATE]" at bounding box center [63, 175] width 60 height 15
type input "[DATE]"
click at [57, 253] on div "29" at bounding box center [54, 252] width 8 height 8
drag, startPoint x: 189, startPoint y: 217, endPoint x: 282, endPoint y: 190, distance: 97.0
click at [190, 217] on div "Next Contact Date [DATE] [DATE] Su Mo Tu We Th Fr Sa 31 1 2 3 4 5 6 7 8 9 10 11…" at bounding box center [123, 184] width 202 height 72
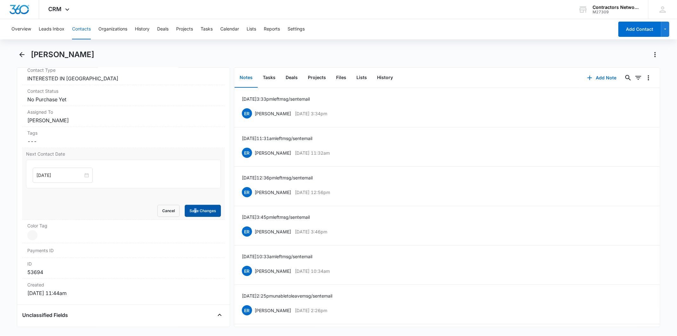
click at [205, 208] on button "Save Changes" at bounding box center [203, 211] width 36 height 12
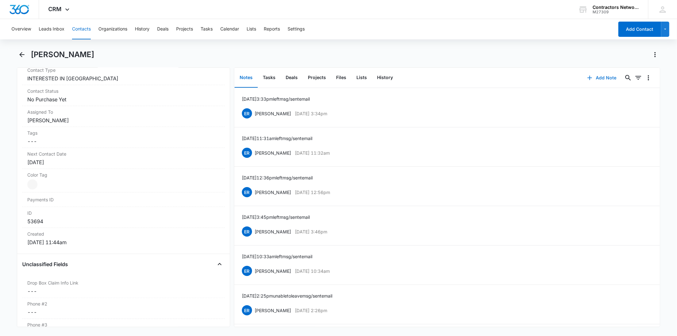
click at [594, 81] on button "Add Note" at bounding box center [602, 77] width 42 height 15
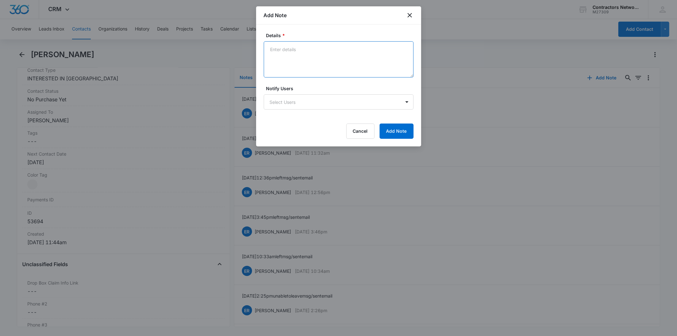
click at [285, 51] on textarea "Details *" at bounding box center [339, 59] width 150 height 36
paste textarea "[DATE] 3:41pm customer said unable to join at this point informed October & Dec…"
type textarea "[DATE] 3:41pm customer said unable to join at this point informed October & Dec…"
drag, startPoint x: 392, startPoint y: 142, endPoint x: 394, endPoint y: 137, distance: 4.8
click at [392, 141] on div "Details * [DATE] 3:41pm customer said unable to join at this point informed Oct…" at bounding box center [338, 85] width 165 height 122
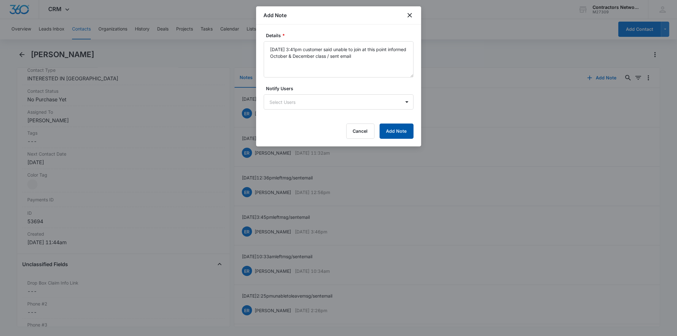
click at [395, 135] on button "Add Note" at bounding box center [397, 130] width 34 height 15
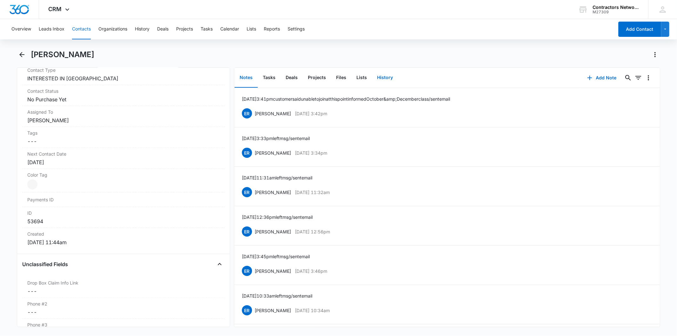
click at [379, 77] on button "History" at bounding box center [385, 78] width 26 height 20
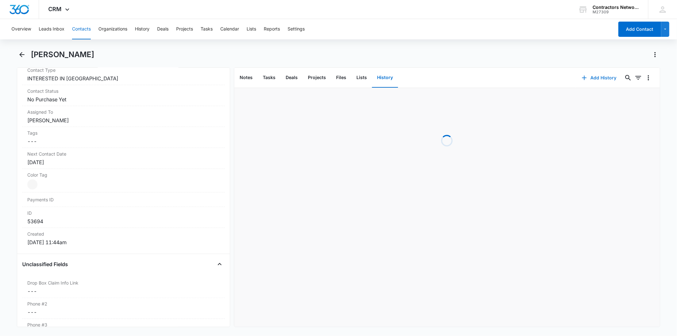
click at [587, 73] on button "Add History" at bounding box center [599, 77] width 48 height 15
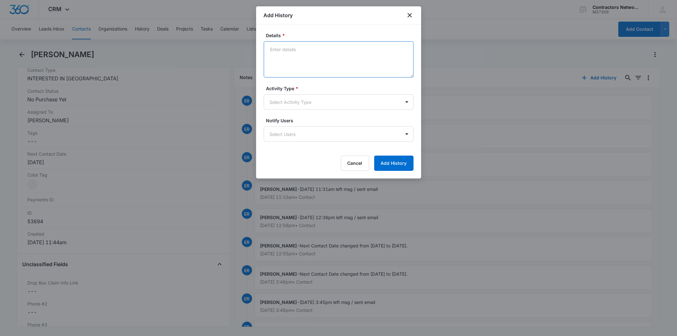
click at [297, 46] on textarea "Details *" at bounding box center [339, 59] width 150 height 36
paste textarea "[DATE] 3:41pm customer said unable to join at this point informed October & Dec…"
type textarea "[DATE] 3:41pm customer said unable to join at this point informed October & Dec…"
click at [289, 93] on div "Activity Type * Select Activity Type" at bounding box center [339, 97] width 150 height 24
click at [288, 100] on body "CRM Apps Reputation Websites Forms CRM Email Social Shop Payments POS Content A…" at bounding box center [338, 168] width 677 height 336
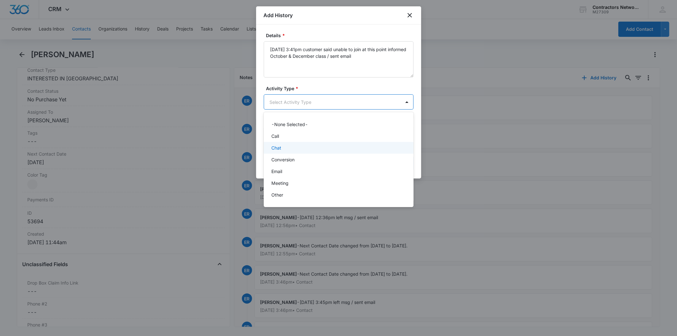
click at [290, 148] on div "Chat" at bounding box center [337, 147] width 133 height 7
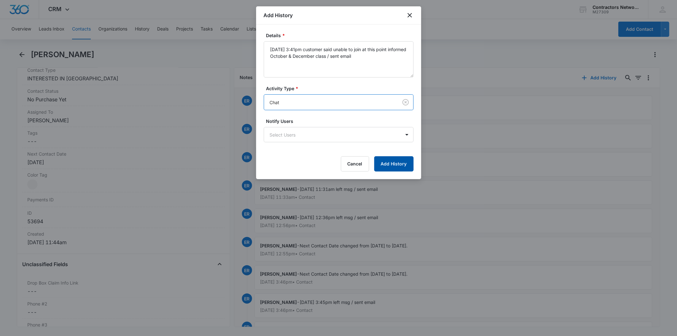
click at [382, 161] on button "Add History" at bounding box center [393, 163] width 39 height 15
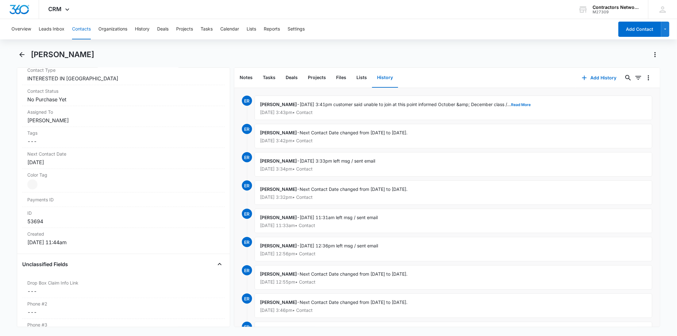
click at [83, 26] on button "Contacts" at bounding box center [81, 29] width 19 height 20
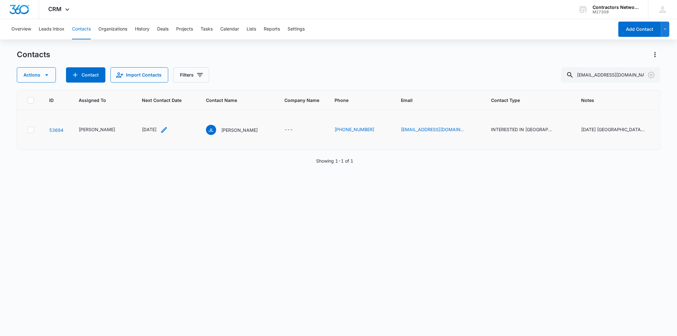
click at [162, 133] on icon "Next Contact Date - 1756684800 - Select to Edit Field" at bounding box center [164, 130] width 6 height 6
drag, startPoint x: 343, startPoint y: 76, endPoint x: 614, endPoint y: 113, distance: 272.9
click at [366, 75] on div "Actions Contact Import Contacts Filters [EMAIL_ADDRESS][DOMAIN_NAME]" at bounding box center [338, 74] width 643 height 15
click at [649, 70] on button "Clear" at bounding box center [651, 75] width 10 height 10
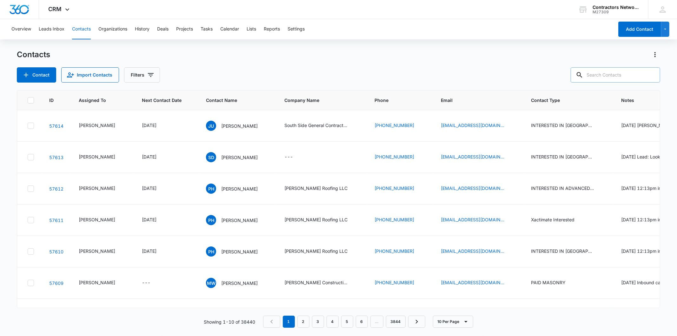
click at [608, 80] on input "text" at bounding box center [615, 74] width 89 height 15
paste input "[EMAIL_ADDRESS][DOMAIN_NAME]"
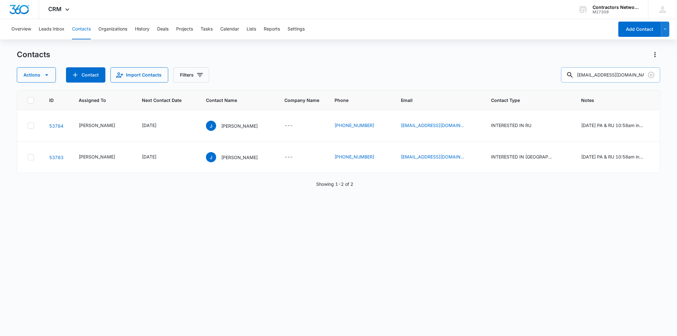
drag, startPoint x: 635, startPoint y: 74, endPoint x: 571, endPoint y: 67, distance: 64.8
click at [571, 67] on input "[EMAIL_ADDRESS][DOMAIN_NAME]" at bounding box center [610, 74] width 99 height 15
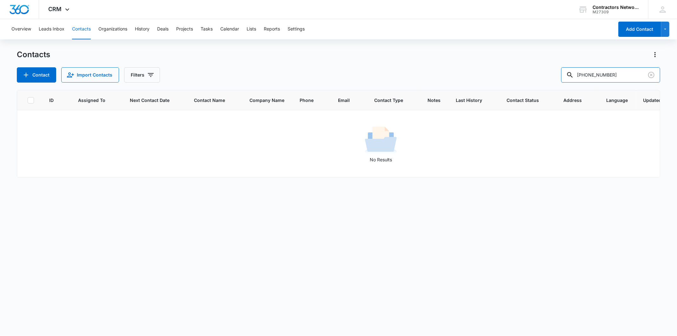
drag, startPoint x: 603, startPoint y: 71, endPoint x: 534, endPoint y: 64, distance: 69.2
click at [534, 64] on div "Contacts Contact Import Contacts Filters [PHONE_NUMBER]" at bounding box center [338, 66] width 643 height 33
type input "2164"
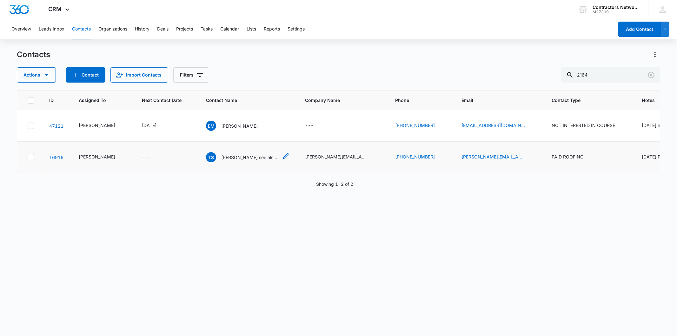
click at [245, 156] on p "[PERSON_NAME] see also 2164" at bounding box center [249, 157] width 57 height 7
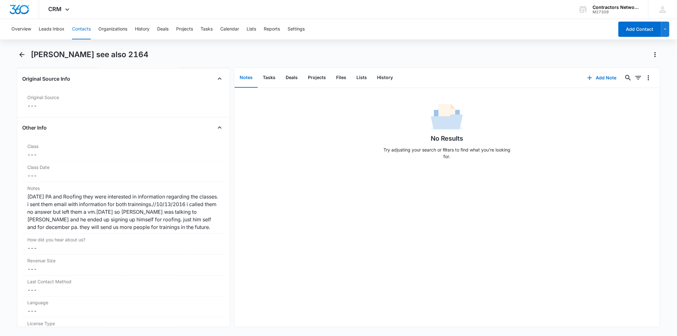
scroll to position [670, 0]
click at [389, 78] on button "History" at bounding box center [385, 78] width 26 height 20
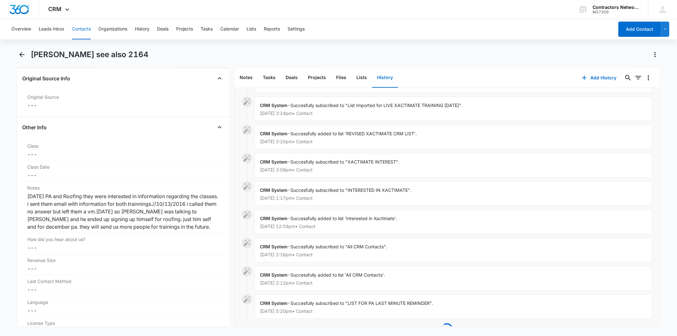
scroll to position [75, 0]
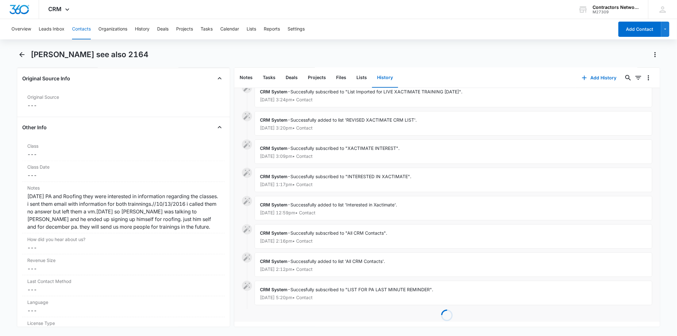
click at [81, 25] on button "Contacts" at bounding box center [81, 29] width 19 height 20
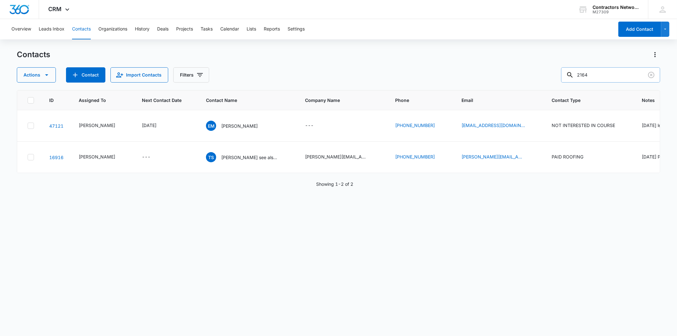
drag, startPoint x: 582, startPoint y: 72, endPoint x: 585, endPoint y: 78, distance: 7.1
click at [583, 75] on div "2164" at bounding box center [610, 74] width 99 height 15
click at [585, 76] on input "2164" at bounding box center [610, 74] width 99 height 15
type input "7735712164"
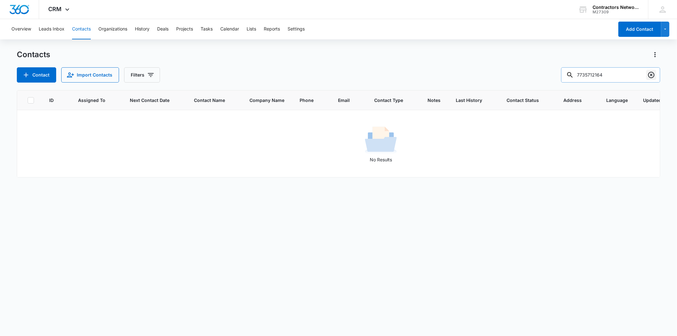
click at [651, 74] on icon "Clear" at bounding box center [651, 75] width 8 height 8
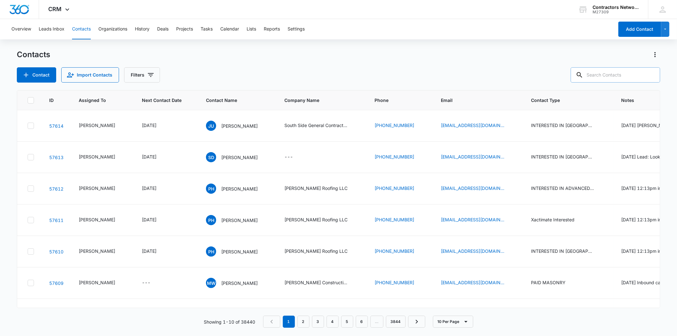
paste input "[PERSON_NAME] Restoration LLC"
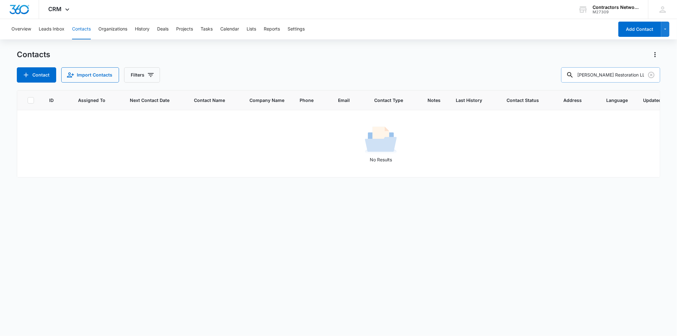
drag, startPoint x: 621, startPoint y: 74, endPoint x: 637, endPoint y: 80, distance: 17.6
click at [637, 80] on input "[PERSON_NAME] Restoration LLC" at bounding box center [610, 74] width 99 height 15
type input "[PERSON_NAME] Restoration"
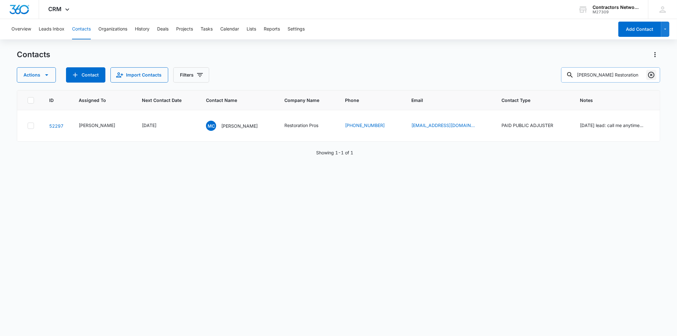
click at [648, 73] on icon "Clear" at bounding box center [651, 75] width 8 height 8
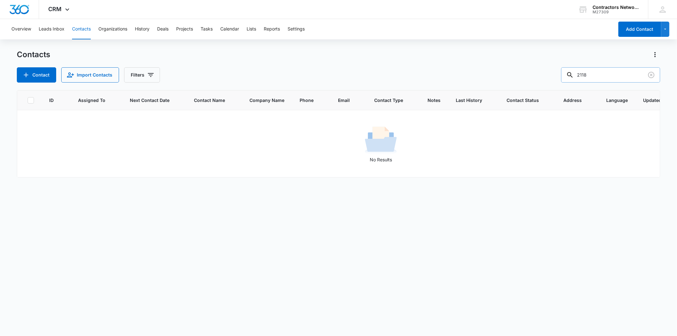
type input "2118"
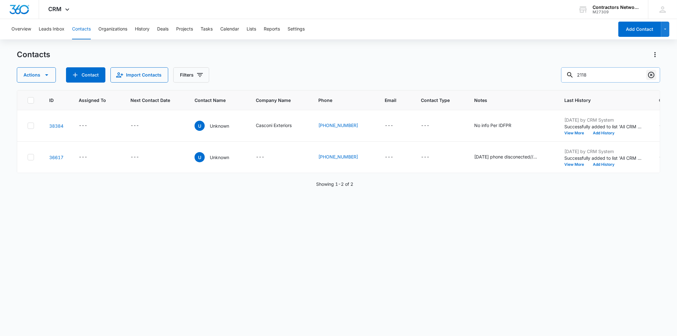
click at [653, 76] on icon "Clear" at bounding box center [651, 75] width 6 height 6
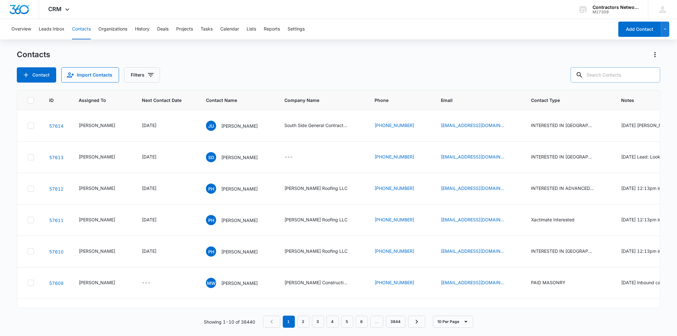
click at [611, 76] on input "text" at bounding box center [615, 74] width 89 height 15
paste input "[EMAIL_ADDRESS][DOMAIN_NAME]"
type input "[EMAIL_ADDRESS][DOMAIN_NAME]"
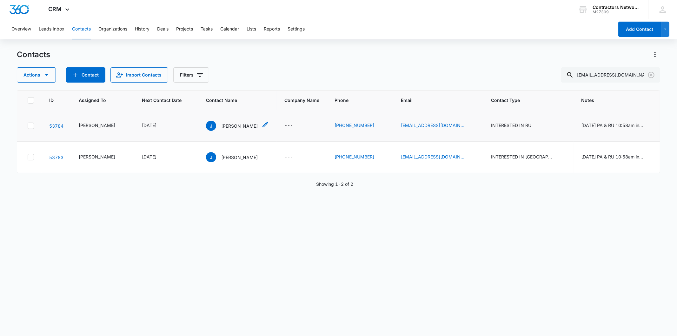
click at [221, 127] on p "[PERSON_NAME]" at bounding box center [239, 125] width 36 height 7
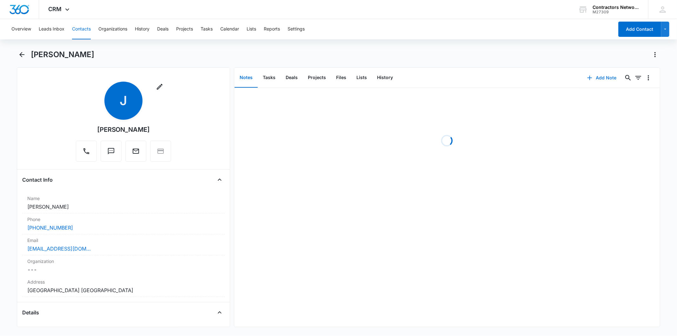
click at [591, 80] on button "Add Note" at bounding box center [602, 77] width 42 height 15
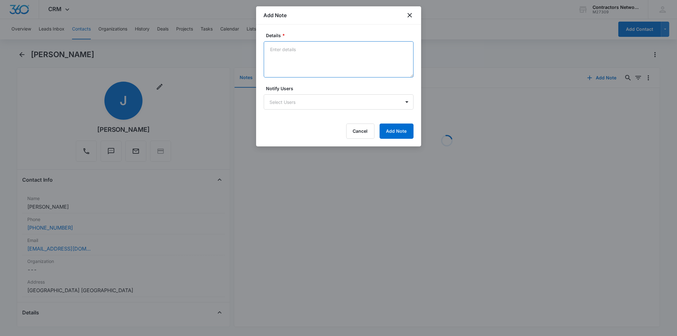
click at [299, 51] on textarea "Details *" at bounding box center [339, 59] width 150 height 36
paste textarea "[DATE] 4:42pm left msg / sent email"
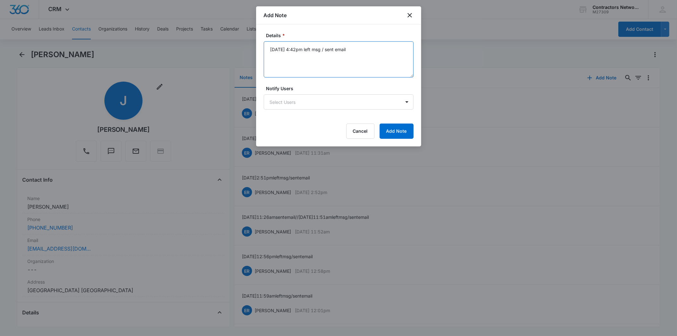
type textarea "[DATE] 4:42pm left msg / sent email"
click at [401, 141] on div "Details * [DATE] 4:42pm left msg / sent email Notify Users Select Users Cancel …" at bounding box center [338, 85] width 165 height 122
click at [401, 132] on button "Add Note" at bounding box center [397, 130] width 34 height 15
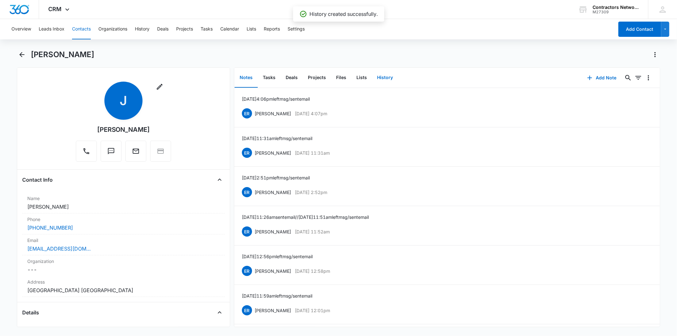
click at [390, 75] on button "History" at bounding box center [385, 78] width 26 height 20
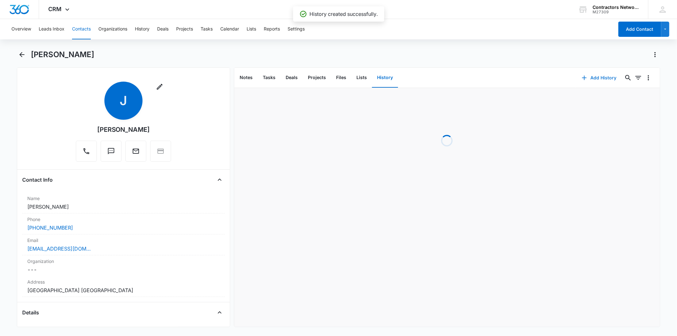
click at [587, 79] on button "Add History" at bounding box center [599, 77] width 48 height 15
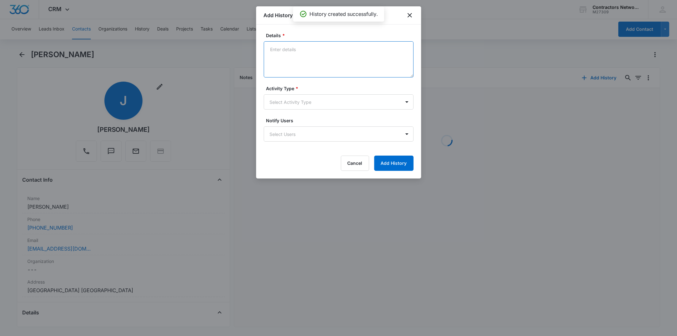
click at [291, 50] on textarea "Details *" at bounding box center [339, 59] width 150 height 36
paste textarea "[DATE] 4:42pm left msg / sent email"
type textarea "[DATE] 4:42pm left msg / sent email"
click at [279, 90] on label "Activity Type *" at bounding box center [341, 88] width 150 height 7
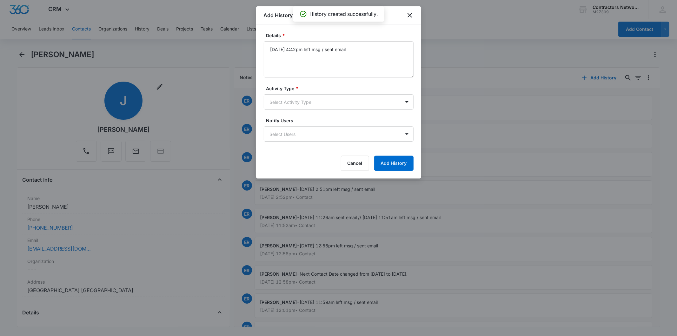
click at [286, 109] on form "Details * [DATE] 4:42pm left msg / sent email Activity Type * Select Activity T…" at bounding box center [339, 101] width 150 height 139
click at [287, 102] on body "CRM Apps Reputation Websites Forms CRM Email Social Shop Payments POS Content A…" at bounding box center [338, 168] width 677 height 336
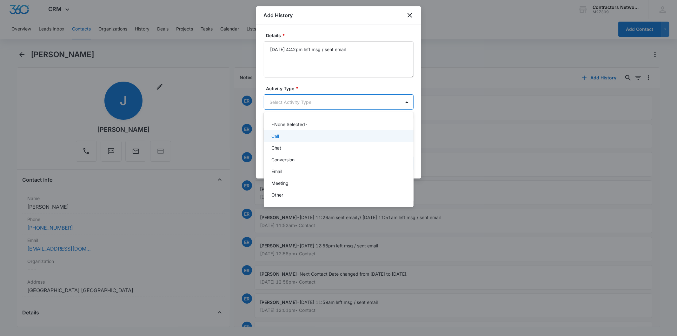
click at [293, 135] on div "Call" at bounding box center [337, 136] width 133 height 7
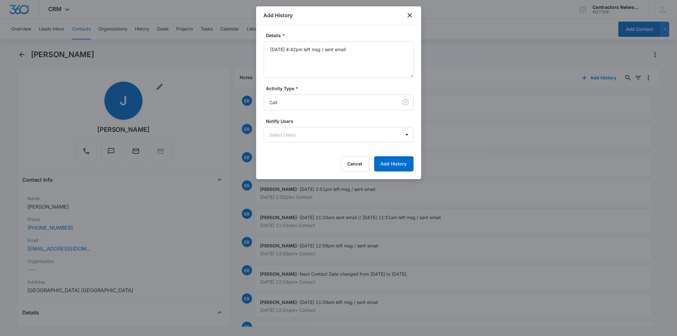
click at [403, 173] on div "Details * [DATE] 4:42pm left msg / sent email Activity Type * Call Notify Users…" at bounding box center [338, 101] width 165 height 155
click at [400, 170] on button "Add History" at bounding box center [393, 163] width 39 height 15
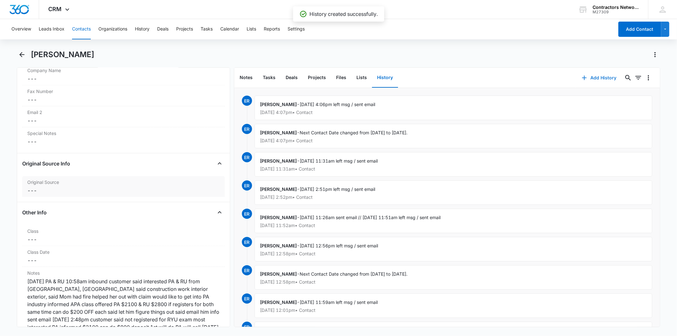
scroll to position [740, 0]
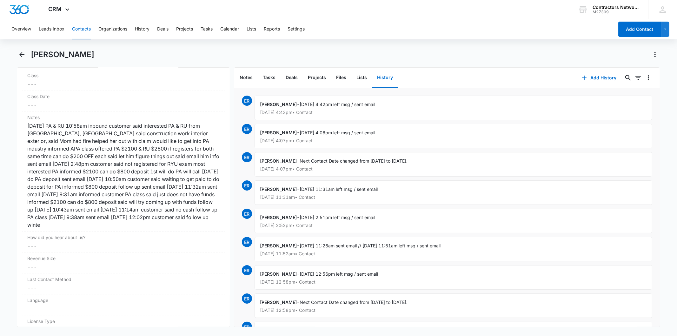
click at [79, 28] on button "Contacts" at bounding box center [81, 29] width 19 height 20
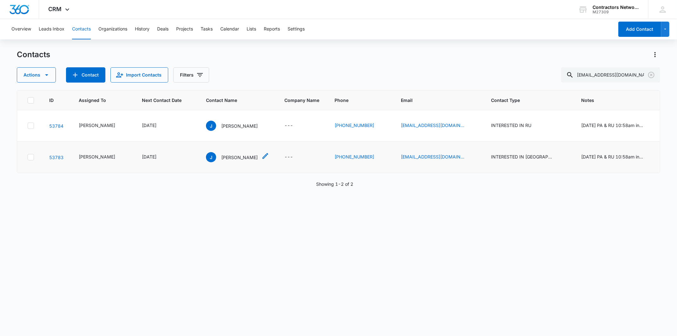
click at [221, 160] on p "[PERSON_NAME]" at bounding box center [239, 157] width 36 height 7
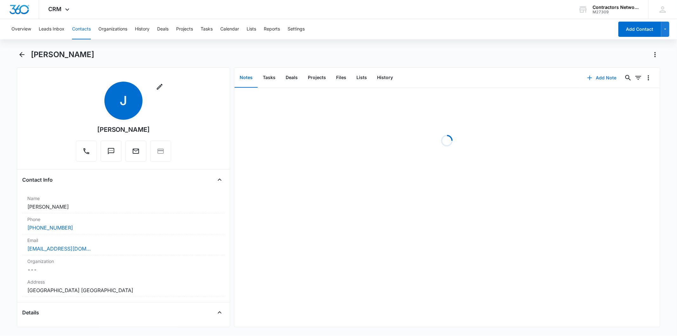
click at [594, 84] on button "Add Note" at bounding box center [602, 77] width 42 height 15
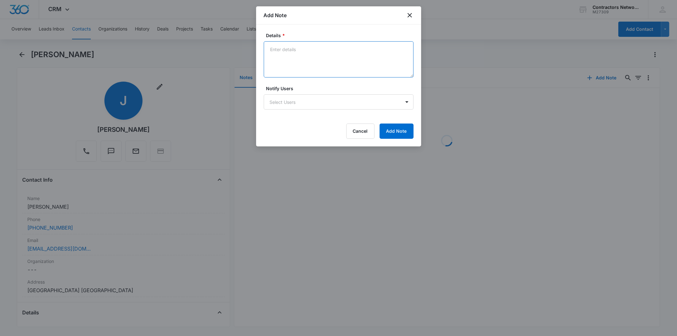
click at [284, 49] on textarea "Details *" at bounding box center [339, 59] width 150 height 36
paste textarea "[DATE] 4:42pm left msg / sent email"
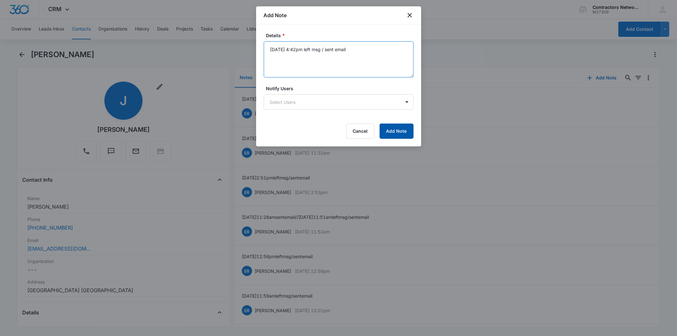
type textarea "[DATE] 4:42pm left msg / sent email"
click at [392, 133] on button "Add Note" at bounding box center [397, 130] width 34 height 15
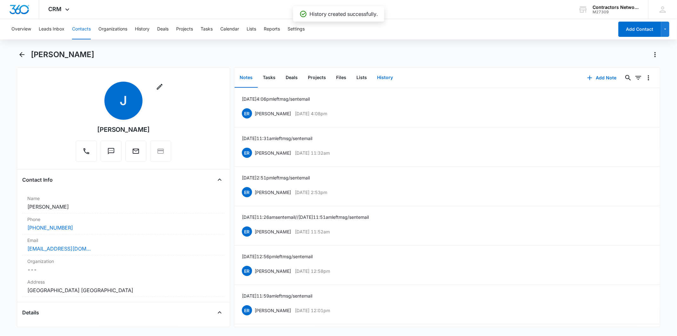
click at [388, 80] on button "History" at bounding box center [385, 78] width 26 height 20
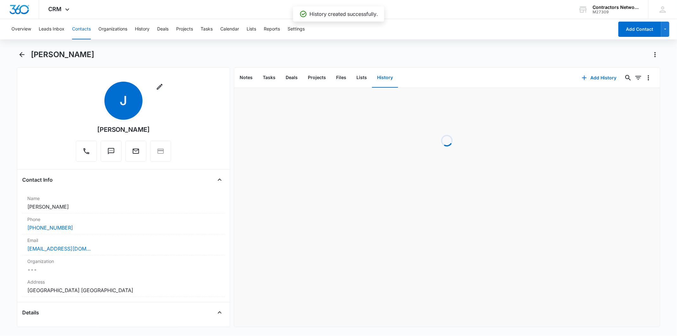
click at [588, 86] on div "Add History 0 0" at bounding box center [617, 78] width 84 height 20
click at [589, 78] on button "Add History" at bounding box center [599, 77] width 48 height 15
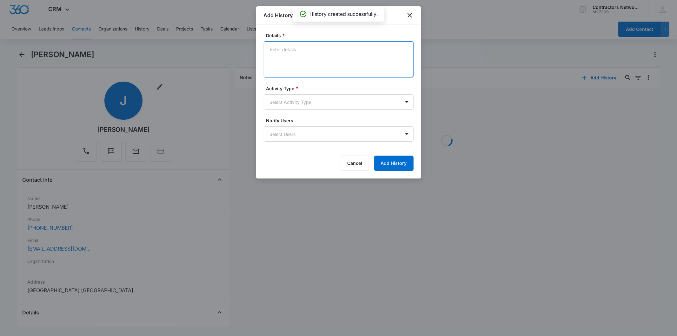
click at [289, 58] on textarea "Details *" at bounding box center [339, 59] width 150 height 36
paste textarea "[DATE] 4:42pm left msg / sent email"
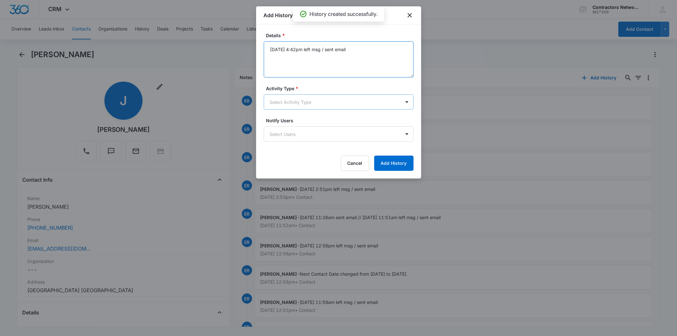
type textarea "[DATE] 4:42pm left msg / sent email"
click at [283, 96] on body "CRM Apps Reputation Websites Forms CRM Email Social Shop Payments POS Content A…" at bounding box center [338, 168] width 677 height 336
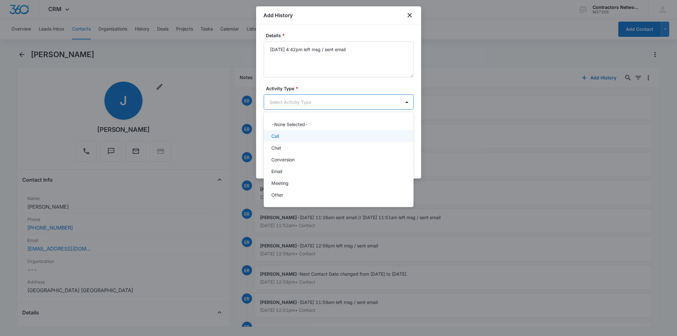
click at [288, 135] on div "Call" at bounding box center [337, 136] width 133 height 7
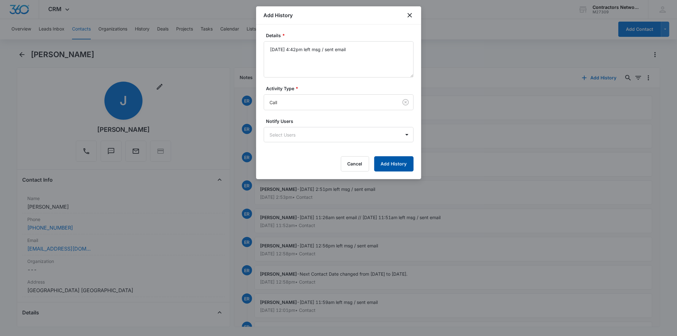
click at [396, 168] on button "Add History" at bounding box center [393, 163] width 39 height 15
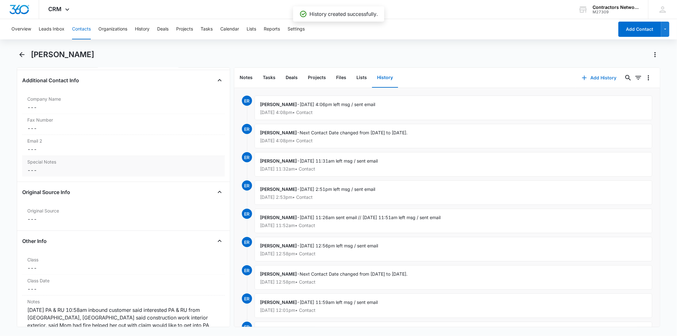
scroll to position [705, 0]
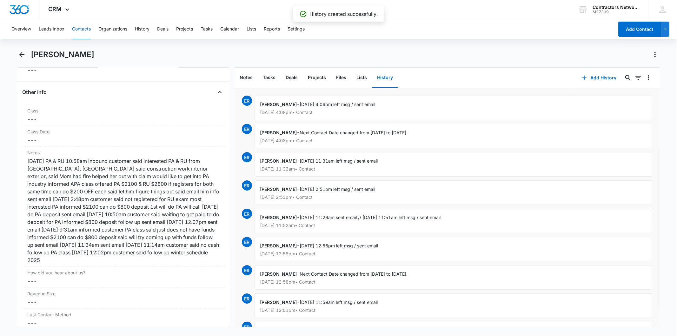
click at [78, 30] on button "Contacts" at bounding box center [81, 29] width 19 height 20
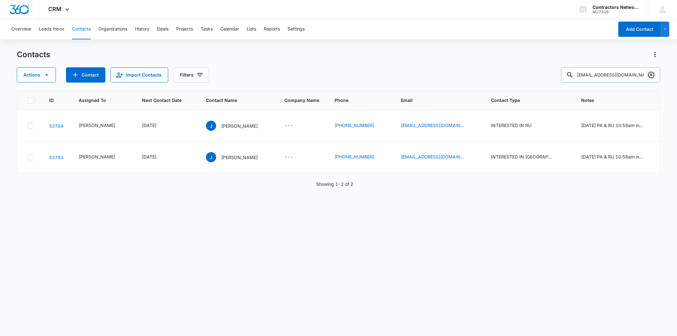
click at [651, 74] on icon "Clear" at bounding box center [651, 75] width 8 height 8
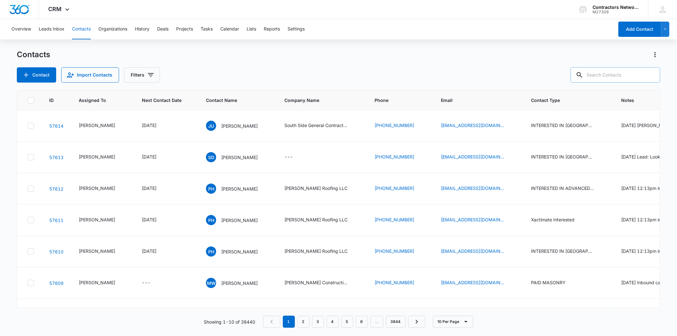
click at [611, 76] on input "text" at bounding box center [615, 74] width 89 height 15
paste input "[EMAIL_ADDRESS][DOMAIN_NAME]"
type input "[EMAIL_ADDRESS][DOMAIN_NAME]"
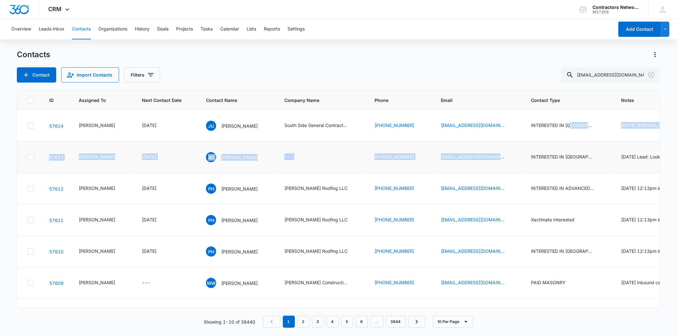
click at [566, 164] on tbody "57614 [PERSON_NAME] [DATE] JU [PERSON_NAME] South Side General Contractors, Inc…" at bounding box center [545, 267] width 1057 height 314
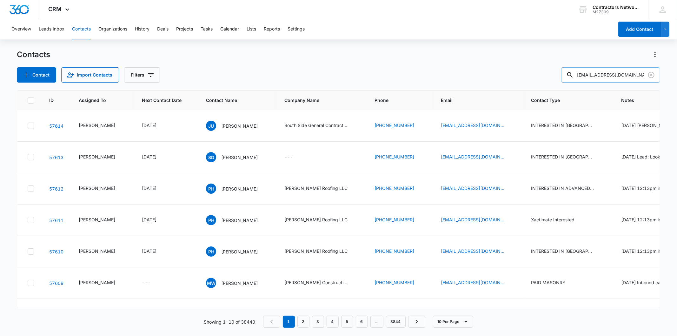
click at [588, 72] on input "[EMAIL_ADDRESS][DOMAIN_NAME]" at bounding box center [610, 74] width 99 height 15
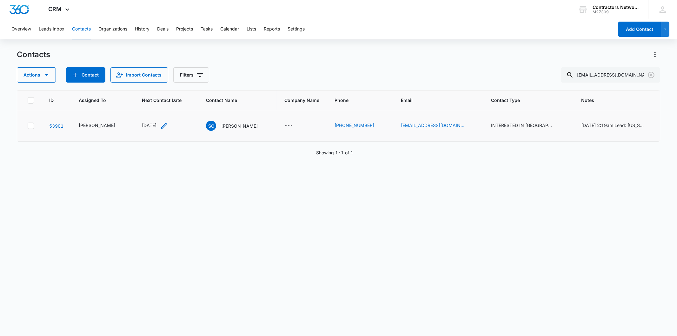
click at [165, 125] on icon "Next Contact Date - 1751846400 - Select to Edit Field" at bounding box center [164, 126] width 8 height 8
click at [150, 69] on input "[DATE]" at bounding box center [148, 72] width 47 height 7
click at [170, 176] on div "[DATE]" at bounding box center [165, 172] width 89 height 13
click at [169, 174] on link "[DATE]" at bounding box center [165, 171] width 15 height 5
click at [152, 73] on input "[DATE]" at bounding box center [148, 72] width 47 height 7
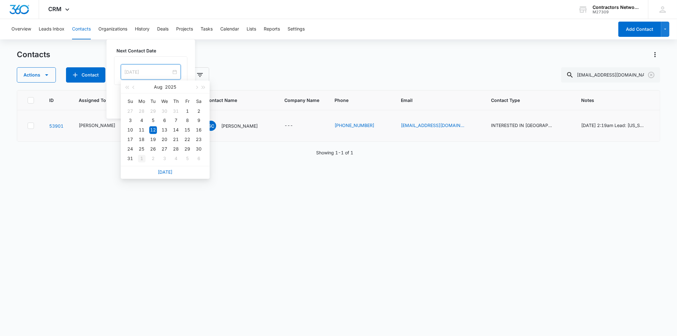
type input "[DATE]"
click at [142, 158] on div "1" at bounding box center [142, 159] width 8 height 8
click at [176, 98] on div "Next Contact Date [DATE] [DATE] Su Mo Tu We Th Fr Sa 31 1 2 3 4 5 6 7 8 9 10 11…" at bounding box center [151, 79] width 89 height 79
click at [176, 99] on div "Next Contact Date [DATE] [DATE] Su Mo Tu We Th Fr Sa 31 1 2 3 4 5 6 7 8 9 10 11…" at bounding box center [151, 79] width 89 height 79
click at [176, 102] on button "Save" at bounding box center [178, 105] width 19 height 12
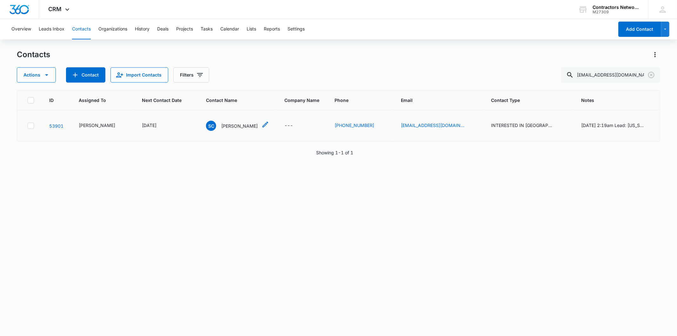
click at [226, 125] on p "[PERSON_NAME]" at bounding box center [239, 125] width 36 height 7
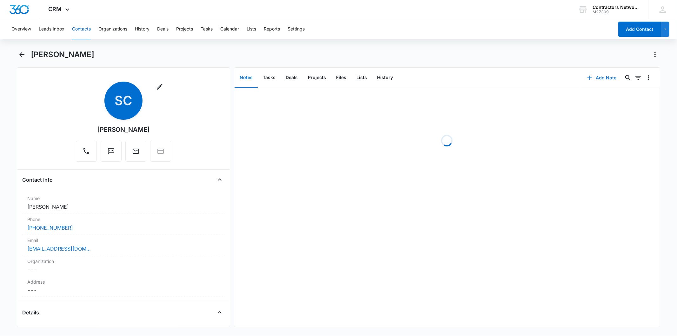
click at [590, 73] on button "Add Note" at bounding box center [602, 77] width 42 height 15
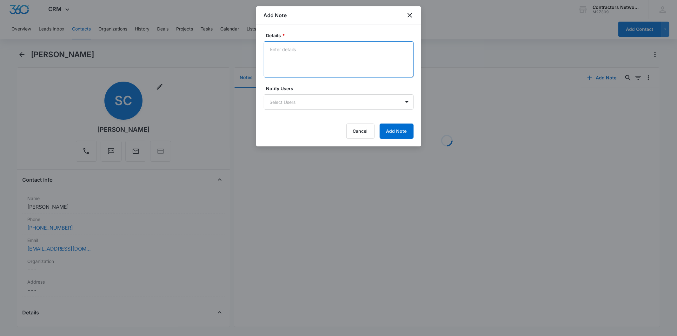
click at [284, 54] on textarea "Details *" at bounding box center [339, 59] width 150 height 36
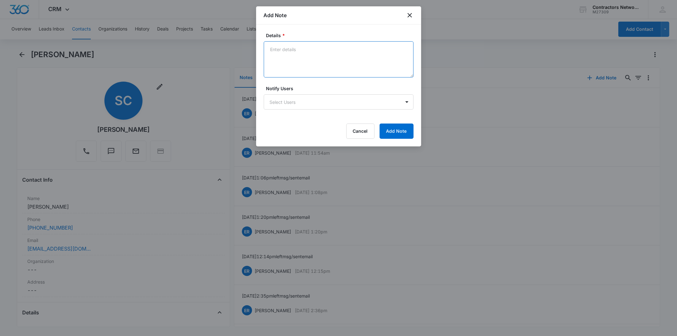
paste textarea "[DATE] 4:44pm left msg / sent email"
type textarea "[DATE] 4:44pm left msg / sent email"
click at [397, 135] on button "Add Note" at bounding box center [397, 130] width 34 height 15
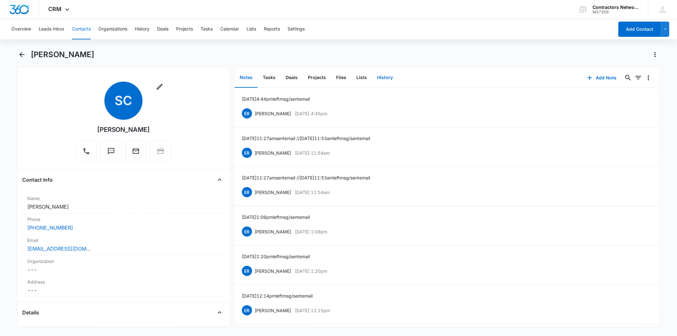
click at [377, 74] on button "History" at bounding box center [385, 78] width 26 height 20
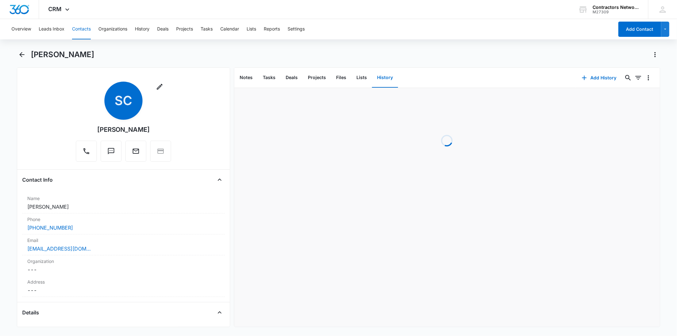
click at [583, 69] on div "Add History 0 0" at bounding box center [617, 78] width 84 height 20
click at [588, 76] on button "Add History" at bounding box center [599, 77] width 48 height 15
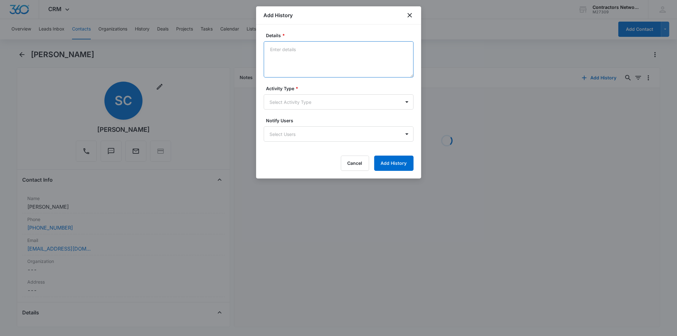
click at [286, 50] on textarea "Details *" at bounding box center [339, 59] width 150 height 36
paste textarea "[DATE] 4:44pm left msg / sent email"
type textarea "[DATE] 4:44pm left msg / sent email"
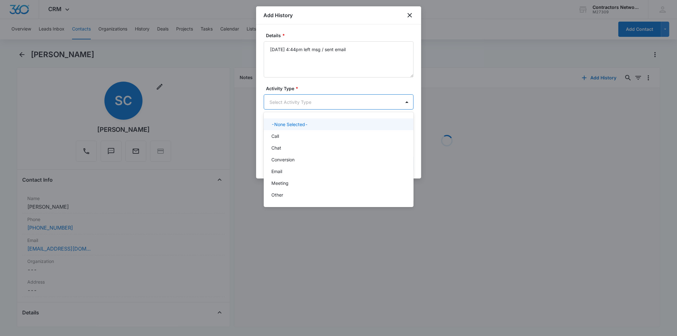
drag, startPoint x: 286, startPoint y: 96, endPoint x: 289, endPoint y: 114, distance: 17.7
click at [286, 96] on body "CRM Apps Reputation Websites Forms CRM Email Social Shop Payments POS Content A…" at bounding box center [338, 168] width 677 height 336
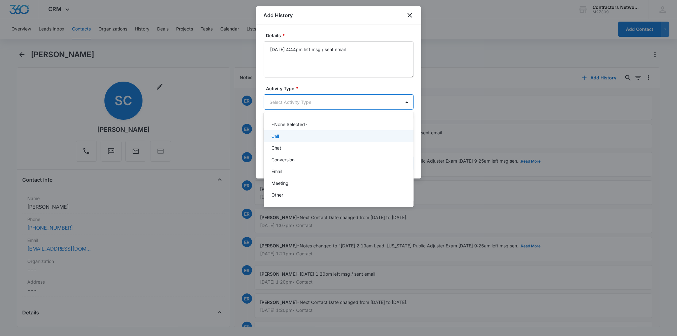
click at [290, 134] on div "Call" at bounding box center [337, 136] width 133 height 7
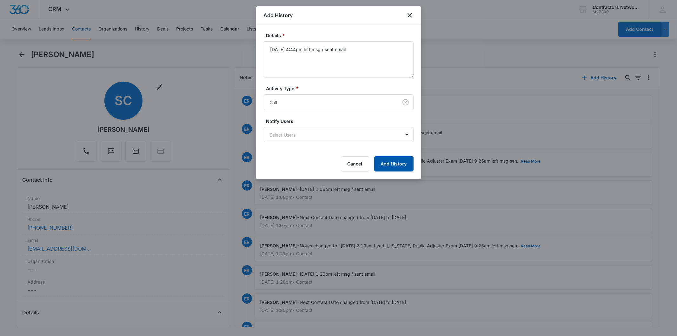
click at [399, 170] on button "Add History" at bounding box center [393, 163] width 39 height 15
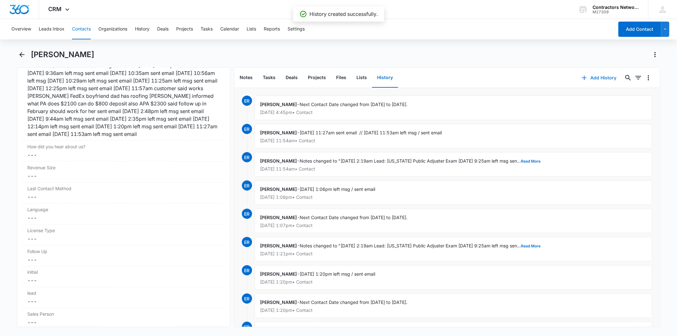
scroll to position [776, 0]
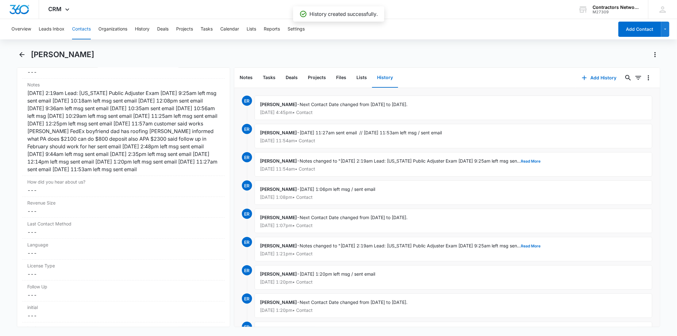
click at [121, 135] on div "[DATE] 2:19am Lead: [US_STATE] Public Adjuster Exam [DATE] 9:25am left msg sent…" at bounding box center [123, 131] width 192 height 84
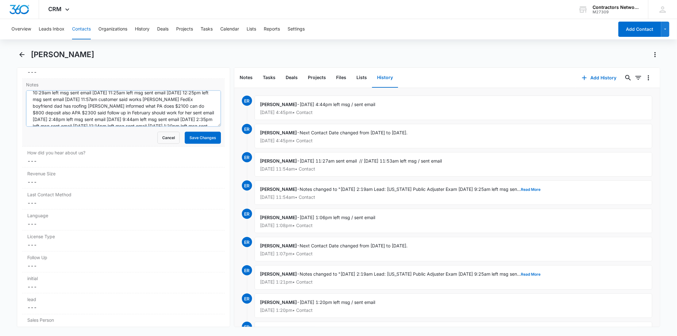
scroll to position [46, 0]
click at [181, 121] on textarea "[DATE] 2:19am Lead: [US_STATE] Public Adjuster Exam [DATE] 9:25am left msg sent…" at bounding box center [123, 108] width 195 height 36
paste textarea "[DATE] 4:44pm left msg / sent email"
click at [69, 122] on textarea "[DATE] 2:19am Lead: [US_STATE] Public Adjuster Exam [DATE] 9:25am left msg sent…" at bounding box center [123, 108] width 195 height 36
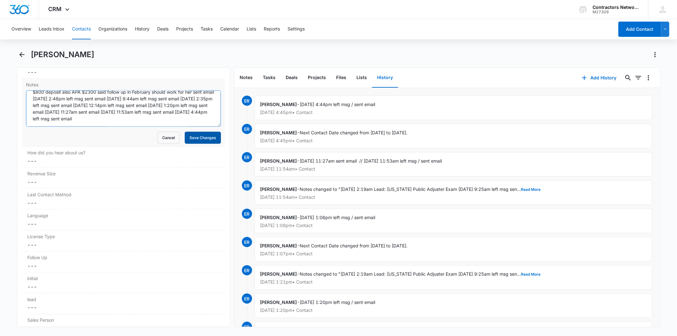
type textarea "[DATE] 2:19am Lead: [US_STATE] Public Adjuster Exam [DATE] 9:25am left msg sent…"
click at [195, 144] on button "Save Changes" at bounding box center [203, 138] width 36 height 12
click at [78, 31] on button "Contacts" at bounding box center [81, 29] width 19 height 20
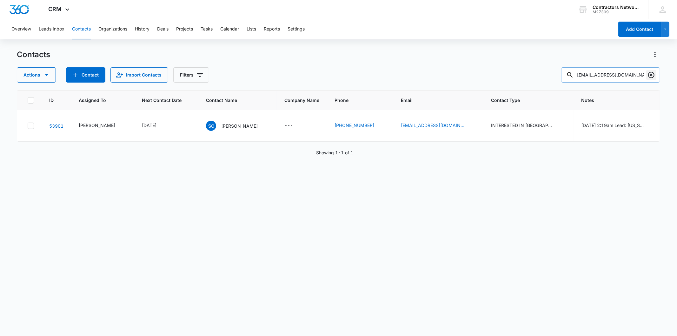
click at [649, 75] on icon "Clear" at bounding box center [651, 75] width 8 height 8
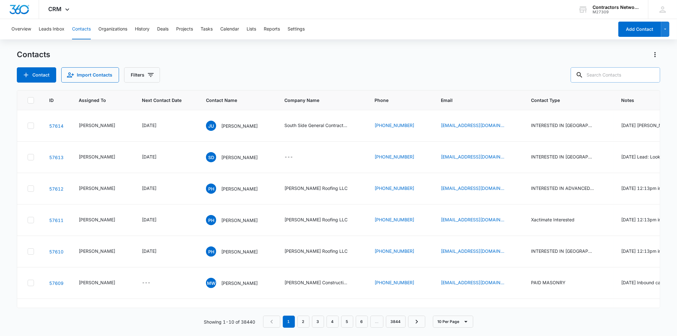
click at [608, 75] on input "text" at bounding box center [615, 74] width 89 height 15
paste input "[EMAIL_ADDRESS][DOMAIN_NAME]"
type input "[EMAIL_ADDRESS][DOMAIN_NAME]"
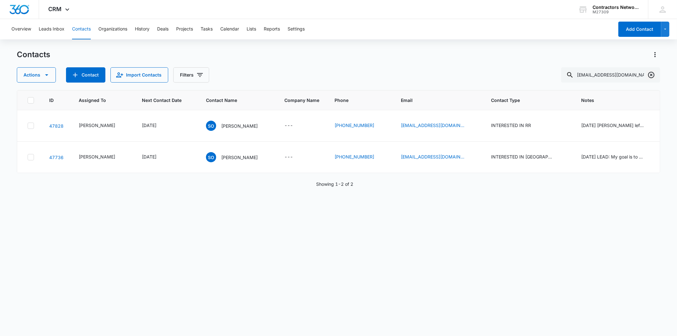
click at [651, 76] on icon "Clear" at bounding box center [651, 75] width 8 height 8
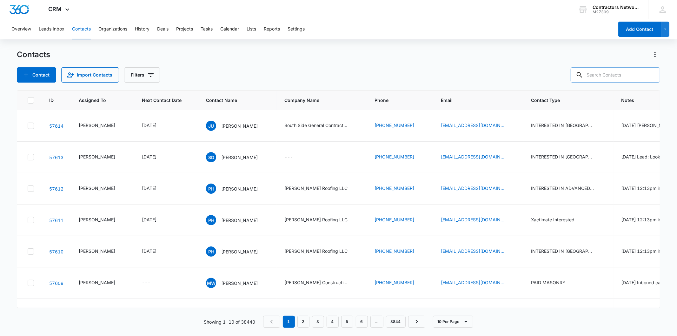
click at [614, 80] on input "text" at bounding box center [615, 74] width 89 height 15
paste input "[EMAIL_ADDRESS][DOMAIN_NAME]"
type input "[EMAIL_ADDRESS][DOMAIN_NAME]"
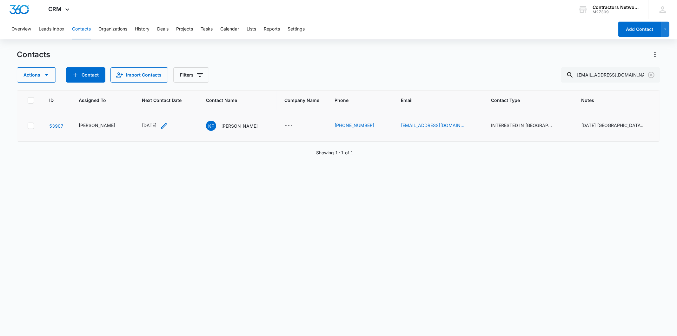
click at [151, 122] on div "[DATE]" at bounding box center [149, 125] width 15 height 7
drag, startPoint x: 180, startPoint y: 106, endPoint x: 233, endPoint y: 146, distance: 66.4
click at [183, 111] on div "Next Contact Date Cancel Save" at bounding box center [151, 79] width 89 height 79
click at [221, 123] on p "[PERSON_NAME]" at bounding box center [239, 125] width 36 height 7
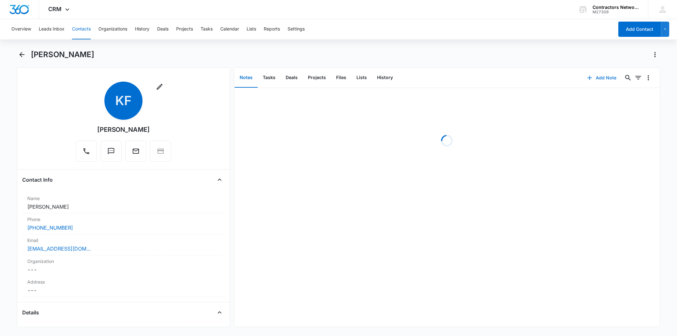
click at [594, 78] on button "Add Note" at bounding box center [602, 77] width 42 height 15
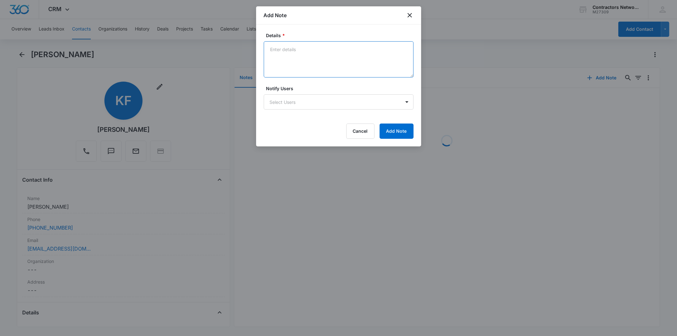
click at [294, 44] on textarea "Details *" at bounding box center [339, 59] width 150 height 36
paste textarea "[DATE] 4:49pm customer said still interested he got laid off from CPS has our c…"
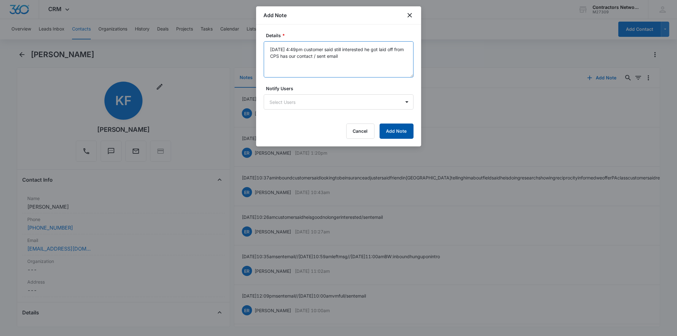
type textarea "[DATE] 4:49pm customer said still interested he got laid off from CPS has our c…"
click at [388, 129] on button "Add Note" at bounding box center [397, 130] width 34 height 15
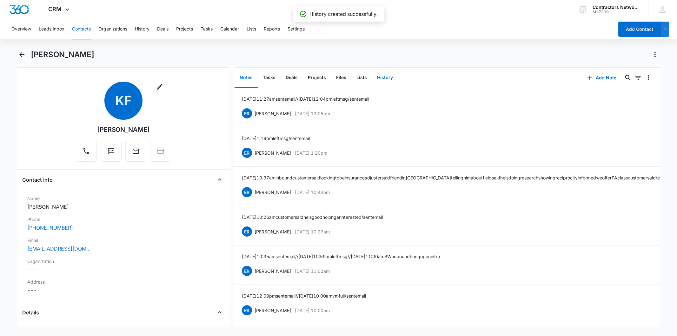
click at [383, 74] on button "History" at bounding box center [385, 78] width 26 height 20
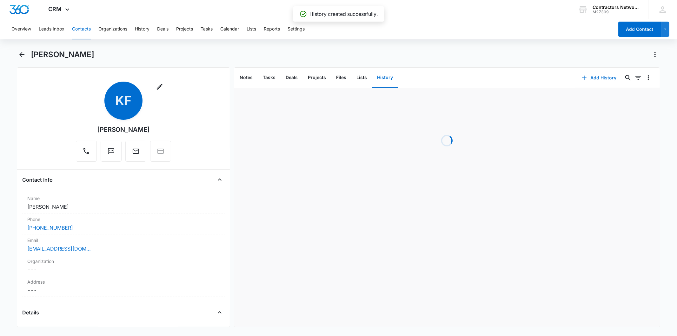
click at [598, 72] on button "Add History" at bounding box center [599, 77] width 48 height 15
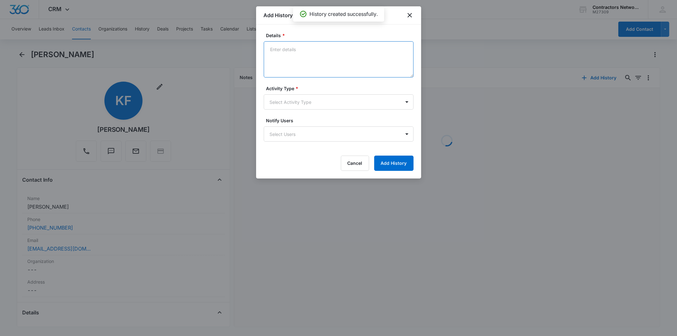
click at [299, 51] on textarea "Details *" at bounding box center [339, 59] width 150 height 36
paste textarea "[DATE] 4:49pm customer said still interested he got laid off from CPS has our c…"
type textarea "[DATE] 4:49pm customer said still interested he got laid off from CPS has our c…"
click at [289, 100] on body "CRM Apps Reputation Websites Forms CRM Email Social Shop Payments POS Content A…" at bounding box center [338, 168] width 677 height 336
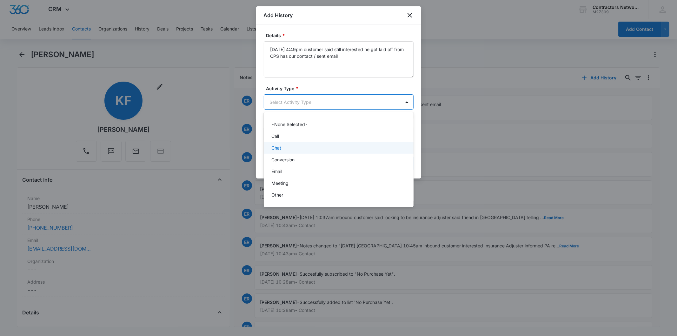
click at [296, 146] on div "Chat" at bounding box center [337, 147] width 133 height 7
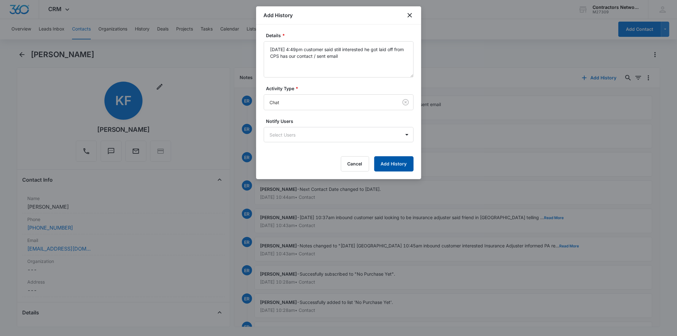
click at [386, 162] on button "Add History" at bounding box center [393, 163] width 39 height 15
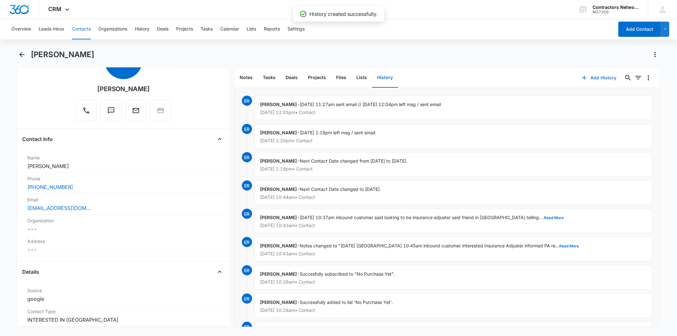
scroll to position [247, 0]
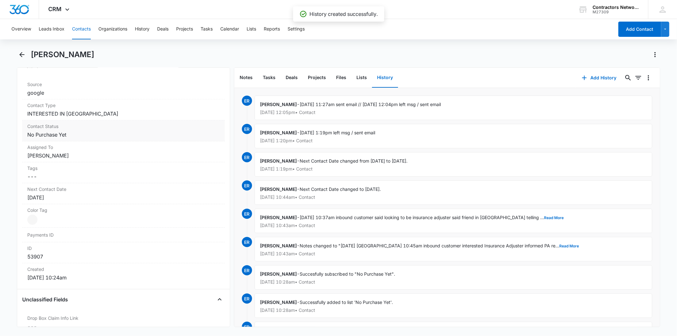
click at [80, 134] on dd "Cancel Save Changes No Purchase Yet" at bounding box center [123, 135] width 192 height 8
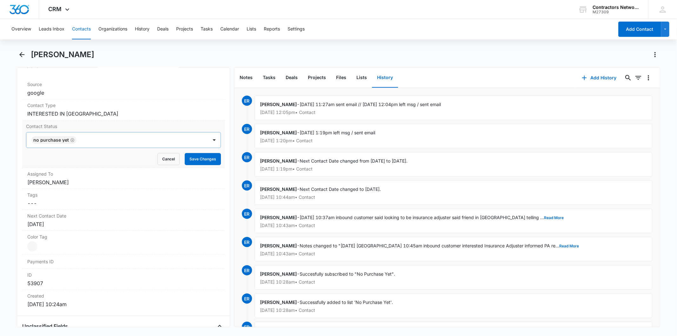
click at [70, 138] on icon "Remove No Purchase Yet" at bounding box center [72, 140] width 4 height 5
click at [70, 138] on div at bounding box center [115, 139] width 167 height 9
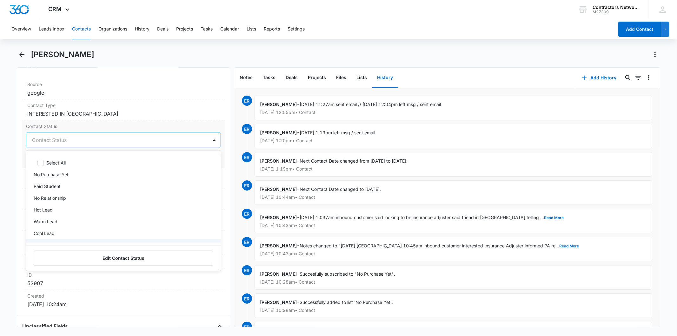
scroll to position [33, 0]
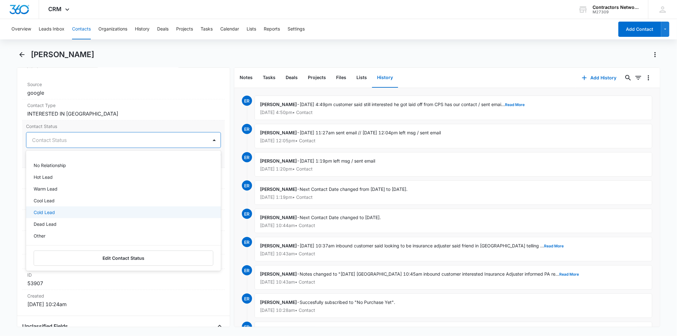
click at [70, 211] on div "Cold Lead" at bounding box center [123, 212] width 178 height 7
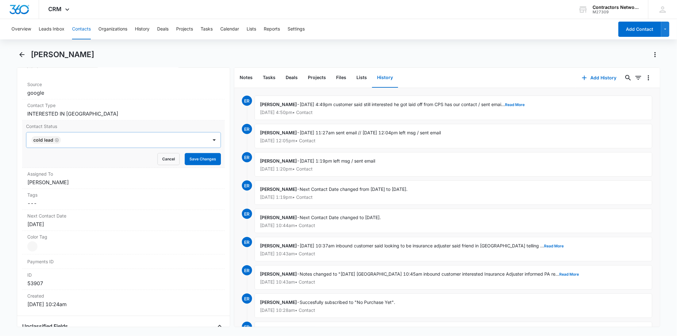
click at [218, 163] on div "Contact Status Cold Lead Cancel Save Changes" at bounding box center [123, 144] width 202 height 48
click at [198, 158] on button "Save Changes" at bounding box center [203, 159] width 36 height 12
click at [68, 220] on div "[DATE]" at bounding box center [123, 224] width 192 height 8
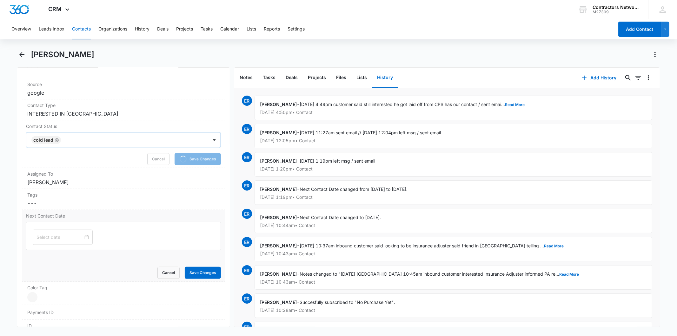
type input "[DATE]"
drag, startPoint x: 83, startPoint y: 238, endPoint x: 121, endPoint y: 255, distance: 41.6
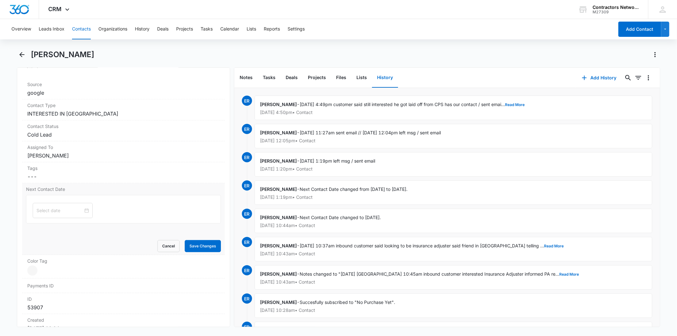
click at [192, 253] on div "Next Contact Date Cancel Save Changes" at bounding box center [123, 219] width 202 height 72
click at [191, 243] on button "Save Changes" at bounding box center [203, 246] width 36 height 12
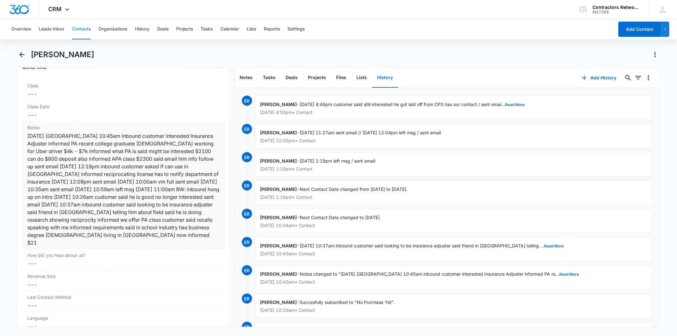
scroll to position [725, 0]
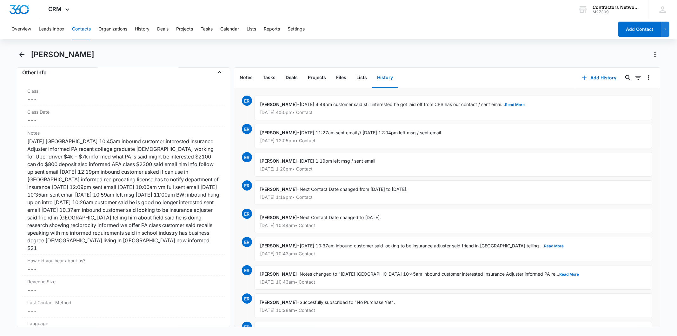
click at [75, 27] on button "Contacts" at bounding box center [81, 29] width 19 height 20
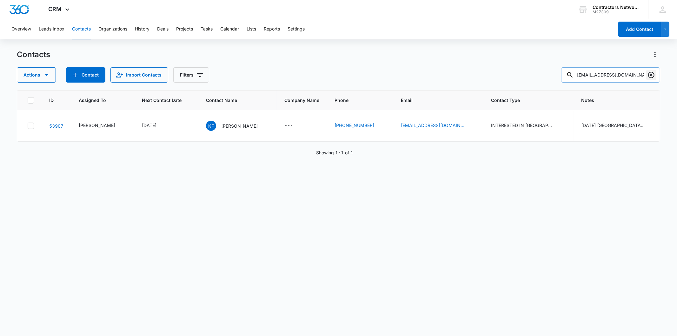
click at [649, 75] on icon "Clear" at bounding box center [651, 75] width 8 height 8
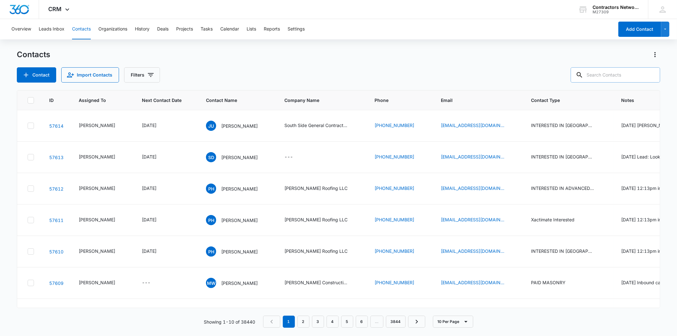
click at [625, 76] on input "text" at bounding box center [615, 74] width 89 height 15
paste input "[PERSON_NAME][EMAIL_ADDRESS][DOMAIN_NAME]"
type input "[PERSON_NAME][EMAIL_ADDRESS][DOMAIN_NAME]"
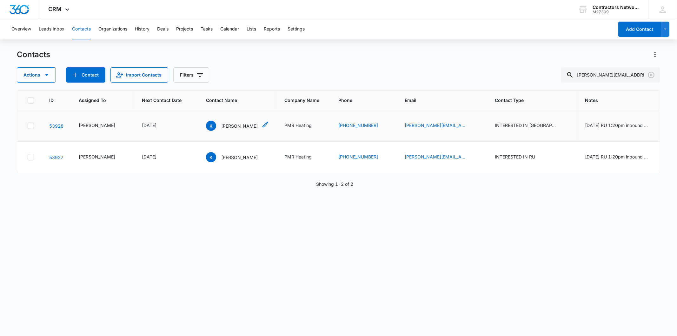
click at [221, 129] on p "[PERSON_NAME]" at bounding box center [239, 125] width 36 height 7
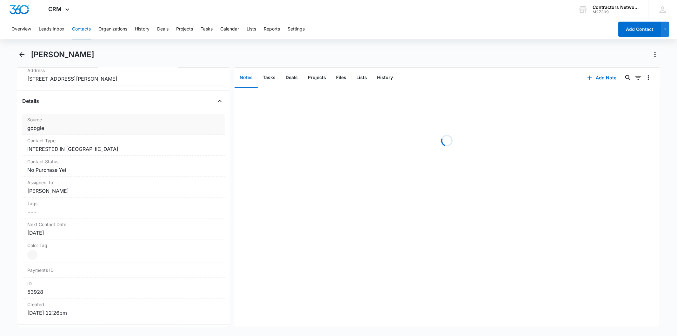
scroll to position [247, 0]
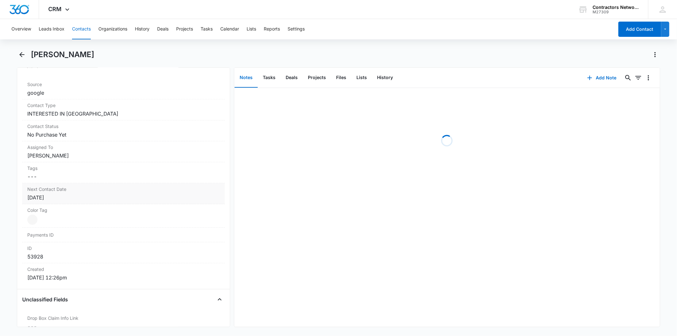
click at [72, 195] on div "[DATE]" at bounding box center [123, 198] width 192 height 8
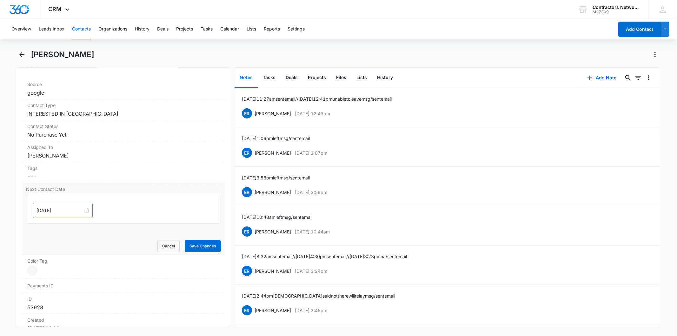
click at [71, 217] on div "[DATE]" at bounding box center [63, 210] width 60 height 15
click at [69, 209] on input "[DATE]" at bounding box center [59, 210] width 47 height 7
click at [106, 227] on button "button" at bounding box center [108, 225] width 7 height 13
type input "[DATE]"
click at [51, 299] on div "6" at bounding box center [54, 297] width 8 height 8
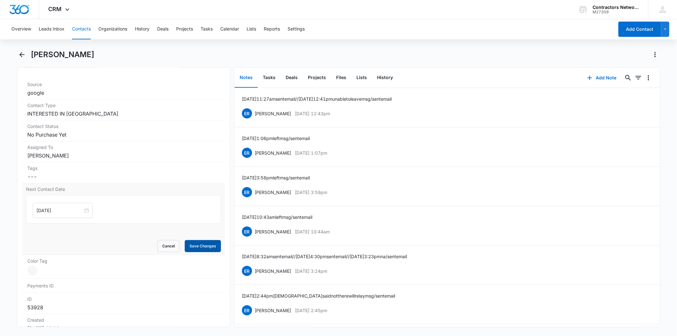
click at [199, 249] on button "Save Changes" at bounding box center [203, 246] width 36 height 12
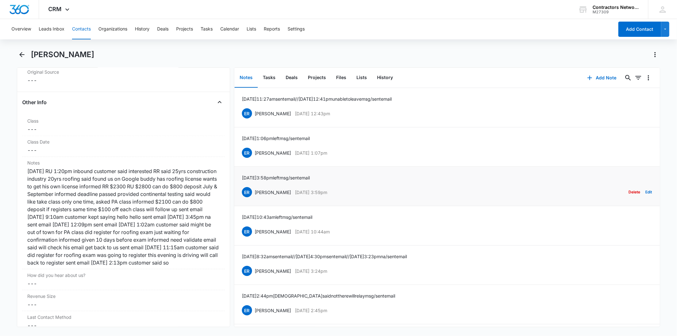
scroll to position [690, 0]
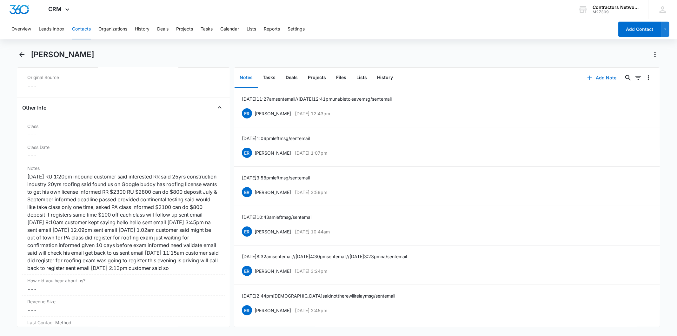
click at [606, 72] on button "Add Note" at bounding box center [602, 77] width 42 height 15
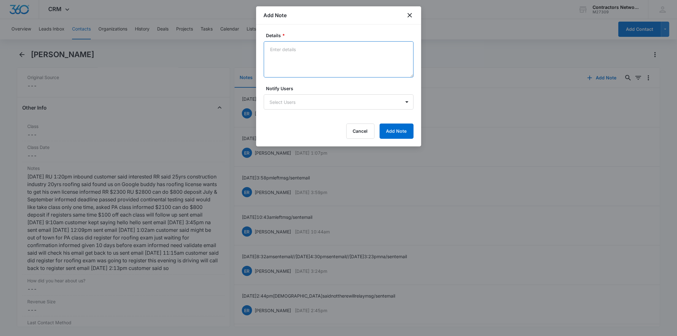
click at [294, 49] on textarea "Details *" at bounding box center [339, 59] width 150 height 36
paste textarea "[DATE] 4:52pm na / sent email"
type textarea "[DATE] 4:52pm na / sent email"
click at [325, 135] on div "Cancel Add Note" at bounding box center [339, 130] width 150 height 15
click at [387, 132] on button "Add Note" at bounding box center [397, 130] width 34 height 15
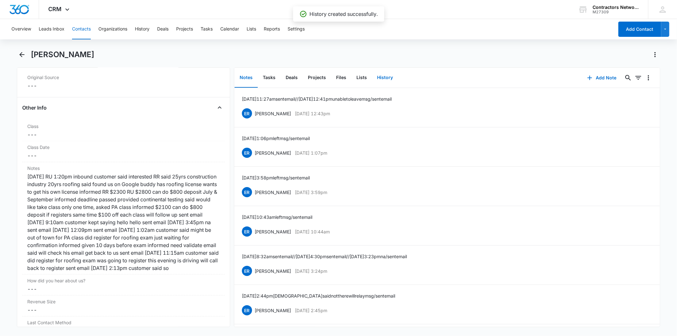
click at [383, 76] on button "History" at bounding box center [385, 78] width 26 height 20
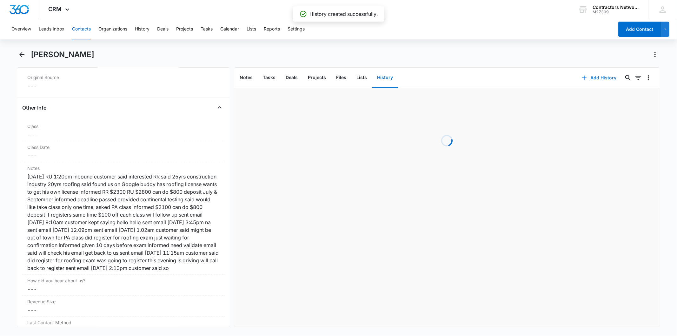
click at [585, 78] on button "Add History" at bounding box center [599, 77] width 48 height 15
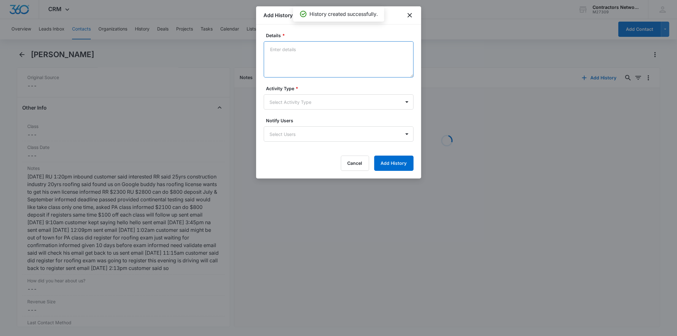
click at [283, 55] on textarea "Details *" at bounding box center [339, 59] width 150 height 36
paste textarea "[DATE] 4:52pm na / sent email"
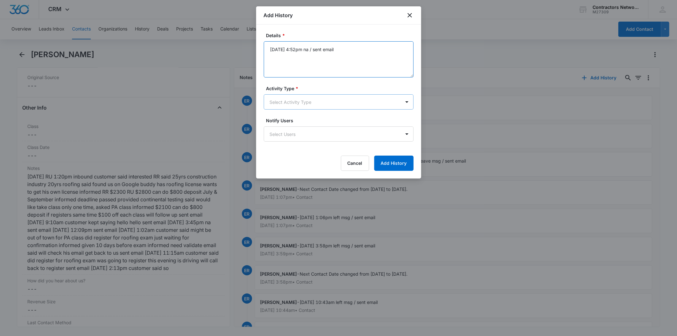
type textarea "[DATE] 4:52pm na / sent email"
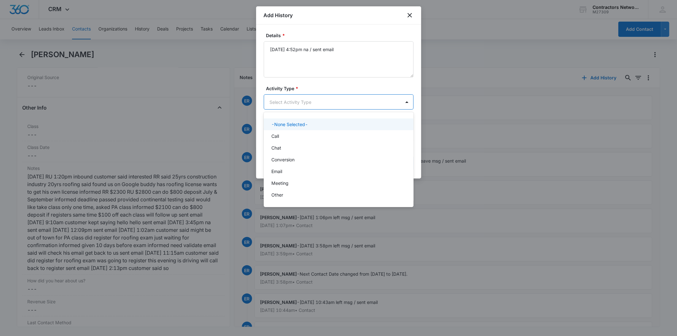
click at [276, 98] on body "CRM Apps Reputation Websites Forms CRM Email Social Shop Payments POS Content A…" at bounding box center [338, 168] width 677 height 336
click at [290, 135] on div "Call" at bounding box center [337, 136] width 133 height 7
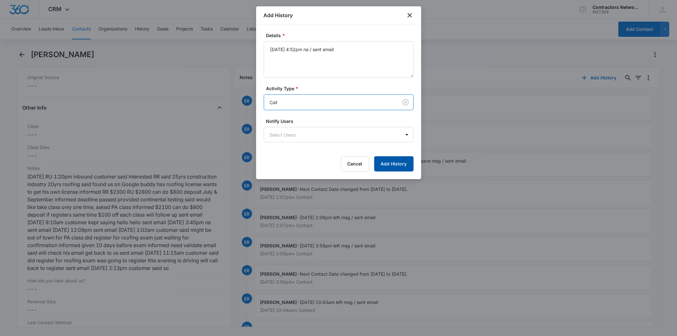
click at [387, 169] on button "Add History" at bounding box center [393, 163] width 39 height 15
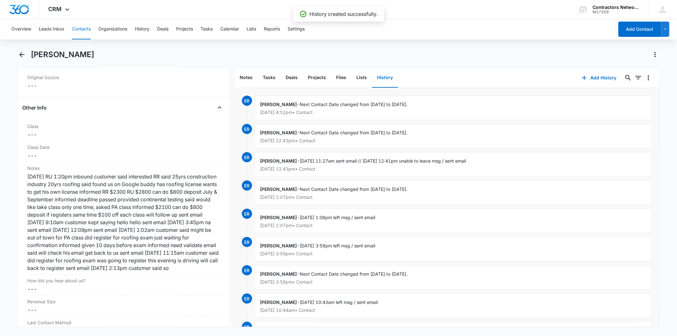
click at [77, 29] on button "Contacts" at bounding box center [81, 29] width 19 height 20
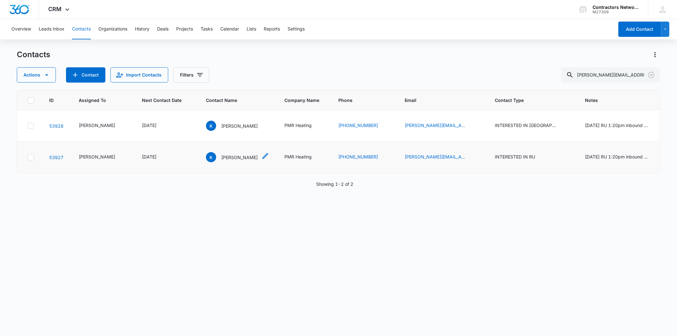
click at [221, 161] on p "[PERSON_NAME]" at bounding box center [239, 157] width 36 height 7
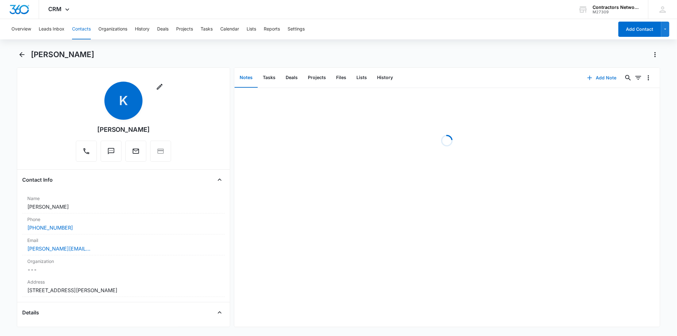
click at [593, 76] on button "Add Note" at bounding box center [602, 77] width 42 height 15
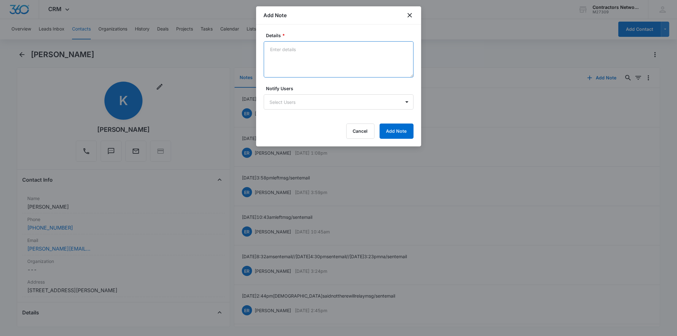
paste textarea "[DATE] 4:52pm na / sent email"
type textarea "[DATE] 4:52pm na / sent email"
click at [396, 132] on button "Add Note" at bounding box center [397, 130] width 34 height 15
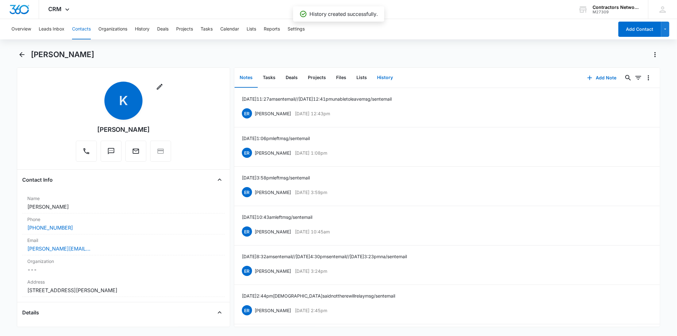
click at [381, 75] on button "History" at bounding box center [385, 78] width 26 height 20
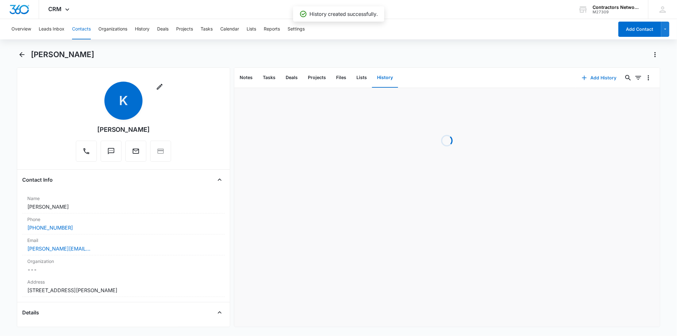
click at [596, 82] on button "Add History" at bounding box center [599, 77] width 48 height 15
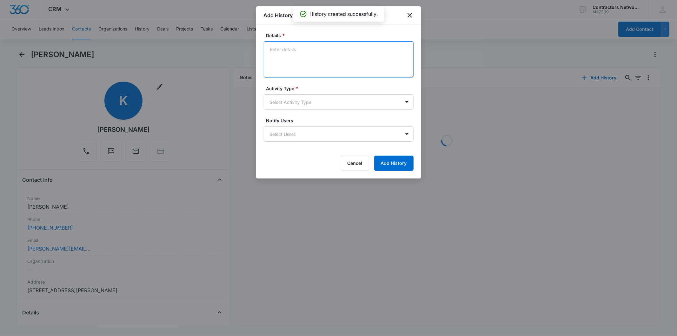
click at [295, 54] on textarea "Details *" at bounding box center [339, 59] width 150 height 36
paste textarea "[DATE] 4:52pm na / sent email"
type textarea "[DATE] 4:52pm na / sent email"
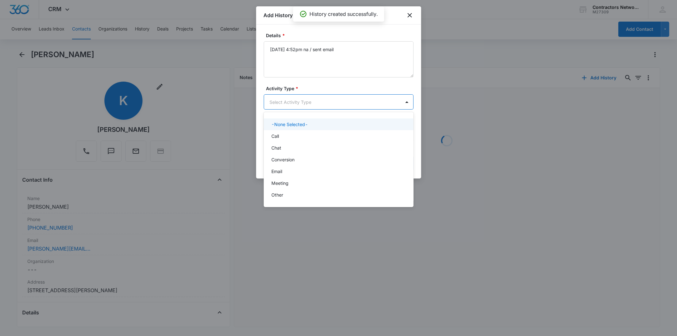
click at [301, 103] on body "CRM Apps Reputation Websites Forms CRM Email Social Shop Payments POS Content A…" at bounding box center [338, 168] width 677 height 336
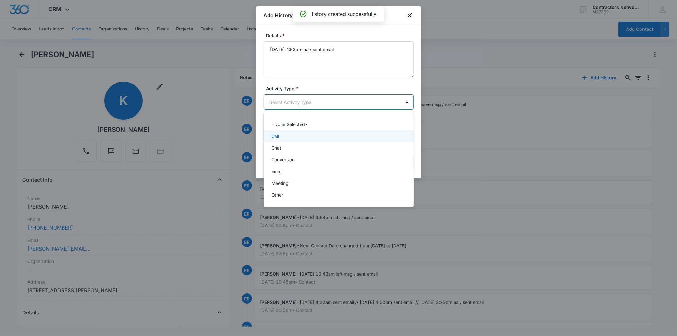
click at [296, 136] on div "Call" at bounding box center [337, 136] width 133 height 7
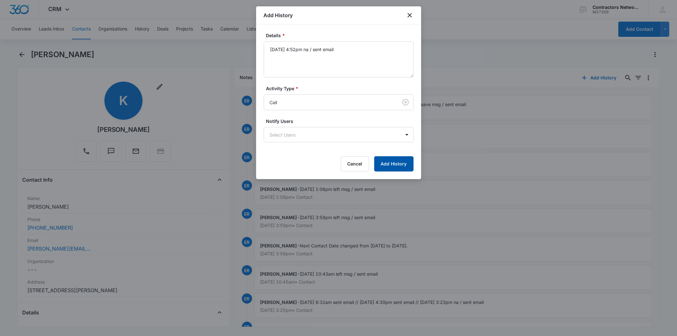
click at [390, 164] on button "Add History" at bounding box center [393, 163] width 39 height 15
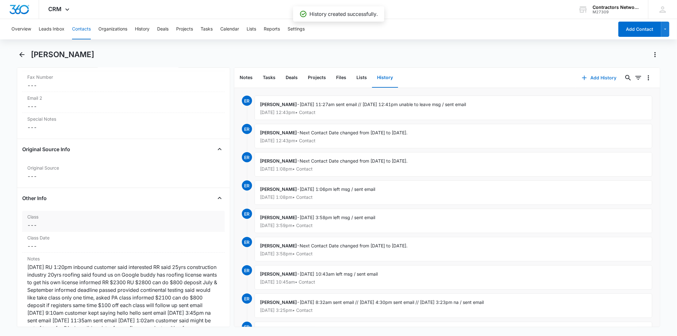
scroll to position [776, 0]
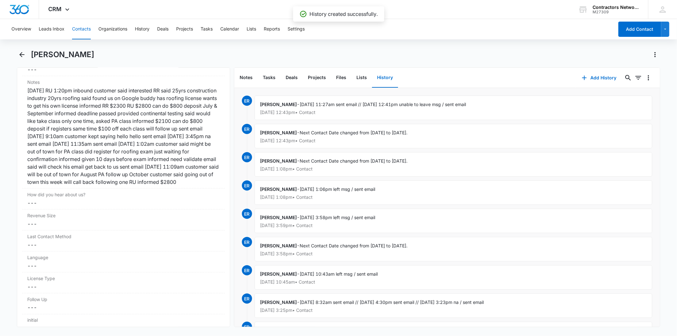
click at [71, 27] on div "Overview Leads Inbox Contacts Organizations History Deals Projects Tasks Calend…" at bounding box center [311, 29] width 606 height 20
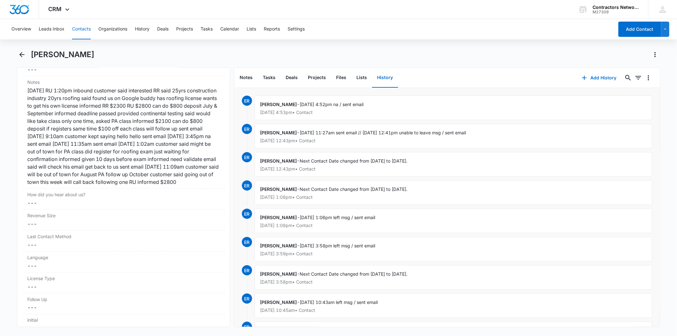
click at [85, 31] on button "Contacts" at bounding box center [81, 29] width 19 height 20
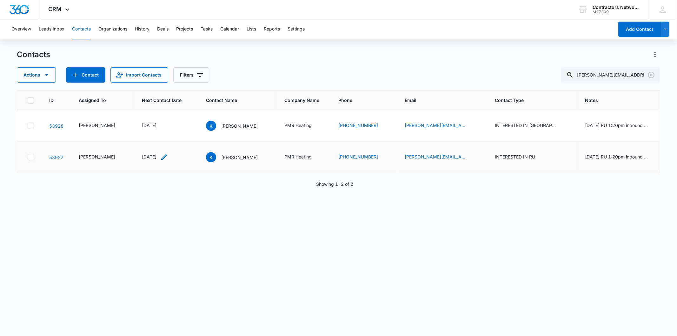
click at [160, 161] on icon "Next Contact Date - 1754265600 - Select to Edit Field" at bounding box center [164, 157] width 8 height 8
click at [152, 145] on input "[DATE]" at bounding box center [149, 145] width 47 height 7
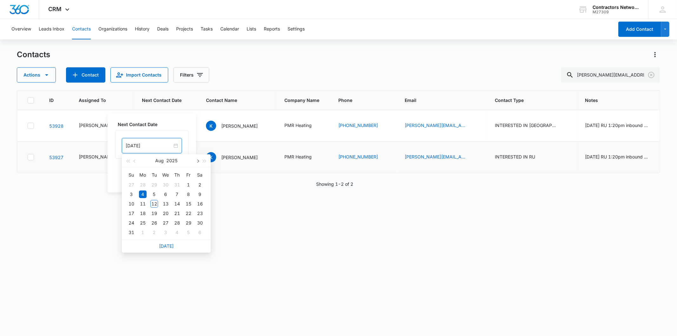
click at [198, 162] on span "button" at bounding box center [197, 160] width 3 height 3
type input "[DATE]"
click at [145, 232] on div "6" at bounding box center [143, 232] width 8 height 8
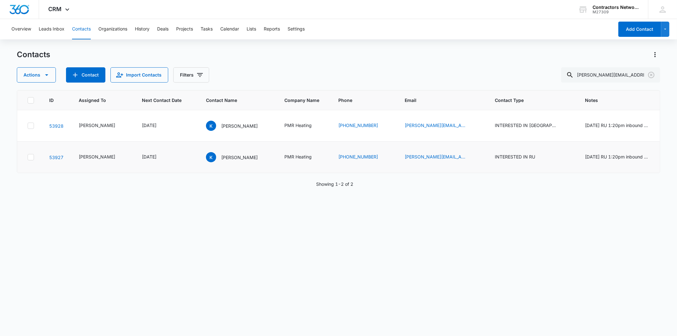
click at [175, 173] on td "[DATE]" at bounding box center [166, 157] width 64 height 31
click at [161, 161] on icon "Next Contact Date - 1754265600 - Select to Edit Field" at bounding box center [164, 157] width 8 height 8
click at [153, 148] on input "[DATE]" at bounding box center [149, 145] width 47 height 7
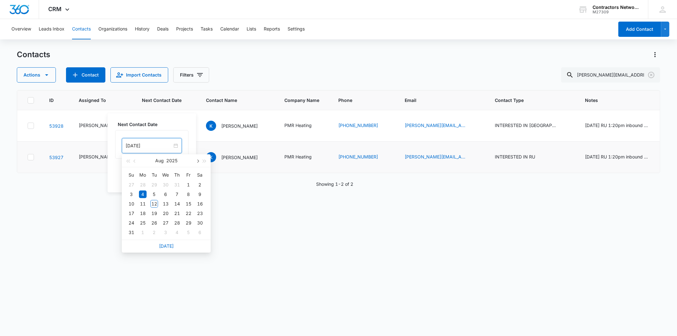
click at [197, 161] on span "button" at bounding box center [197, 160] width 3 height 3
type input "[DATE]"
click at [145, 233] on div "6" at bounding box center [143, 232] width 8 height 8
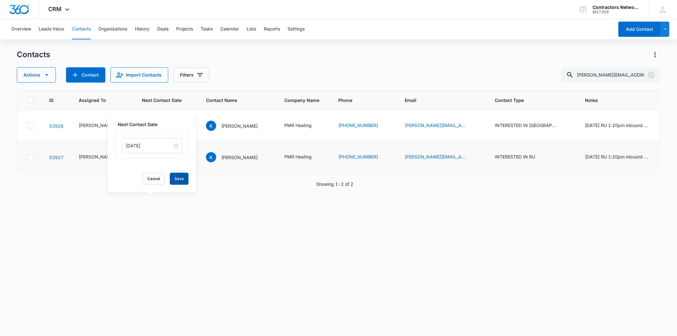
click at [175, 179] on button "Save" at bounding box center [179, 179] width 19 height 12
click at [650, 75] on icon "Clear" at bounding box center [651, 75] width 8 height 8
